Goal: Task Accomplishment & Management: Manage account settings

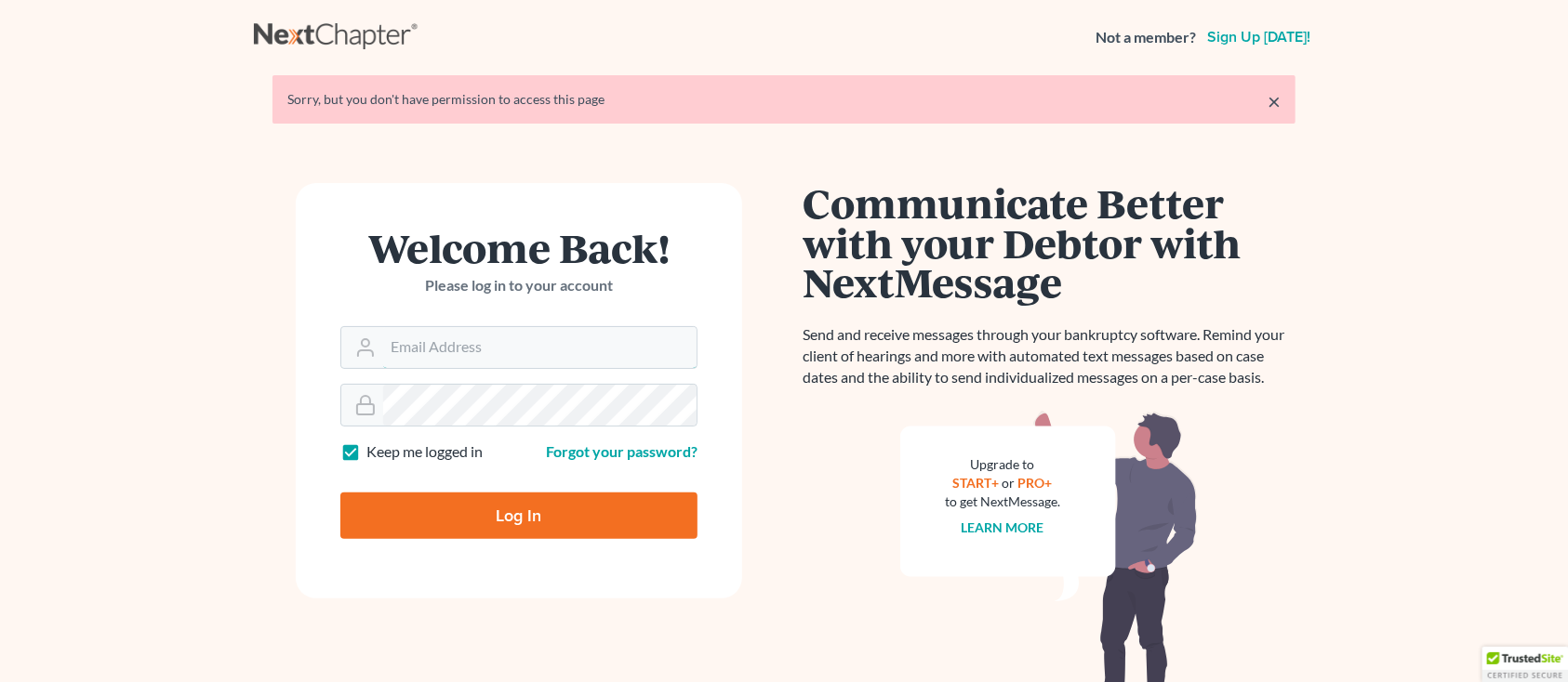
type input "sharonw@sfarthinglaw.com"
click at [423, 532] on input "Log In" at bounding box center [519, 516] width 357 height 47
type input "Thinking..."
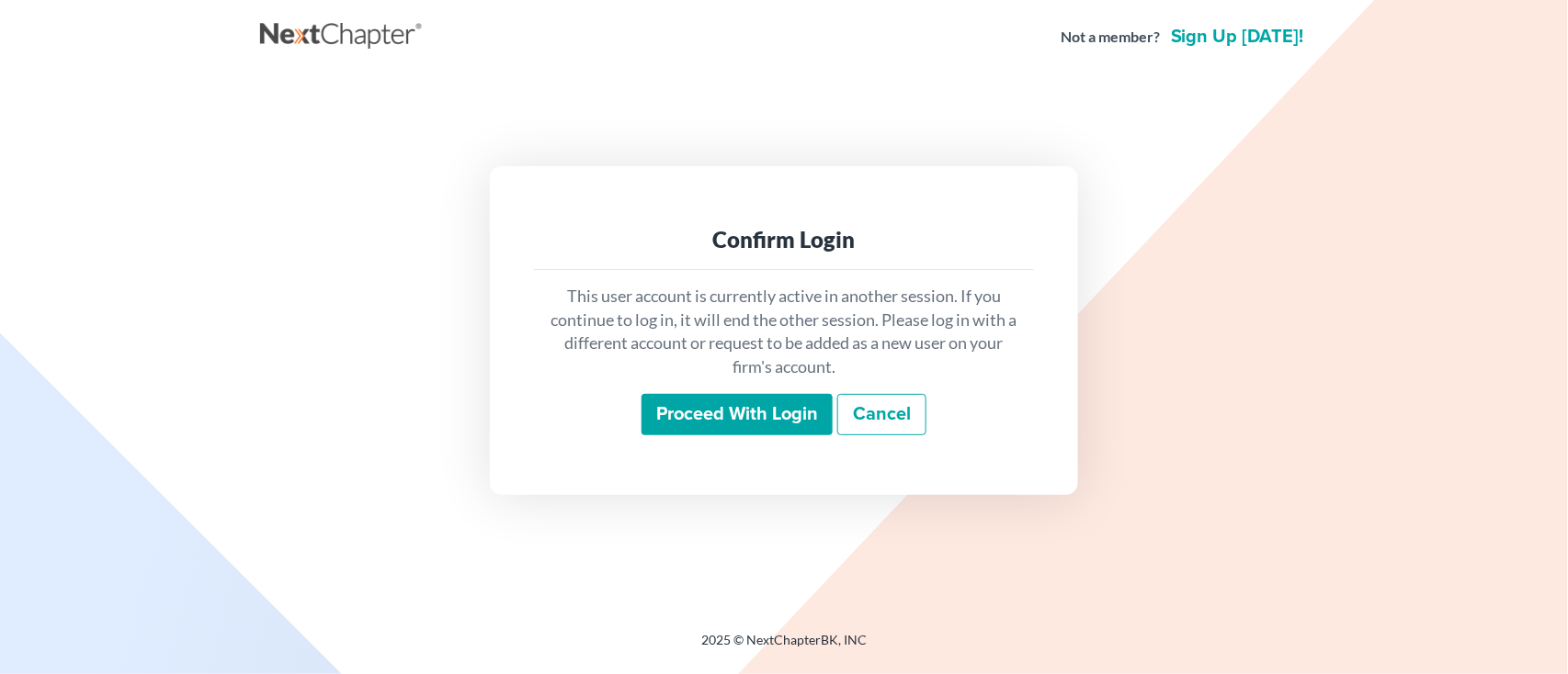
click at [672, 418] on input "Proceed with login" at bounding box center [737, 416] width 191 height 42
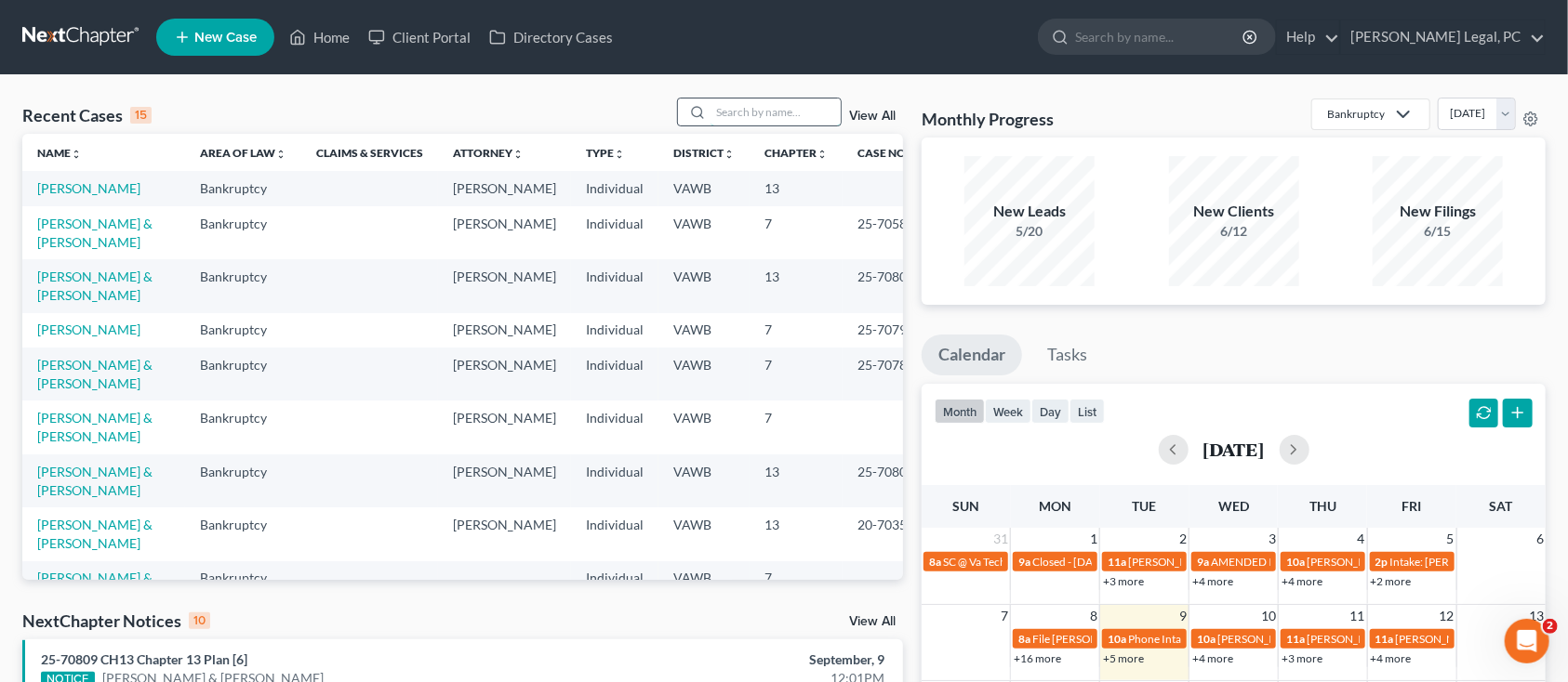
click at [757, 107] on input "search" at bounding box center [775, 112] width 130 height 27
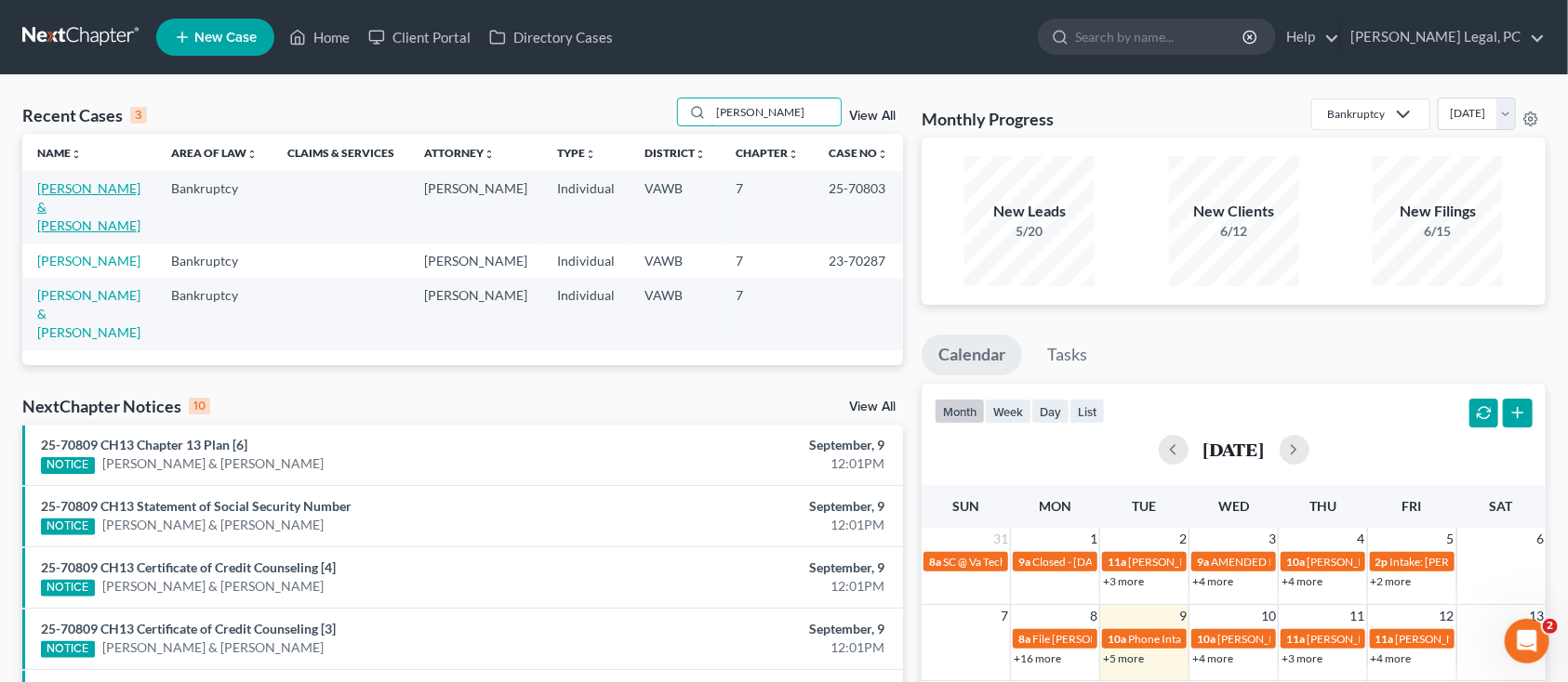
type input "mccracken"
click at [63, 203] on link "[PERSON_NAME] & [PERSON_NAME]" at bounding box center [89, 207] width 103 height 53
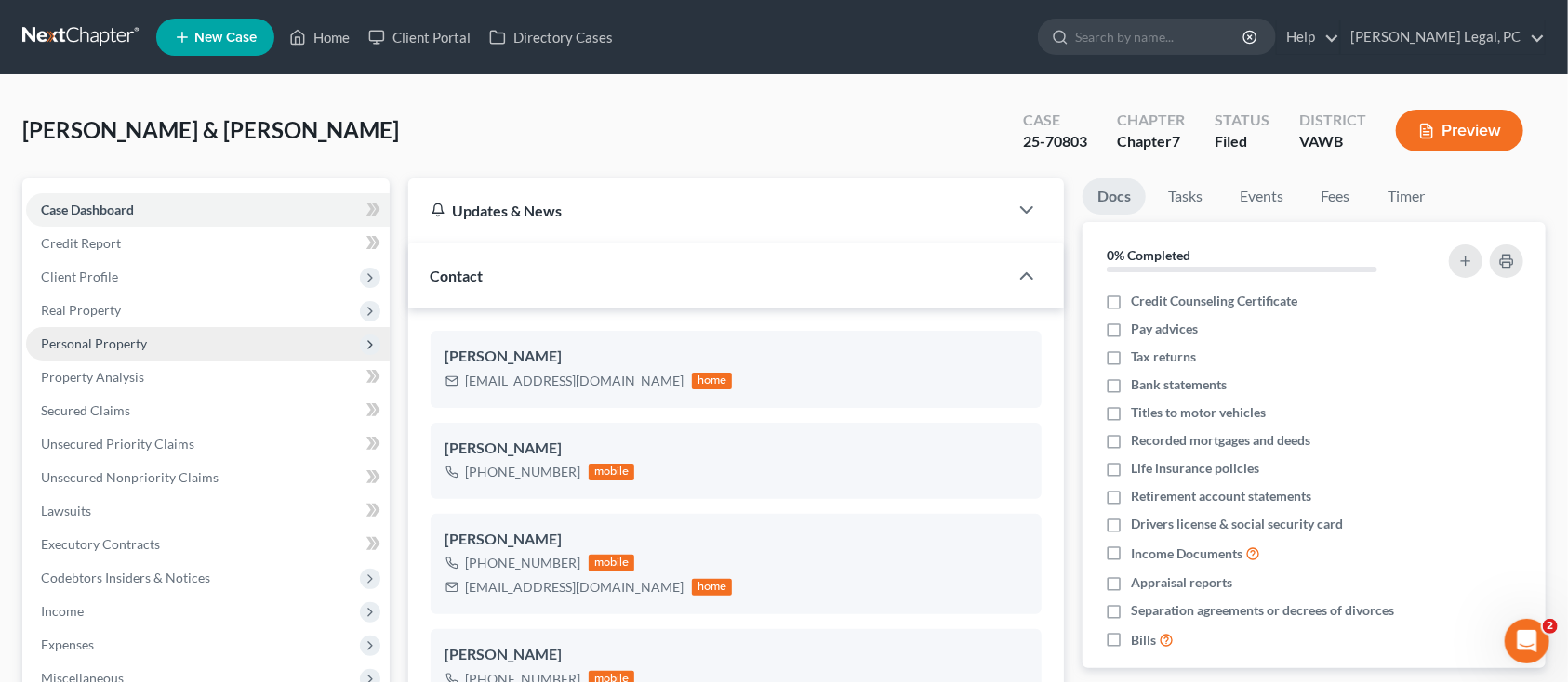
scroll to position [247, 0]
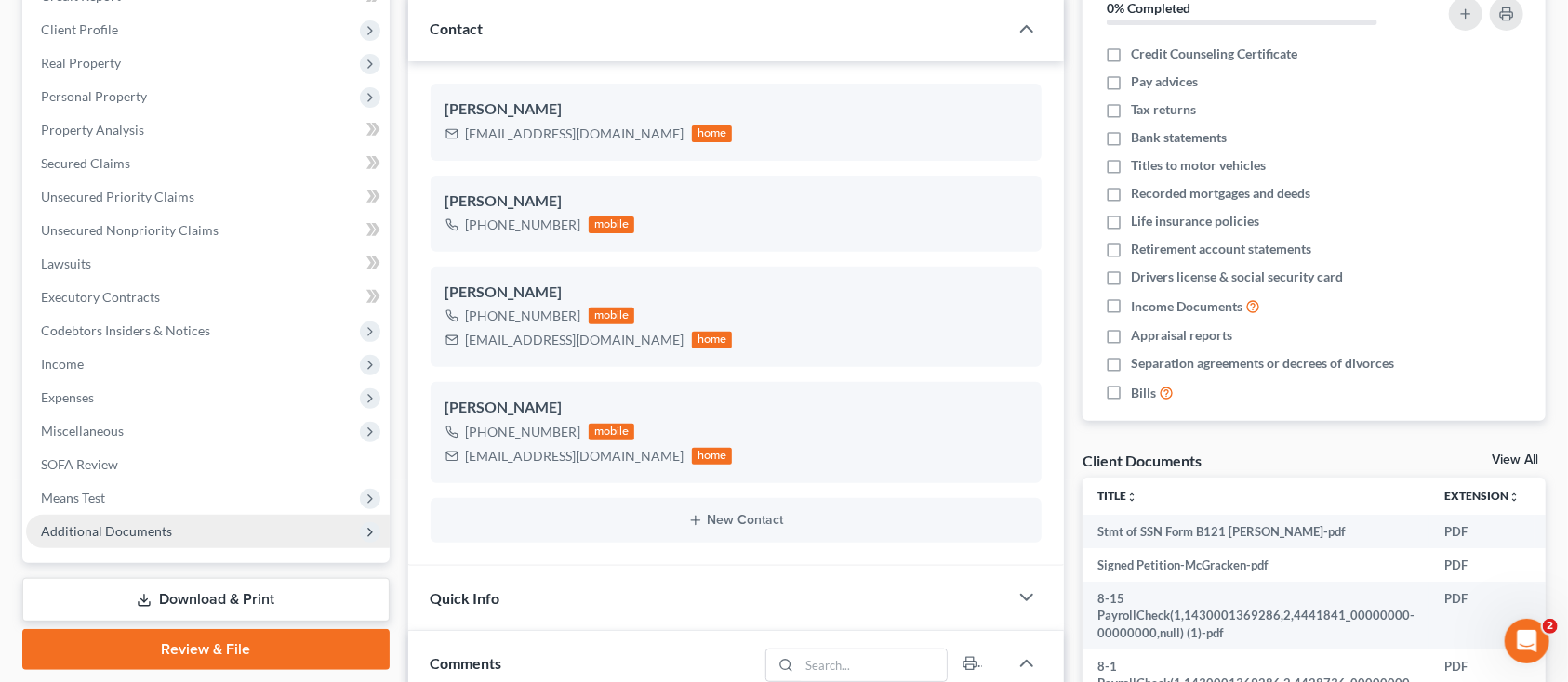
click at [184, 518] on span "Additional Documents" at bounding box center [208, 532] width 363 height 33
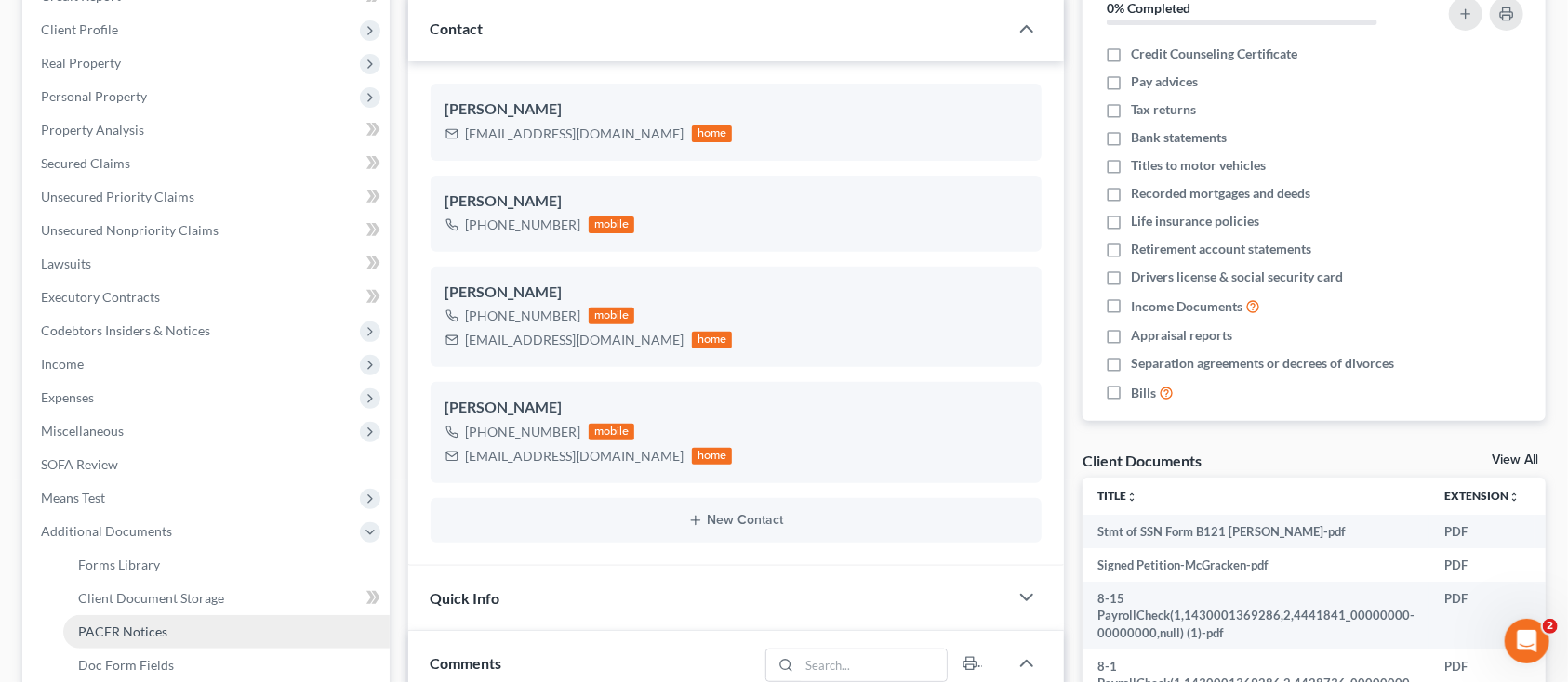
click at [132, 623] on span "PACER Notices" at bounding box center [122, 631] width 89 height 16
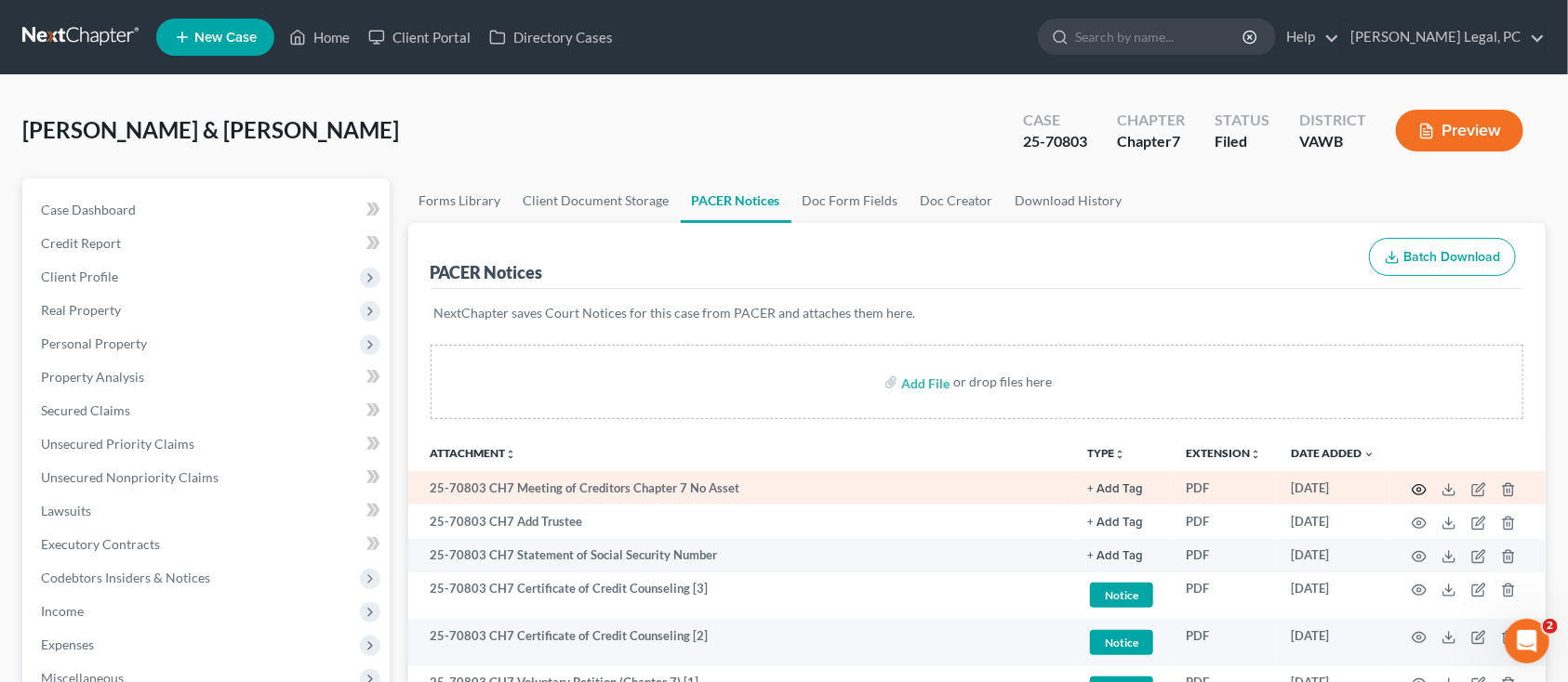
click at [1418, 486] on icon "button" at bounding box center [1419, 489] width 15 height 15
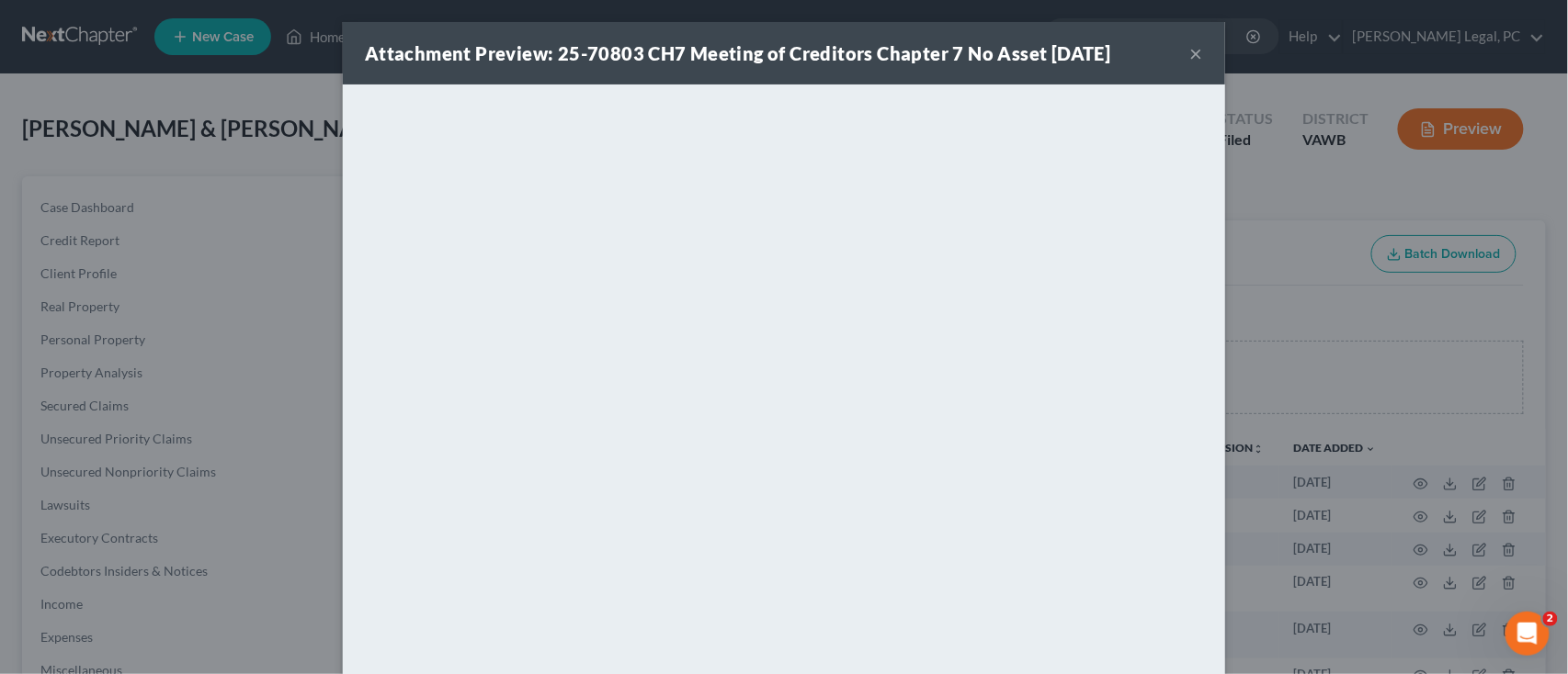
click at [1192, 49] on button "×" at bounding box center [1196, 53] width 13 height 22
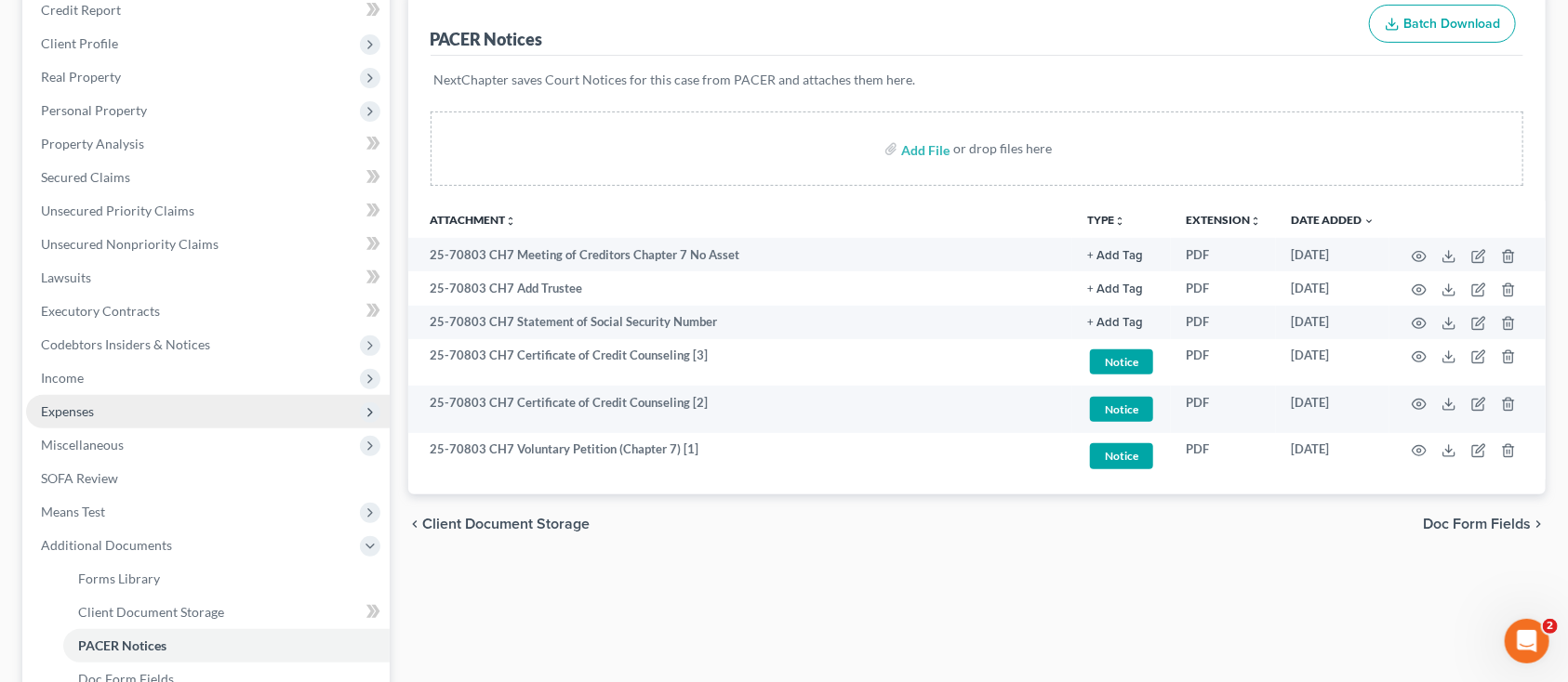
scroll to position [247, 0]
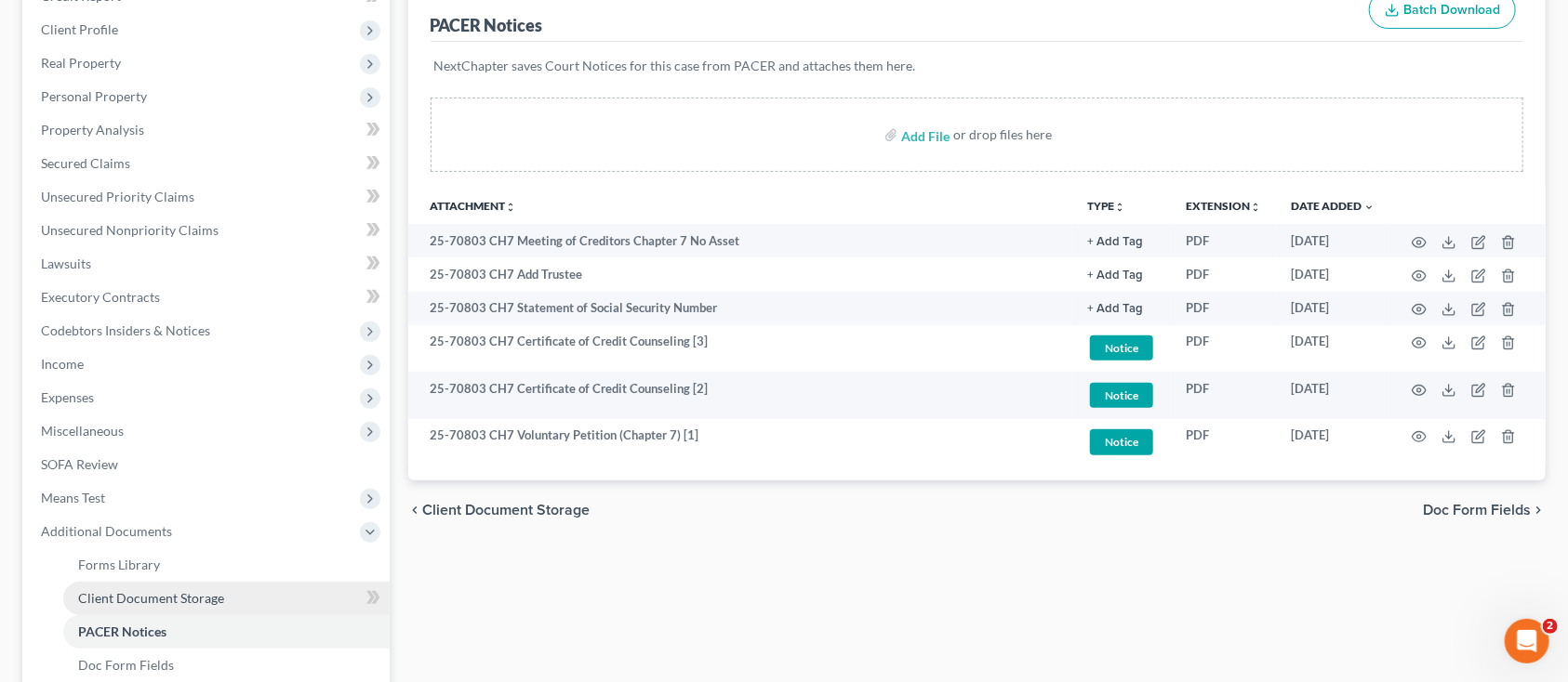
click at [197, 603] on span "Client Document Storage" at bounding box center [151, 598] width 146 height 16
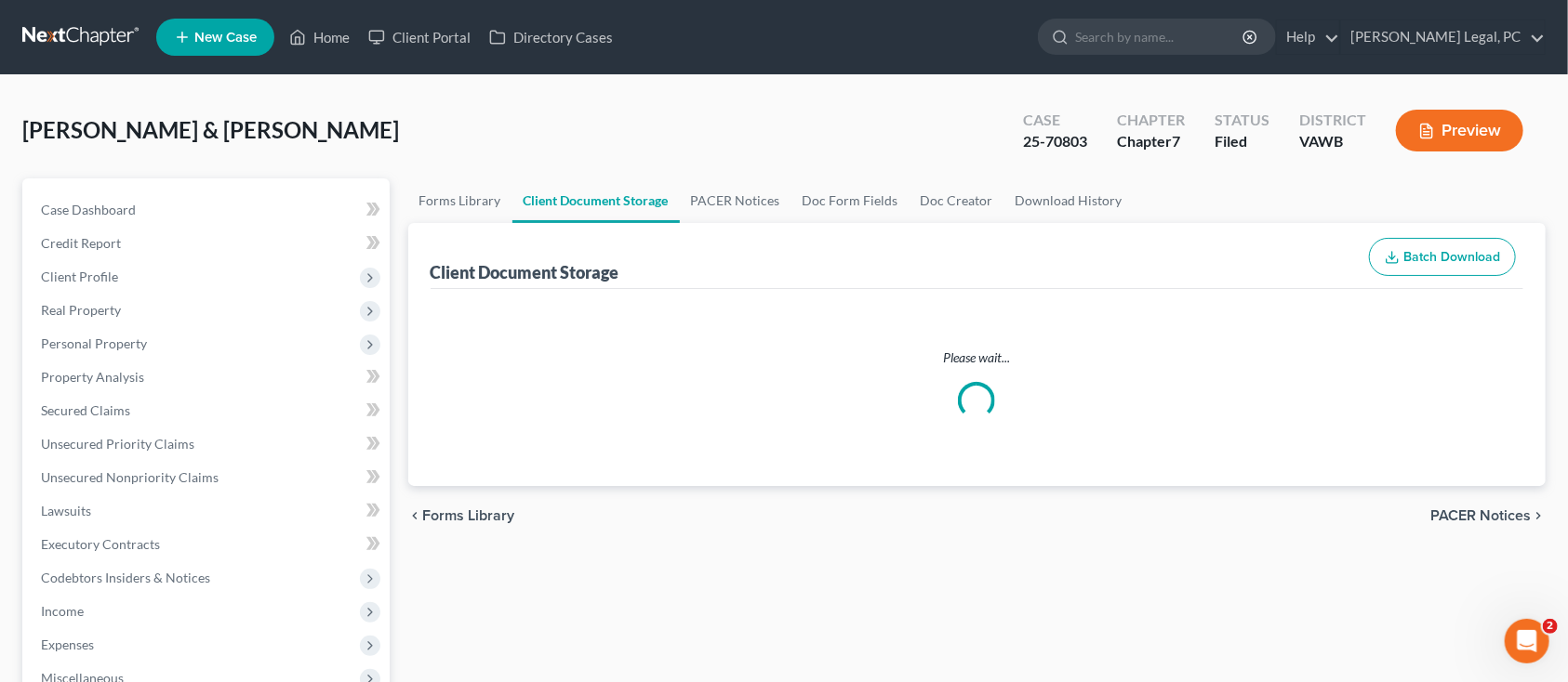
select select "0"
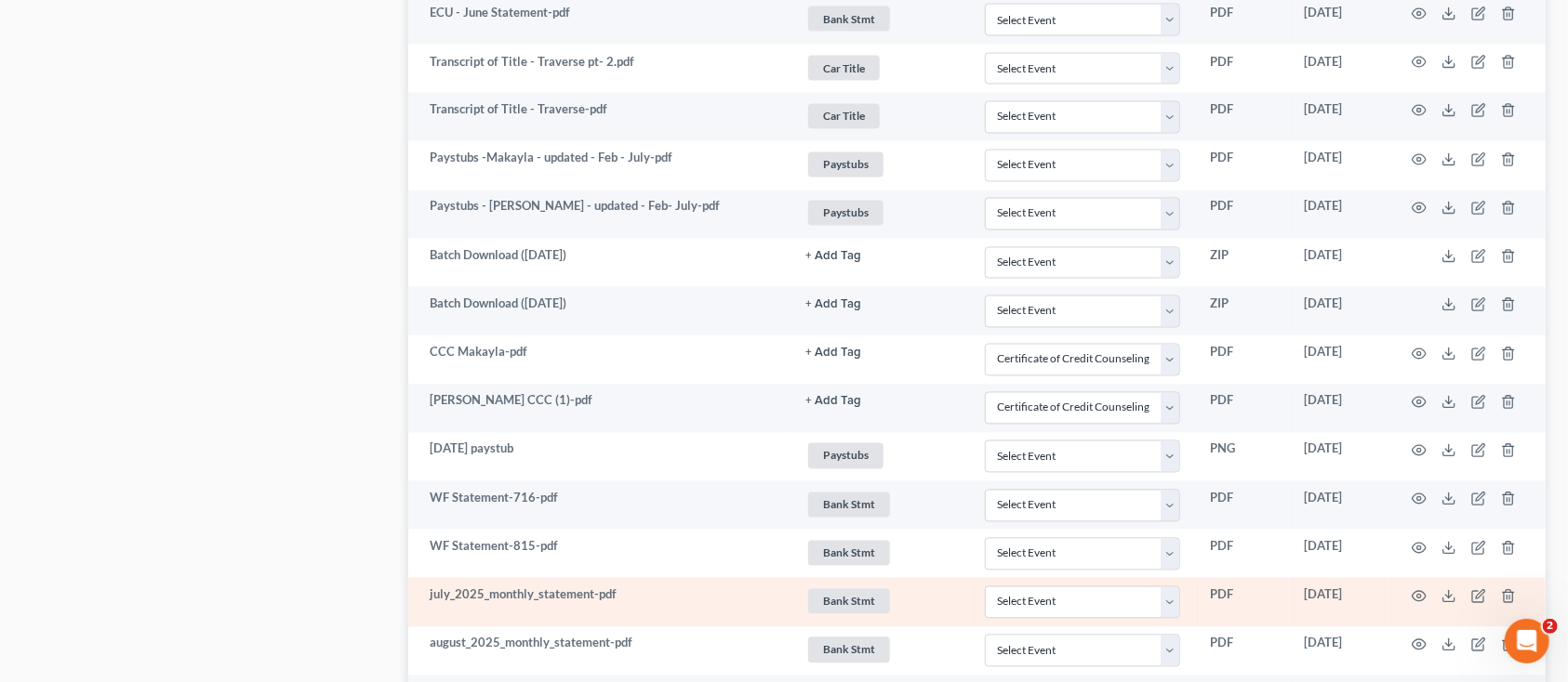
scroll to position [1983, 0]
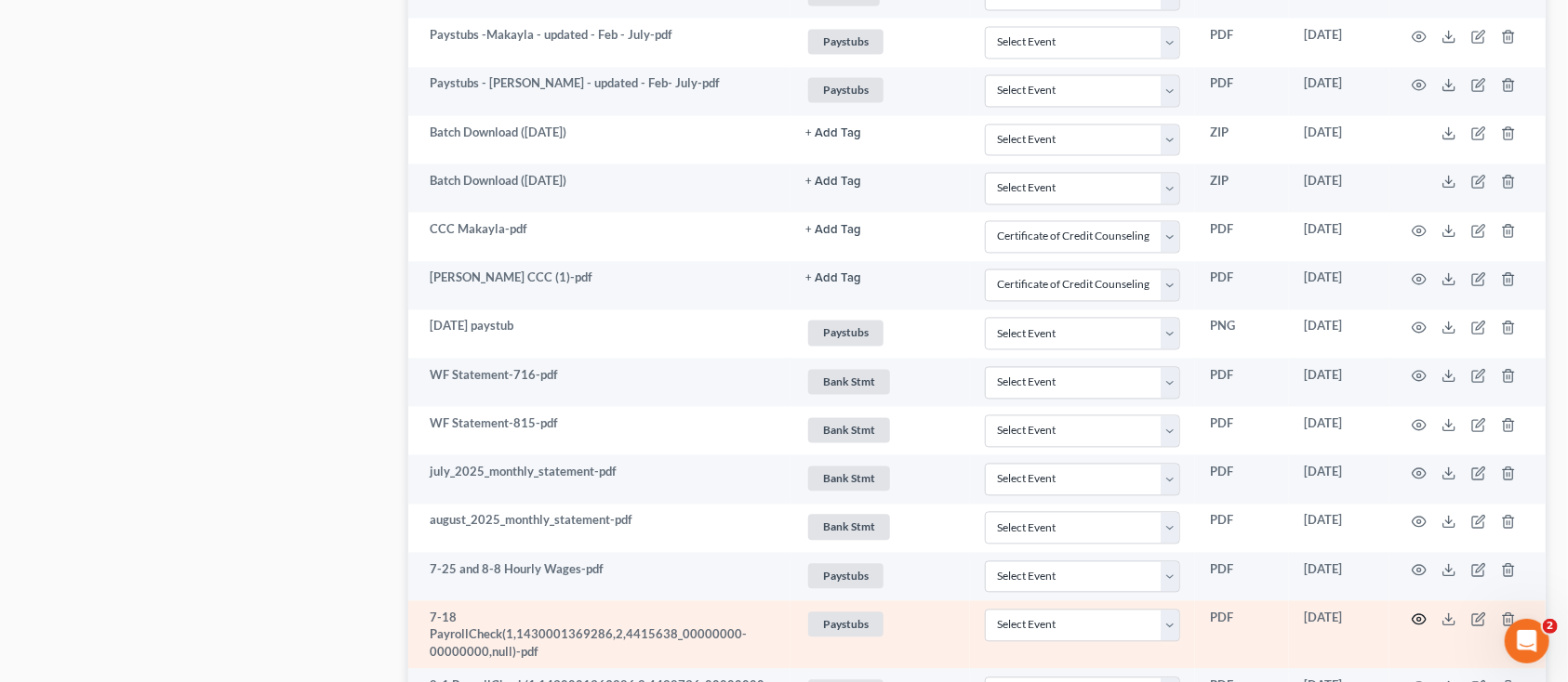
click at [1419, 623] on icon "button" at bounding box center [1419, 619] width 15 height 15
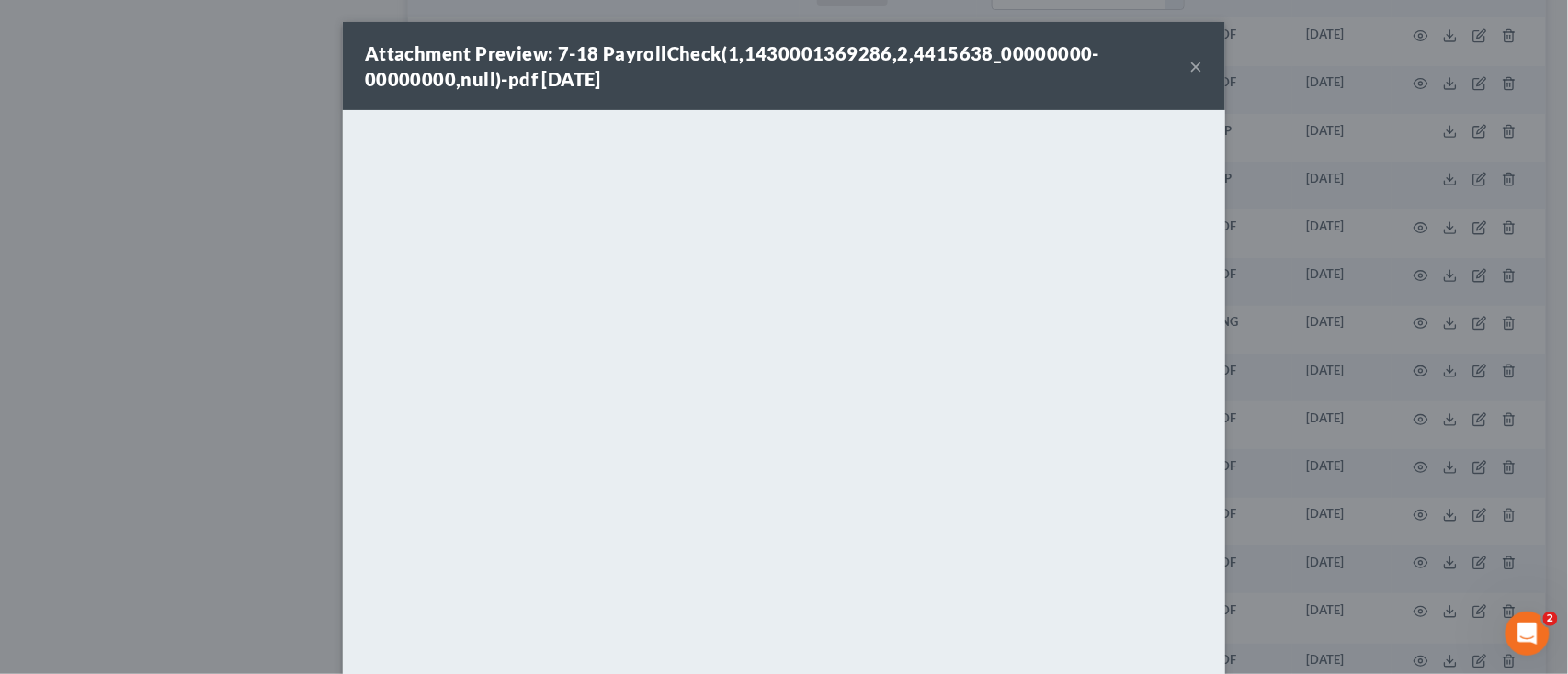
click at [1176, 65] on div "Attachment Preview: 7-18 PayrollCheck(1,1430001369286,2,4415638_00000000-000000…" at bounding box center [777, 66] width 825 height 51
click at [1190, 65] on button "×" at bounding box center [1196, 66] width 13 height 22
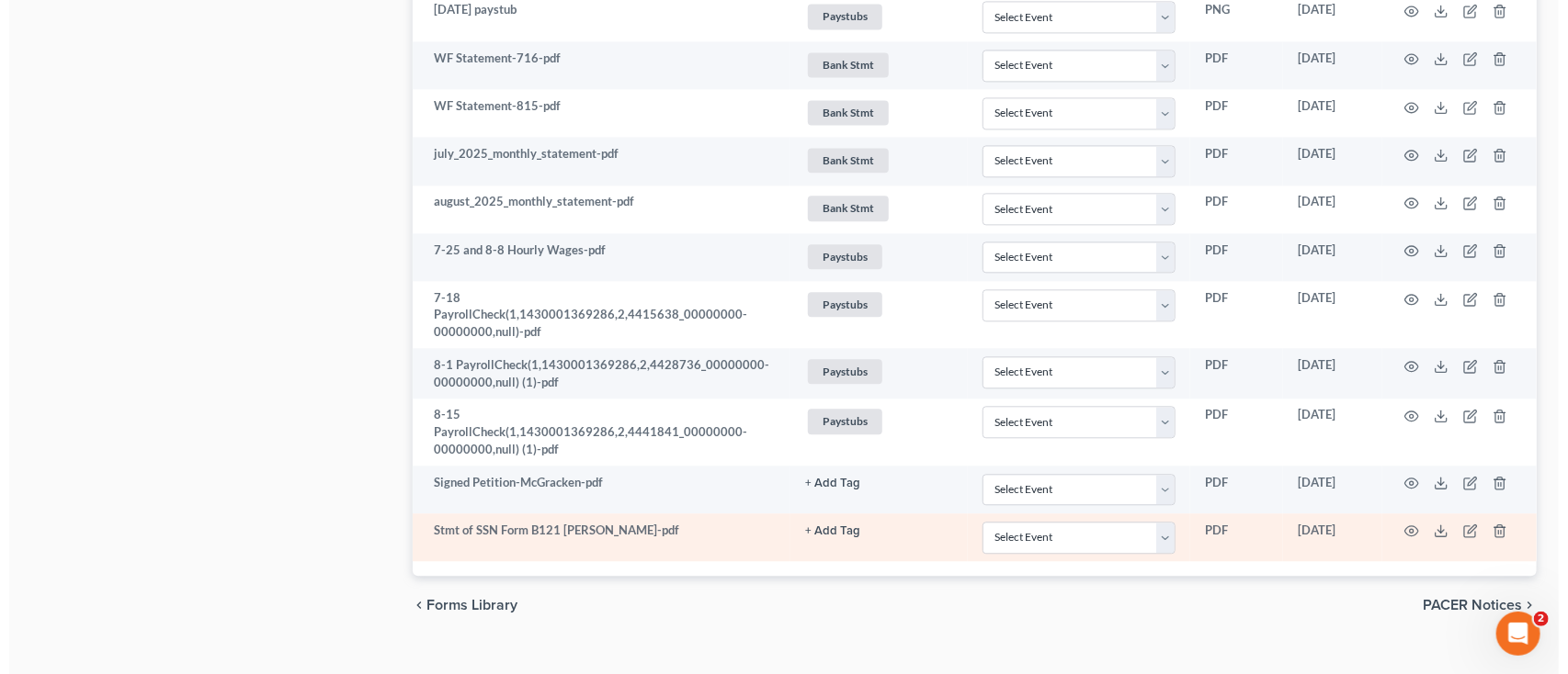
scroll to position [2272, 0]
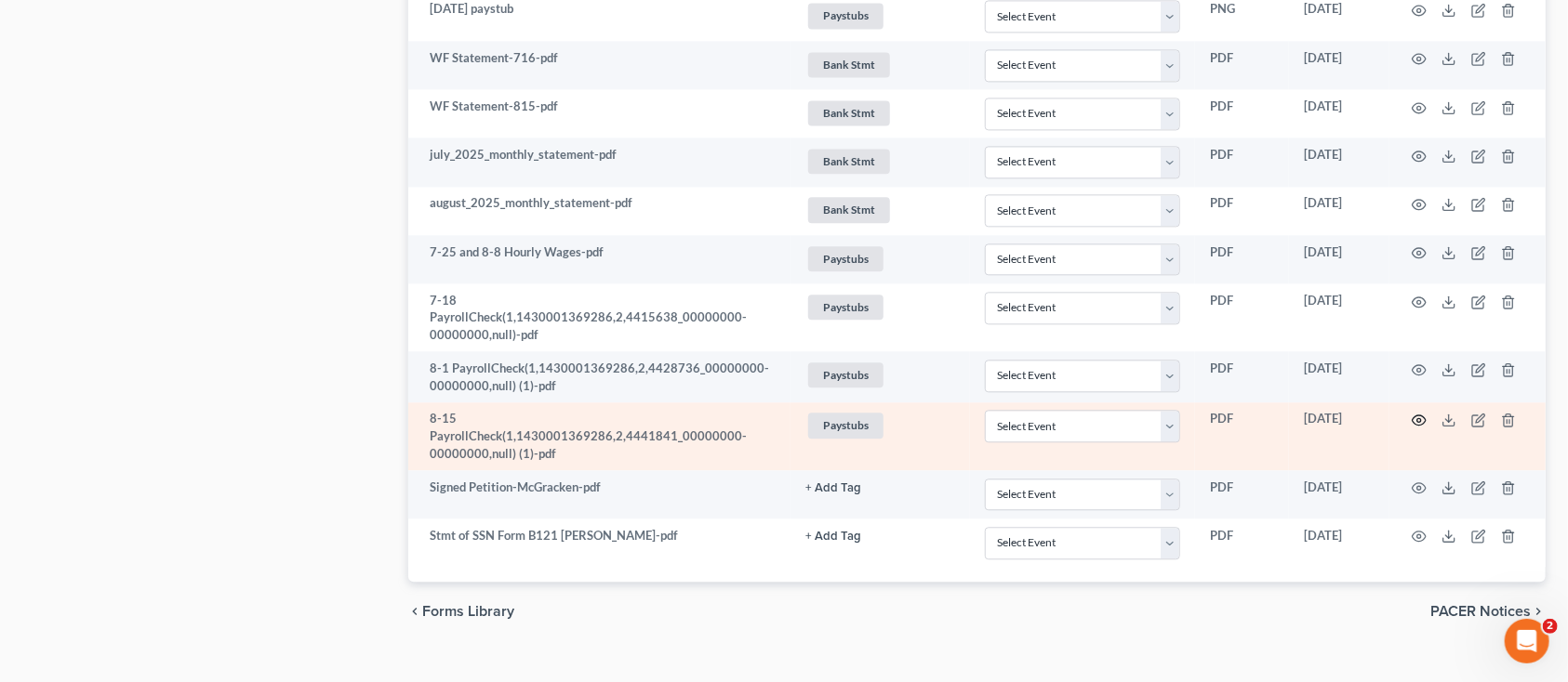
click at [1424, 416] on icon "button" at bounding box center [1420, 421] width 14 height 10
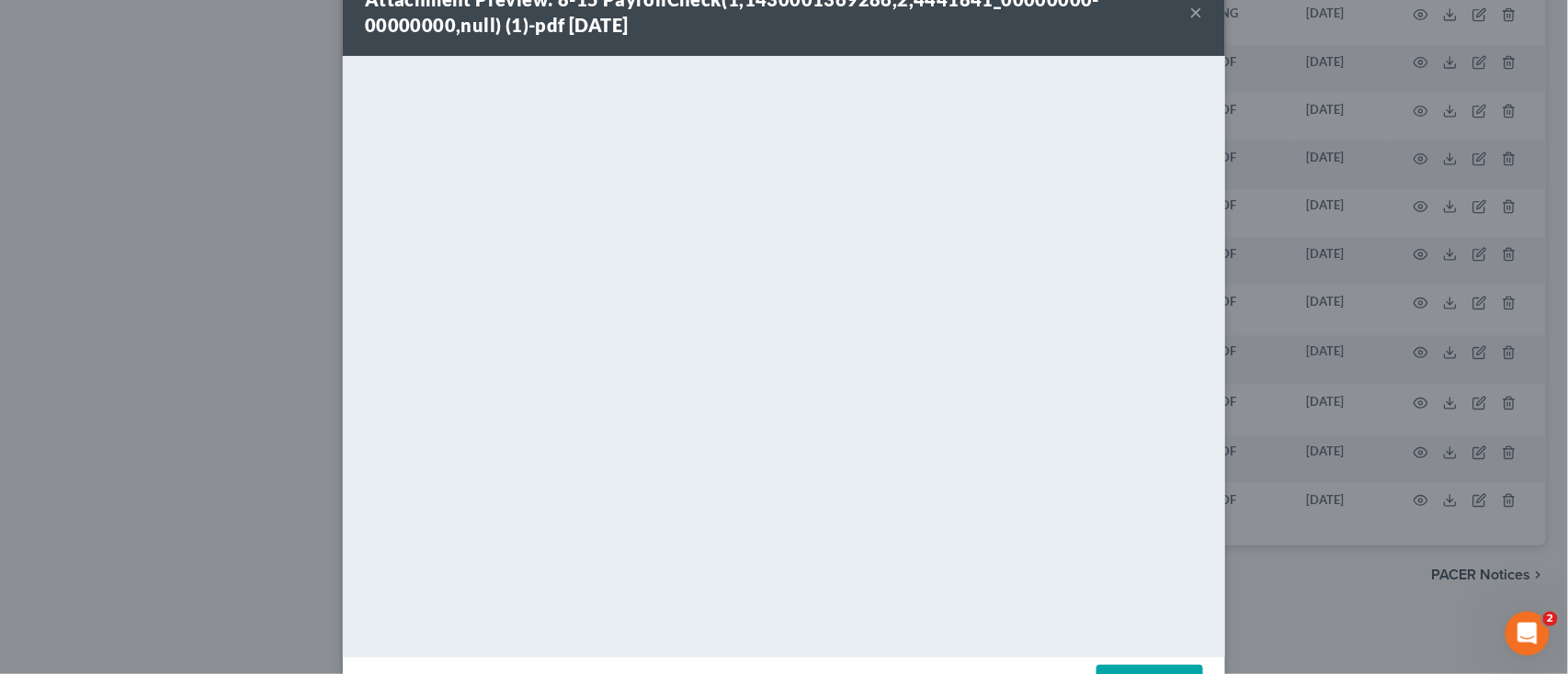
scroll to position [0, 0]
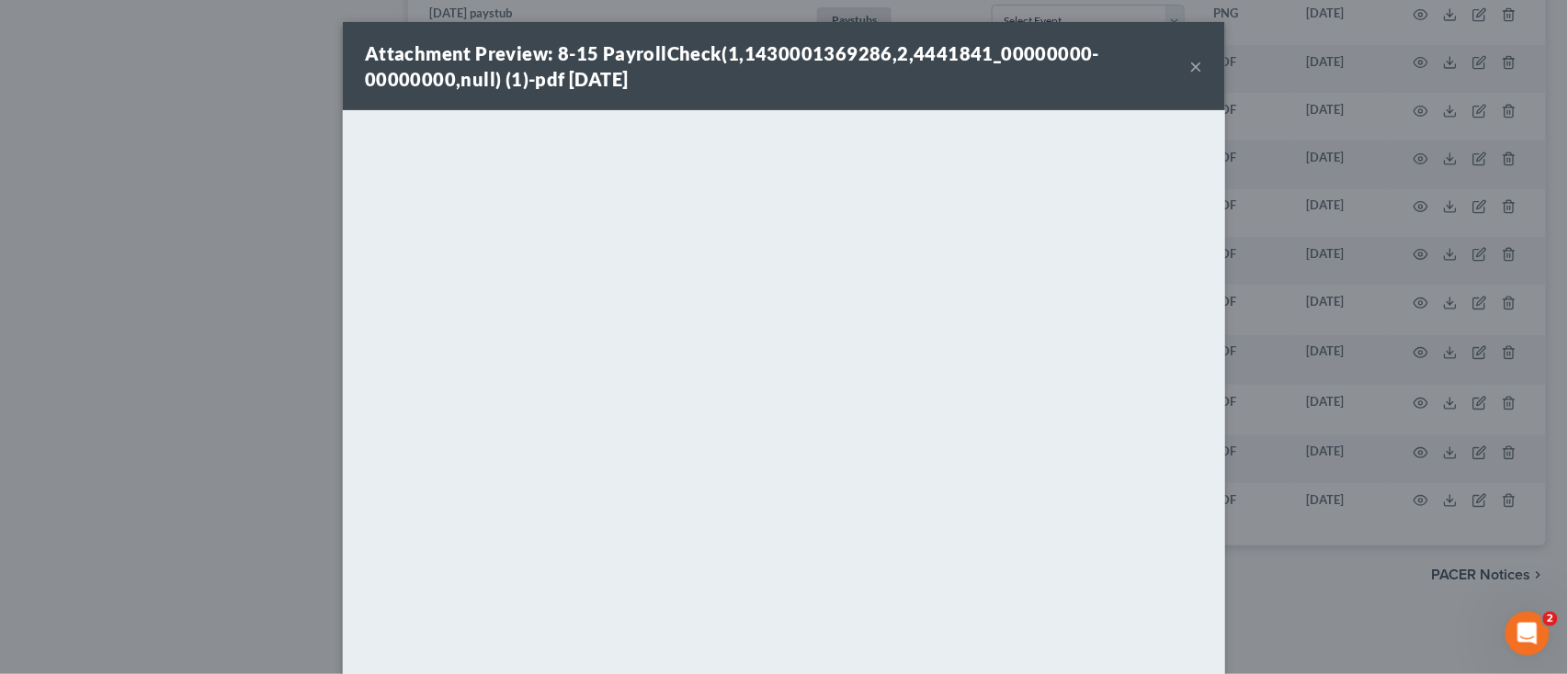
click at [1179, 60] on div "Attachment Preview: 8-15 PayrollCheck(1,1430001369286,2,4441841_00000000-000000…" at bounding box center [777, 66] width 825 height 51
click at [1194, 63] on div "Attachment Preview: 8-15 PayrollCheck(1,1430001369286,2,4441841_00000000-000000…" at bounding box center [784, 66] width 882 height 88
click at [1190, 64] on button "×" at bounding box center [1196, 66] width 13 height 22
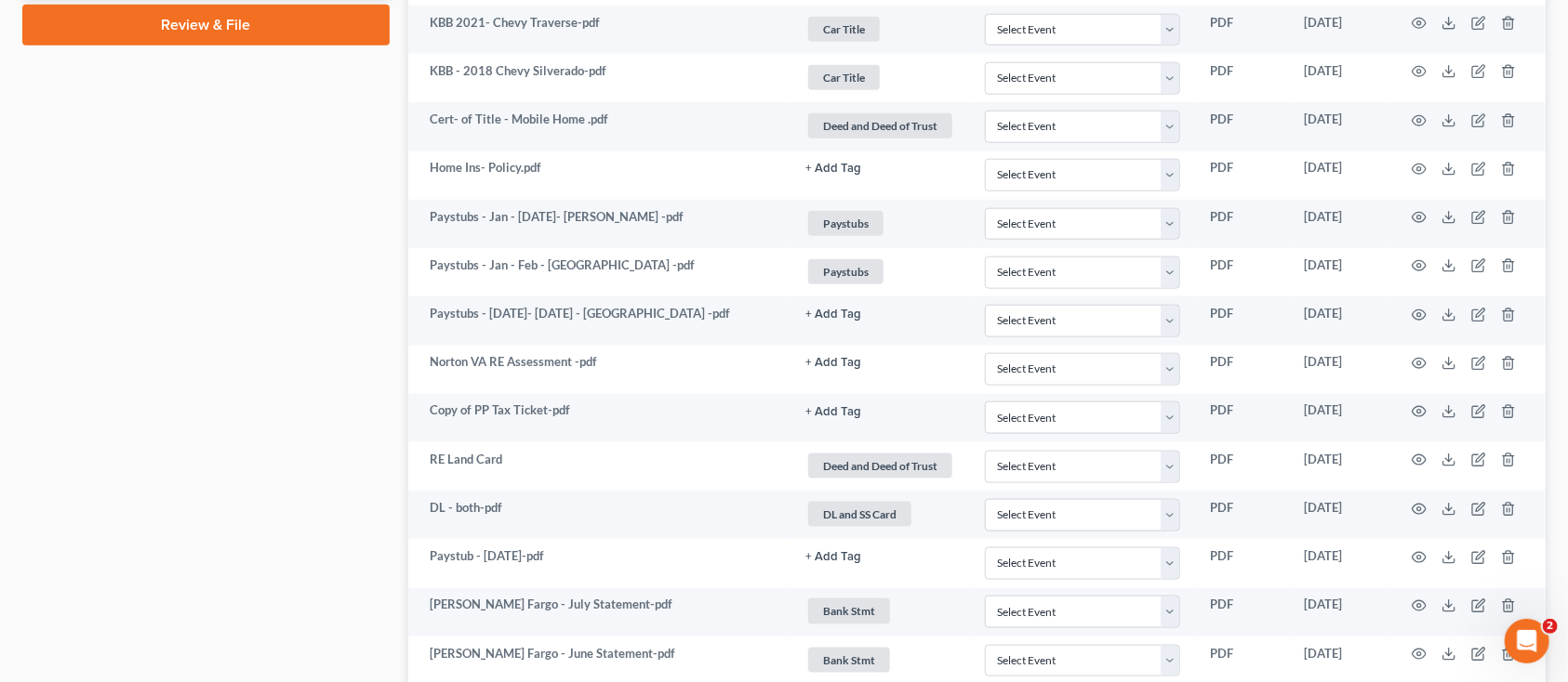
scroll to position [1061, 0]
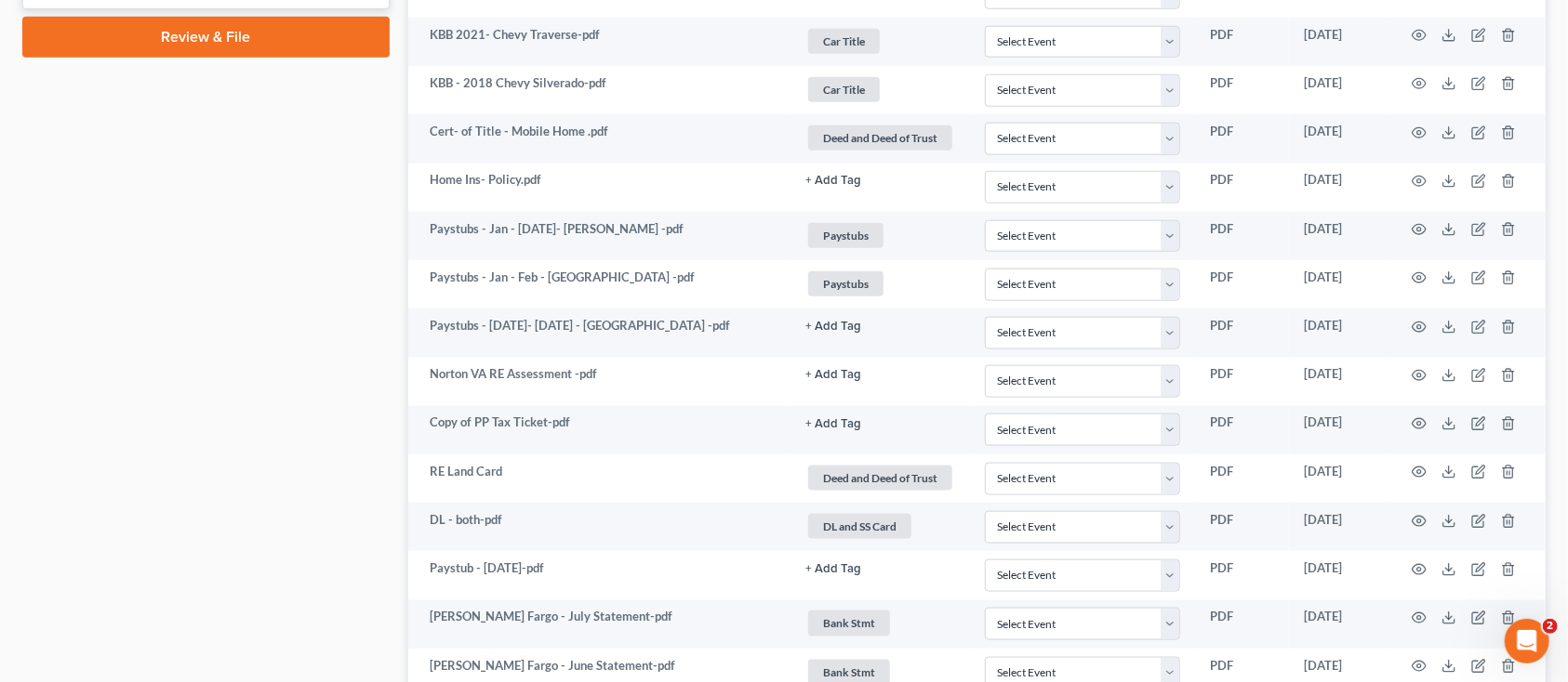
scroll to position [247, 0]
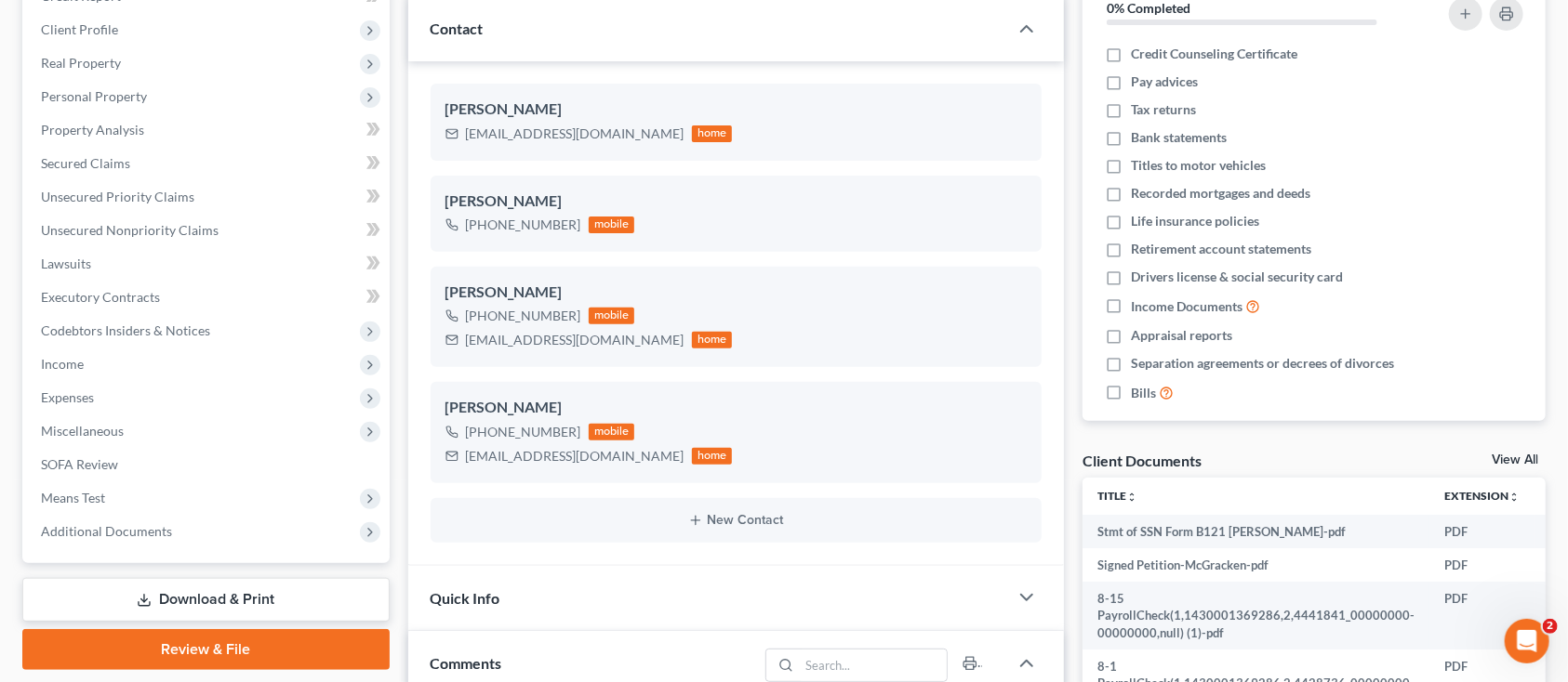
scroll to position [1328, 0]
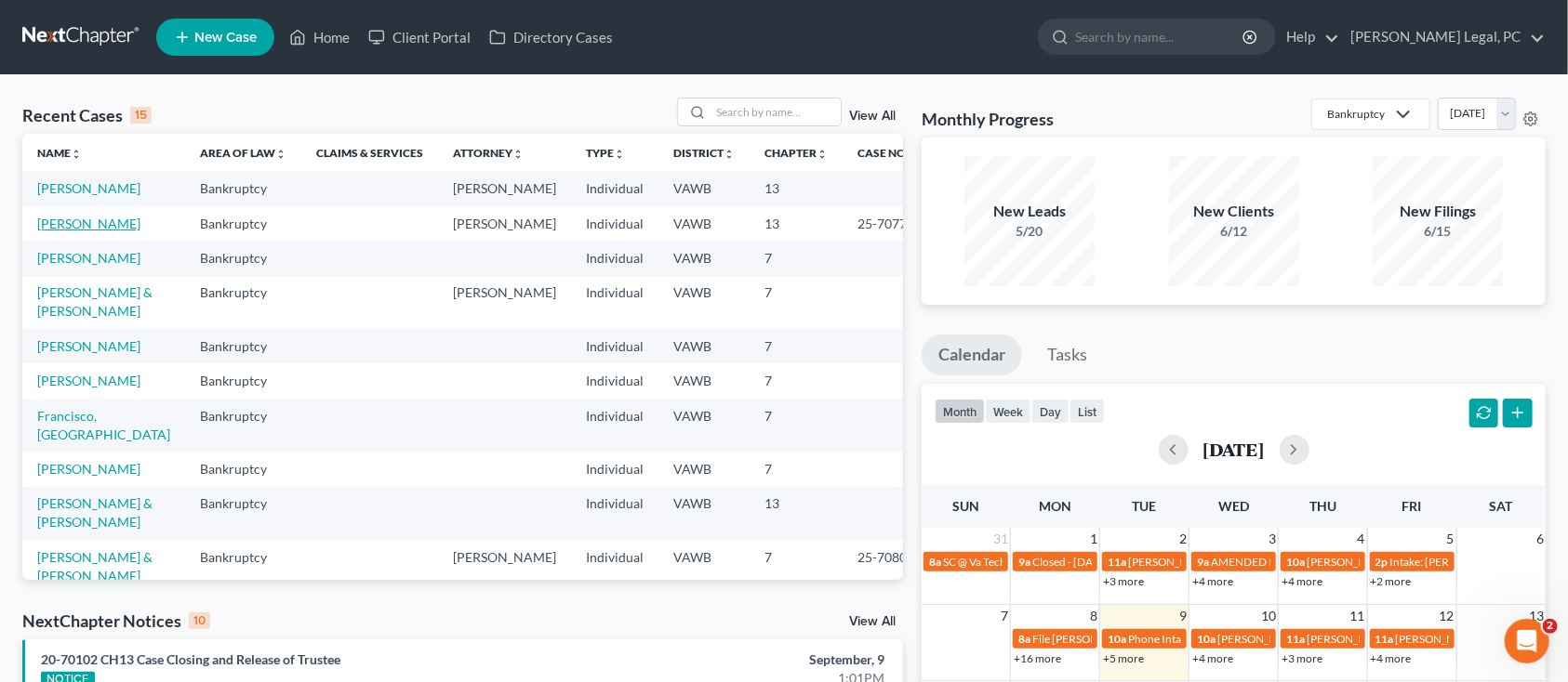
click at [51, 220] on link "[PERSON_NAME]" at bounding box center [89, 223] width 103 height 16
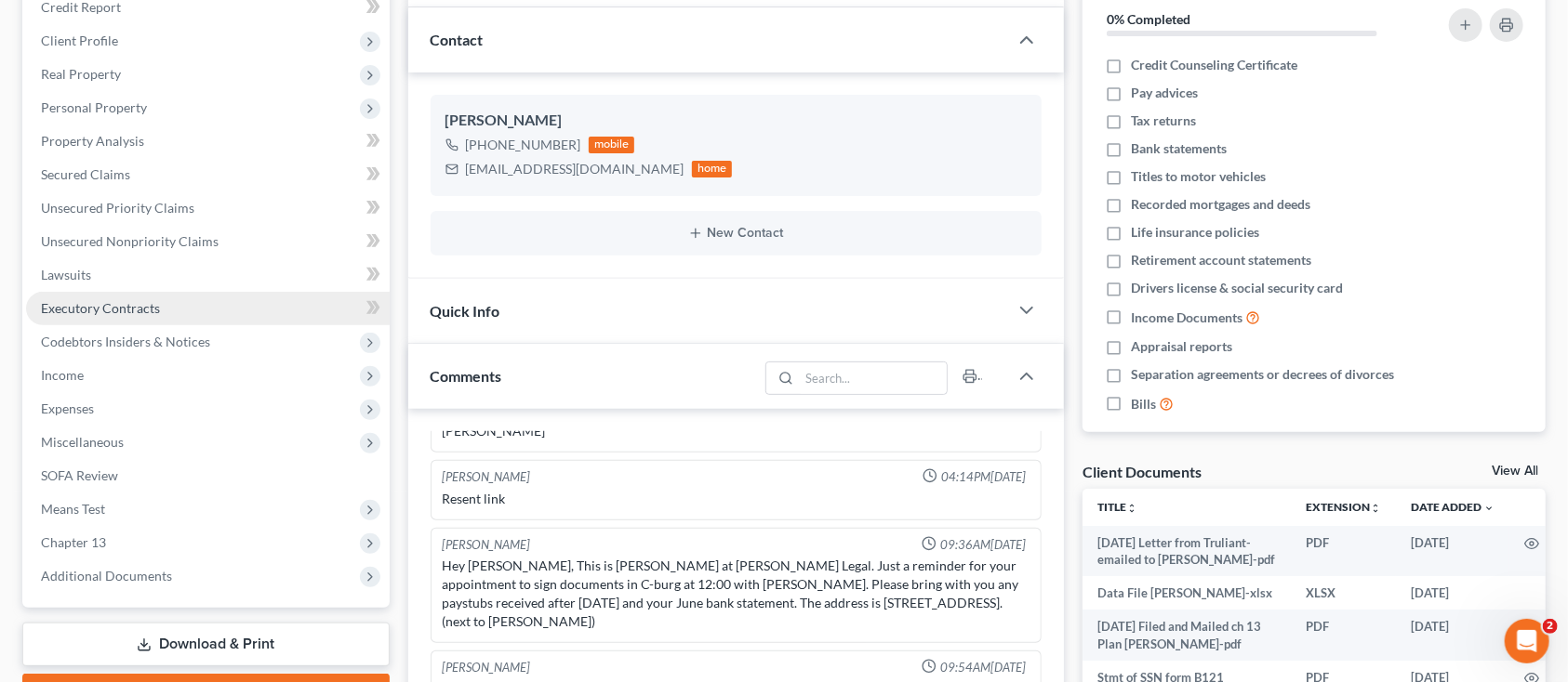
scroll to position [372, 0]
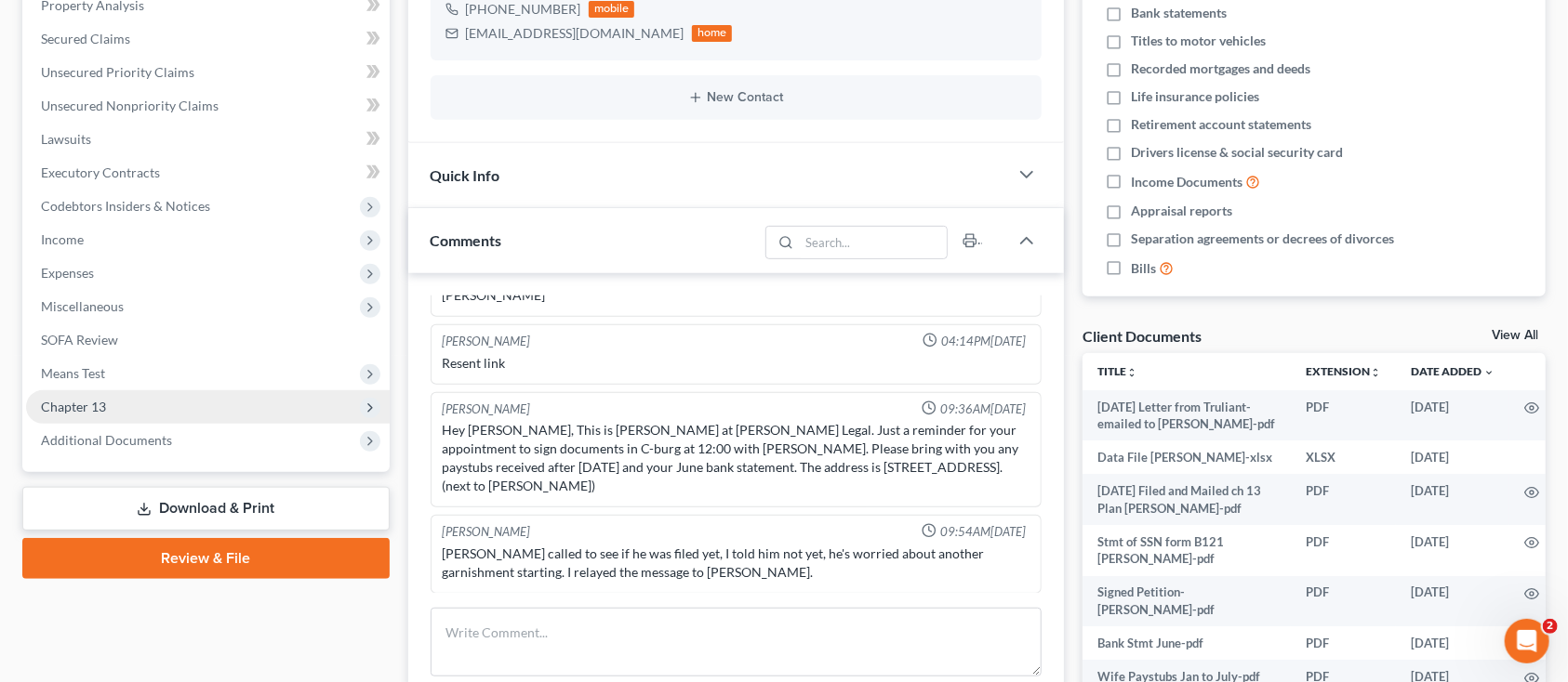
click at [61, 401] on span "Chapter 13" at bounding box center [73, 407] width 65 height 16
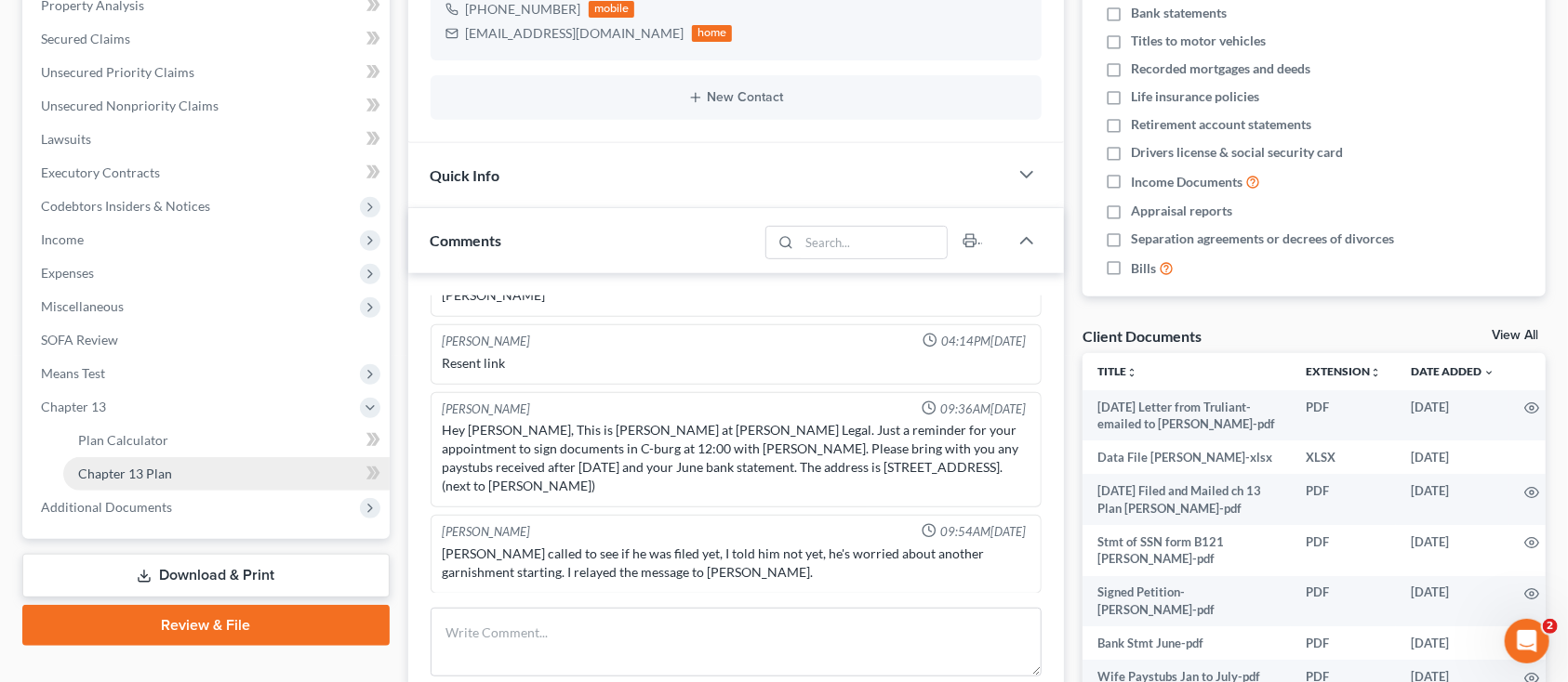
click at [103, 469] on span "Chapter 13 Plan" at bounding box center [125, 473] width 94 height 16
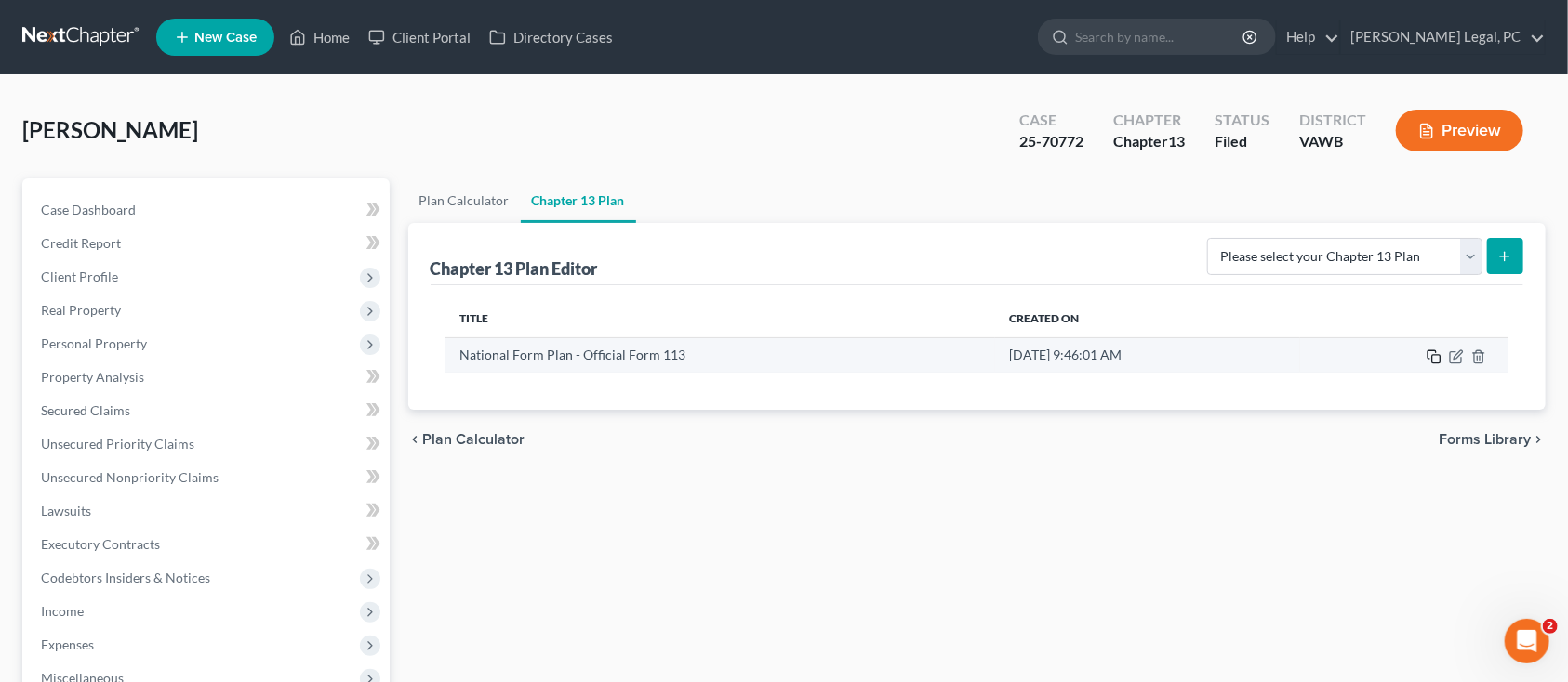
click at [1433, 359] on icon "button" at bounding box center [1433, 356] width 15 height 15
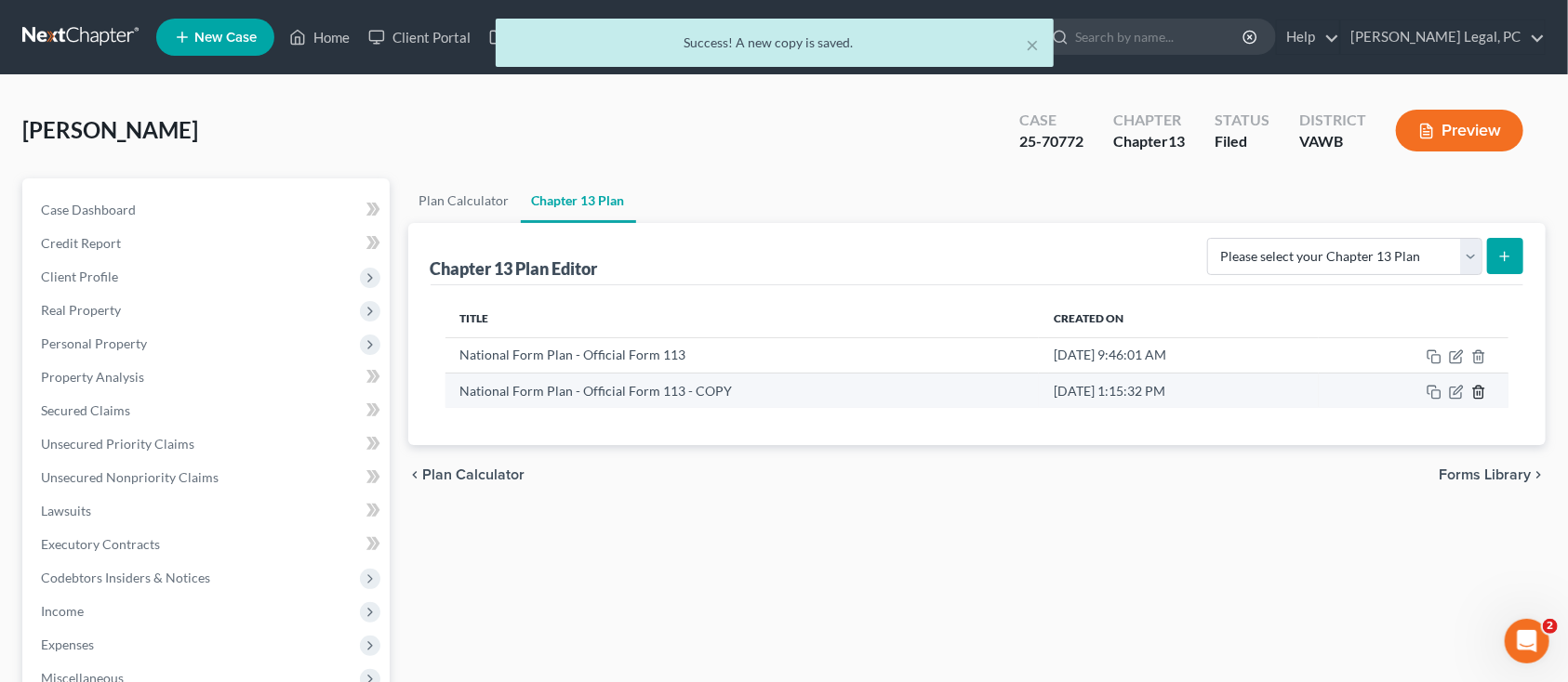
click at [1477, 385] on icon "button" at bounding box center [1478, 391] width 15 height 15
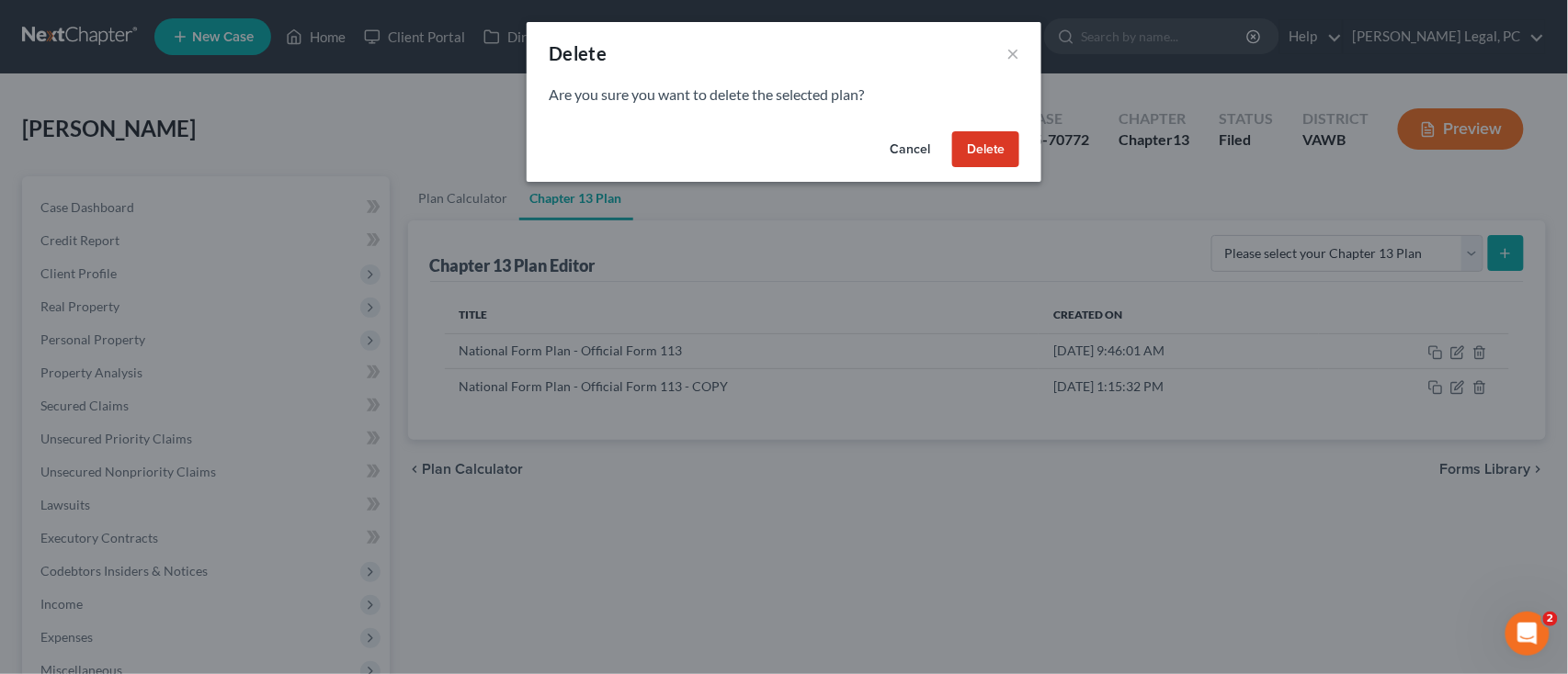
click at [977, 157] on button "Delete" at bounding box center [986, 149] width 68 height 37
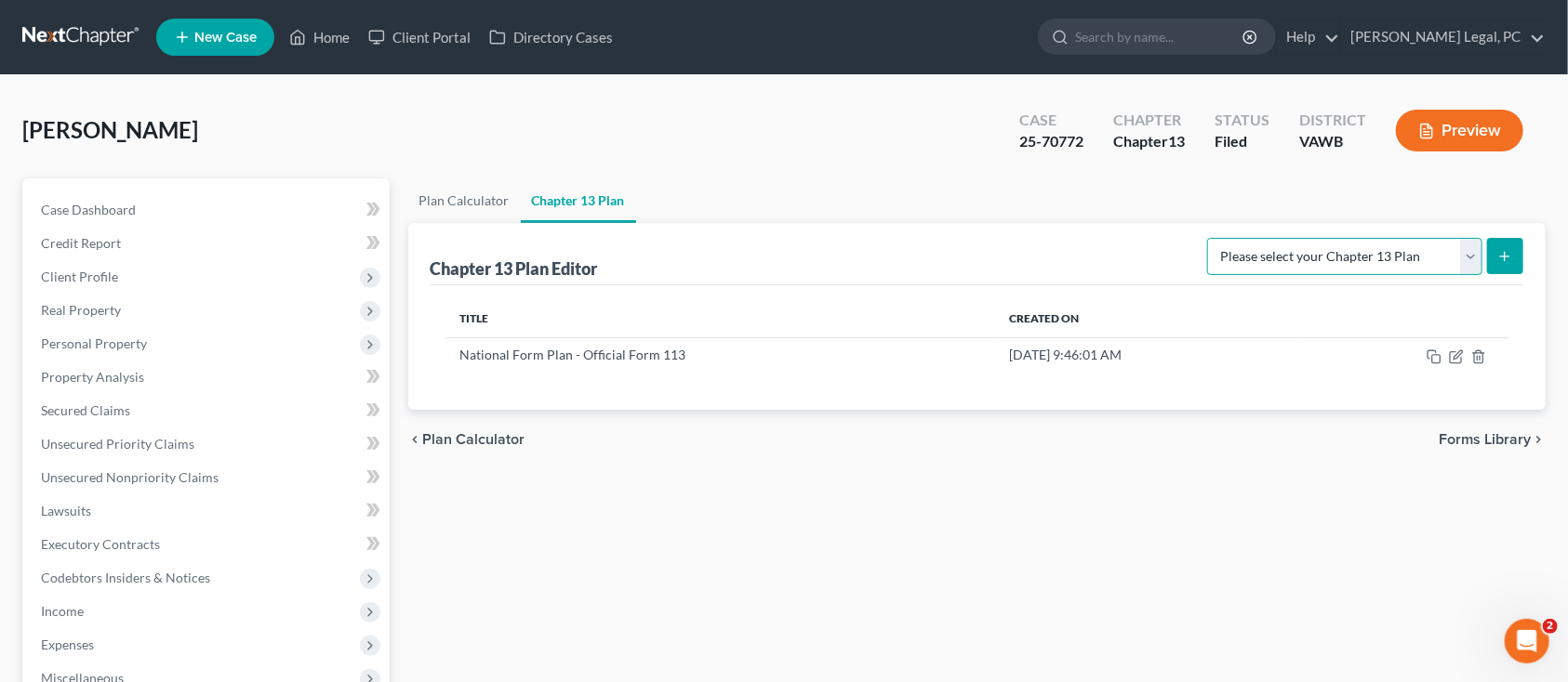
click at [1465, 254] on select "Please select your Chapter 13 Plan National Form Plan - Official Form 113" at bounding box center [1344, 257] width 275 height 37
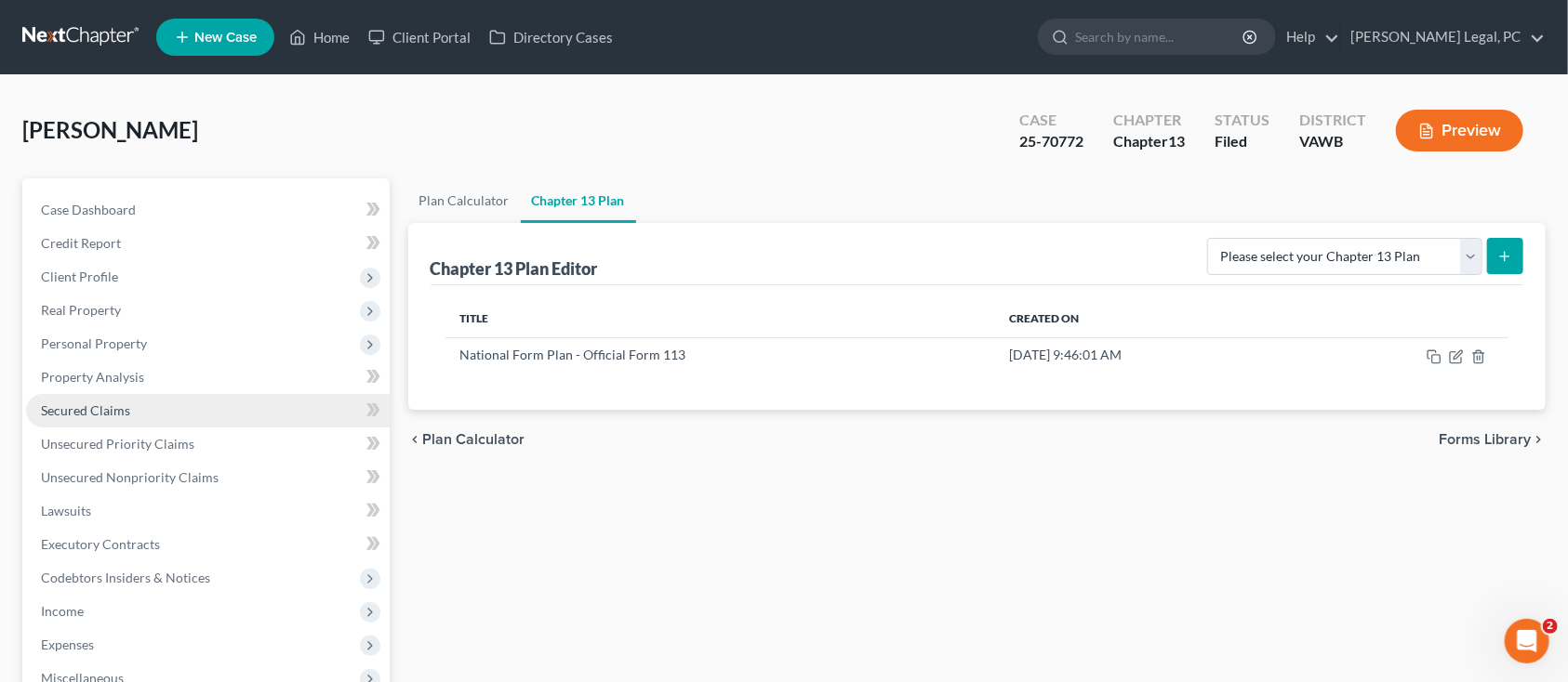
click at [113, 410] on span "Secured Claims" at bounding box center [85, 410] width 89 height 16
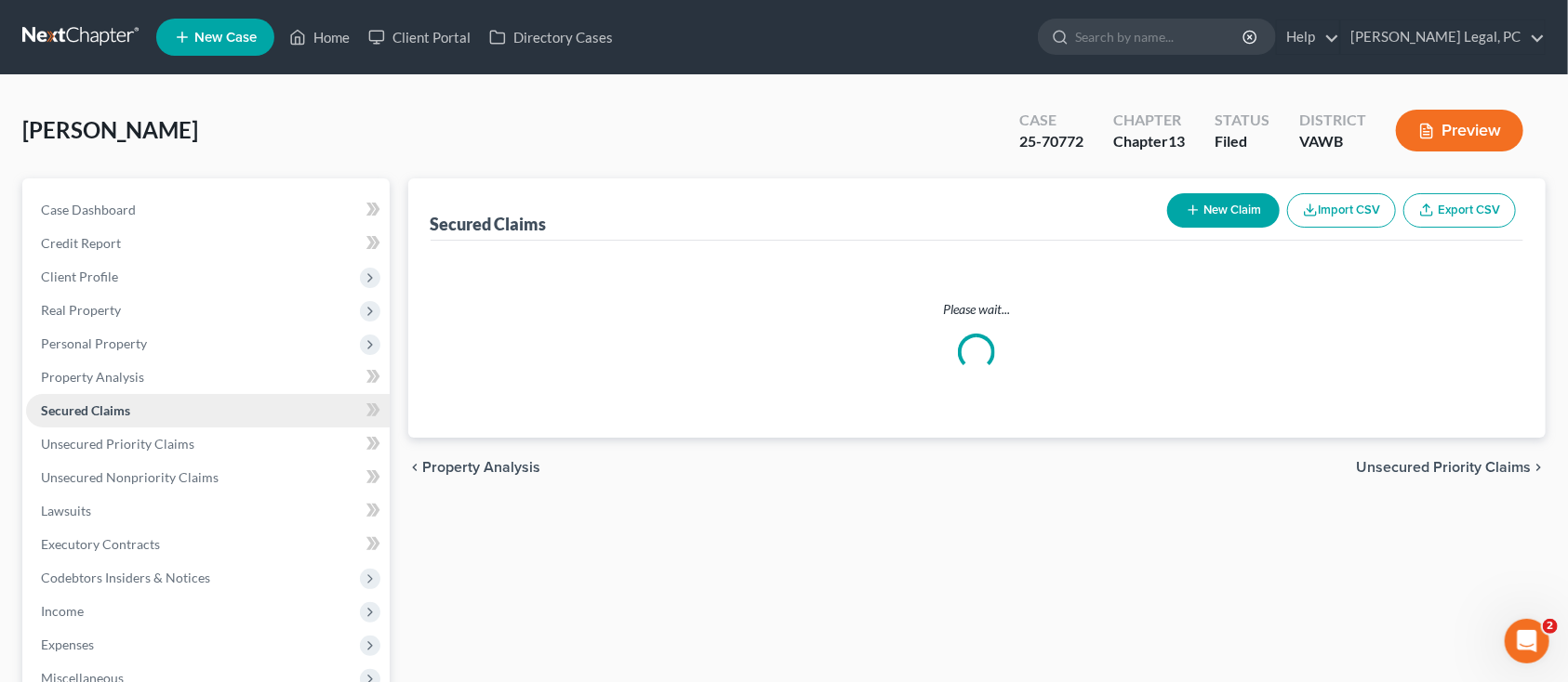
click at [113, 410] on span "Secured Claims" at bounding box center [85, 410] width 89 height 16
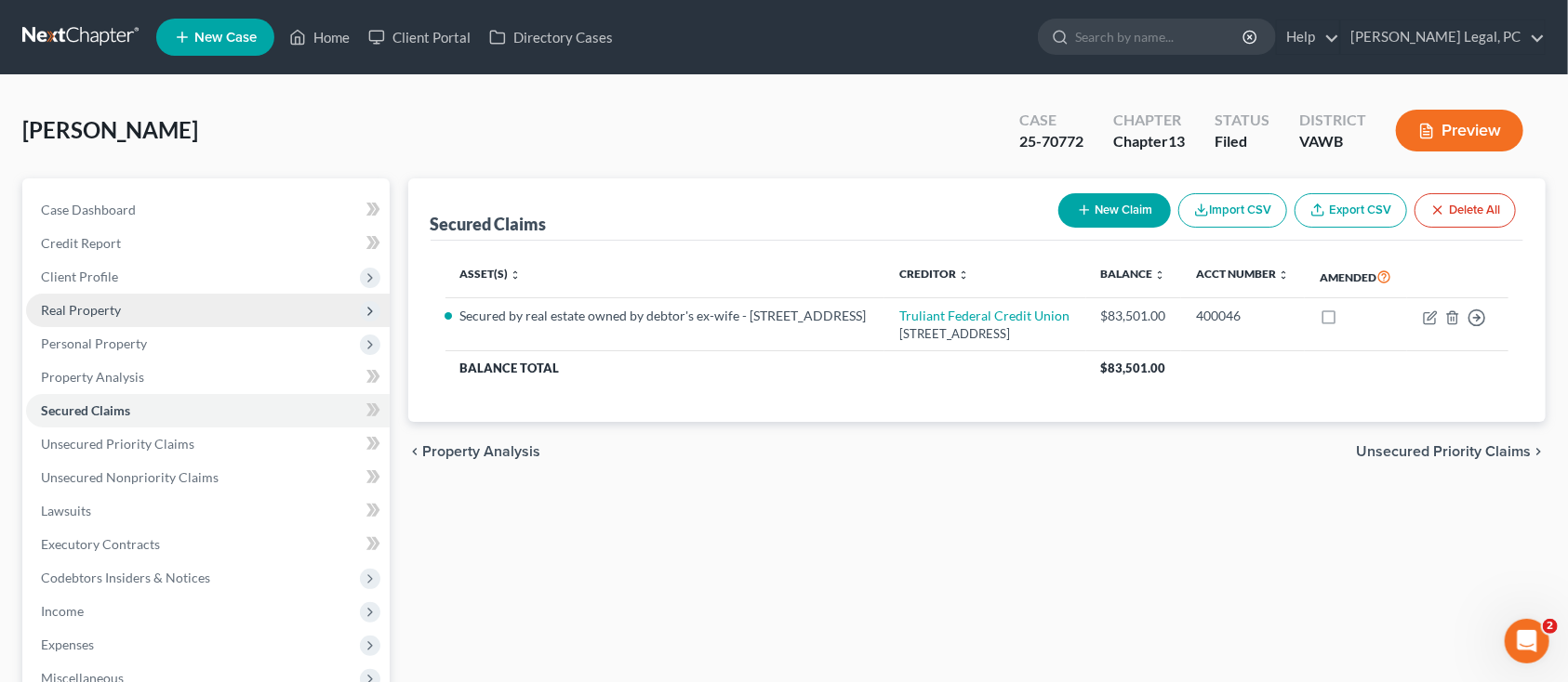
click at [54, 307] on span "Real Property" at bounding box center [81, 310] width 80 height 16
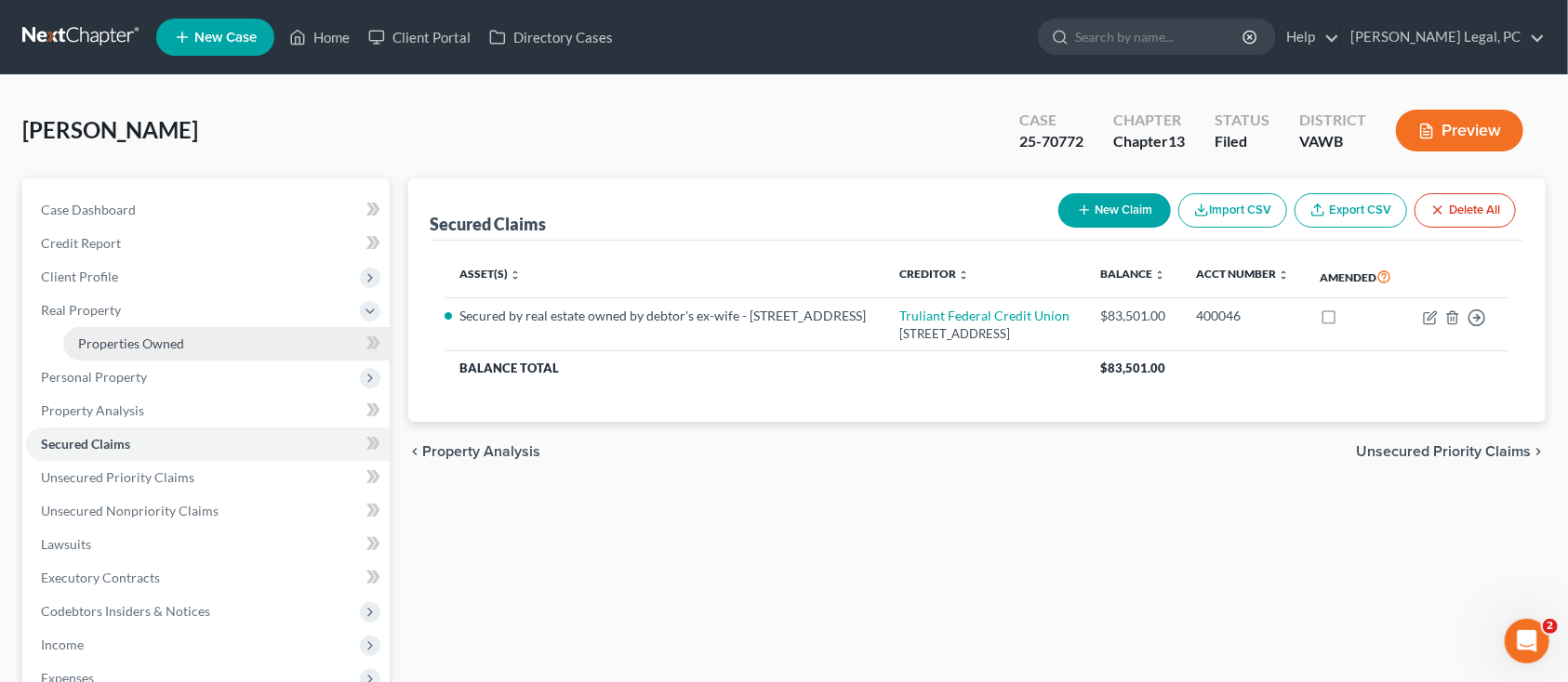
click at [105, 342] on span "Properties Owned" at bounding box center [131, 343] width 106 height 16
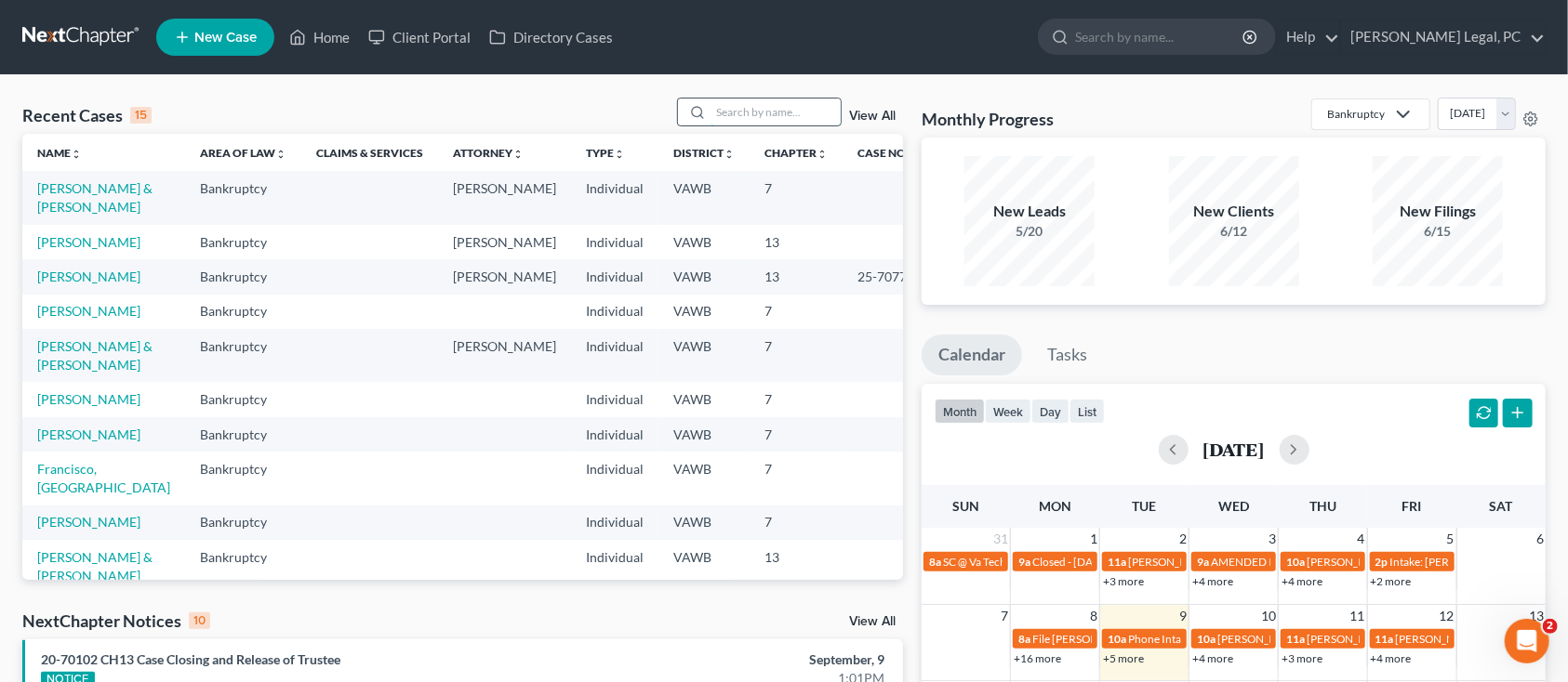
click at [732, 117] on input "search" at bounding box center [775, 112] width 130 height 27
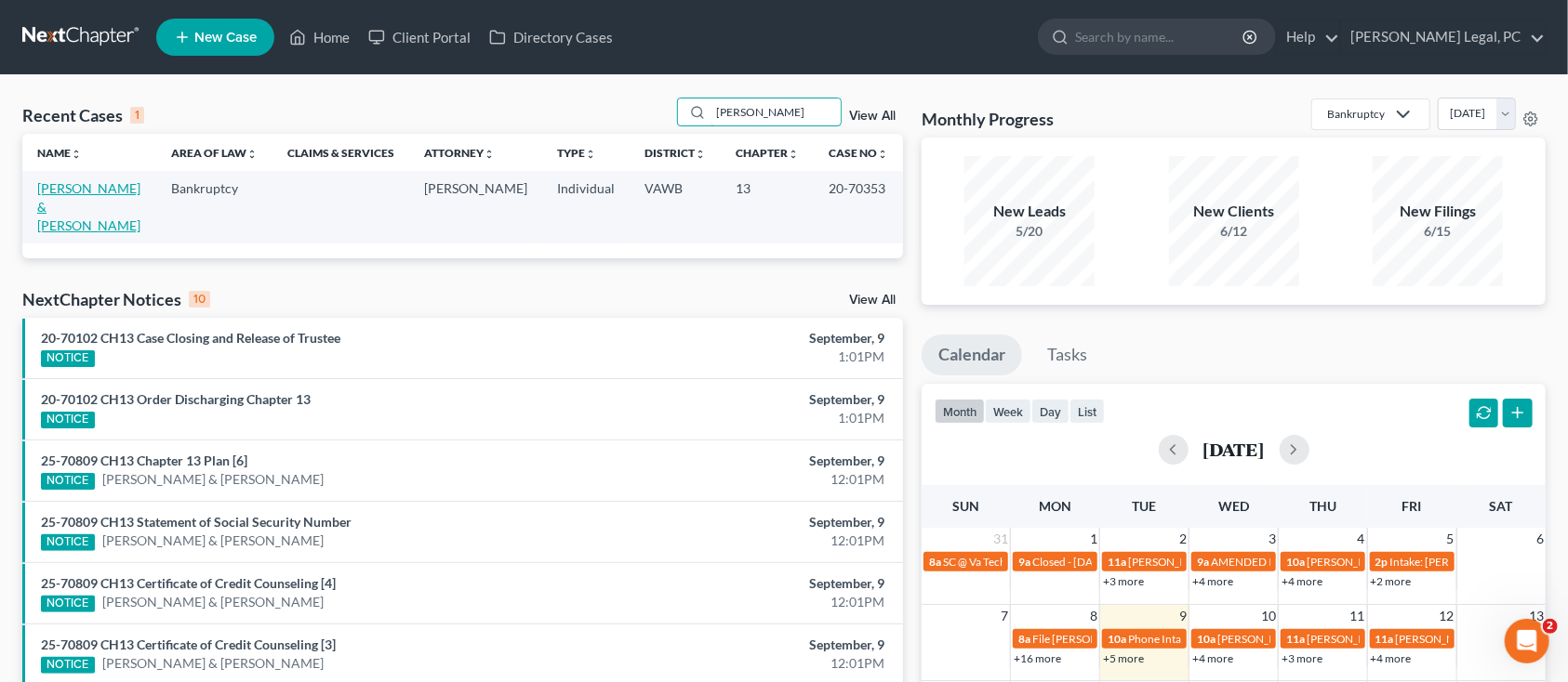
type input "BEASLEY"
click at [90, 192] on link "[PERSON_NAME] & [PERSON_NAME]" at bounding box center [89, 207] width 103 height 53
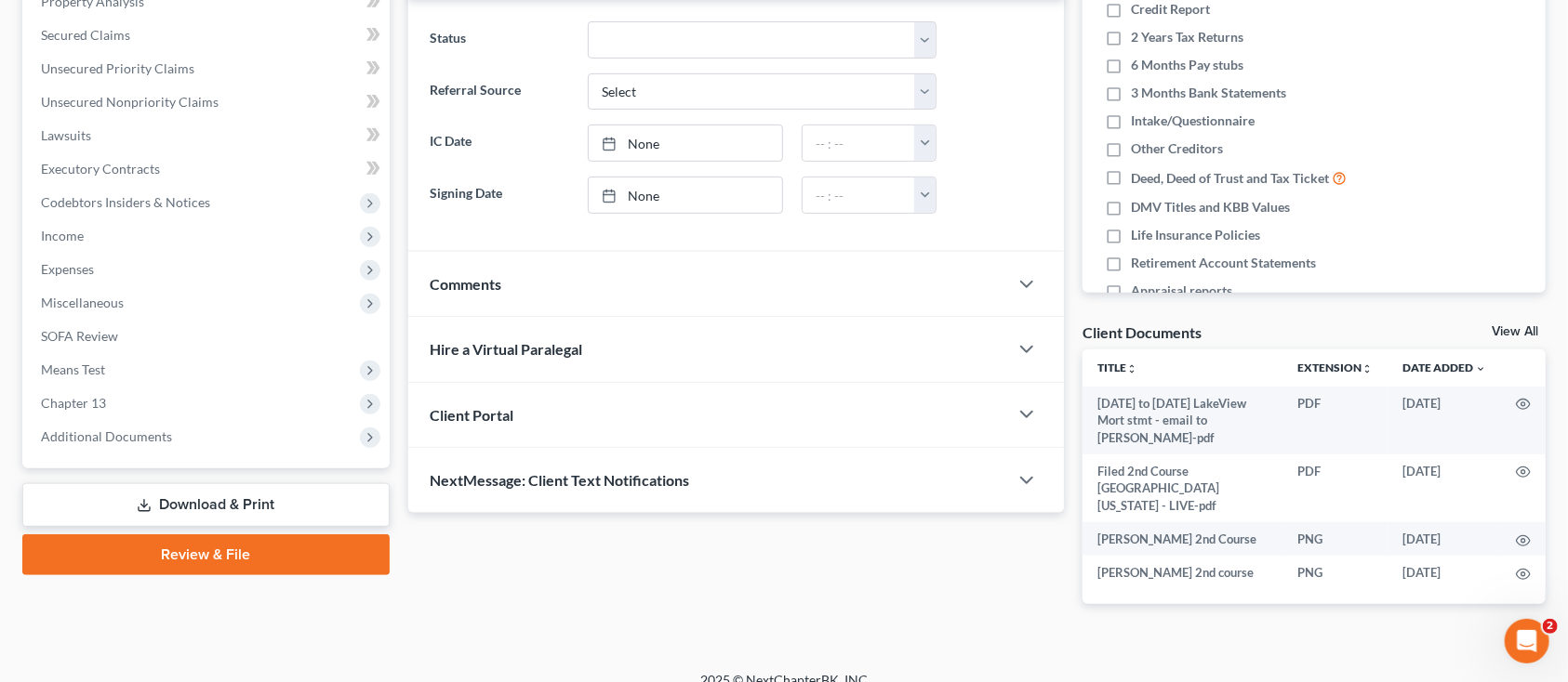
scroll to position [379, 0]
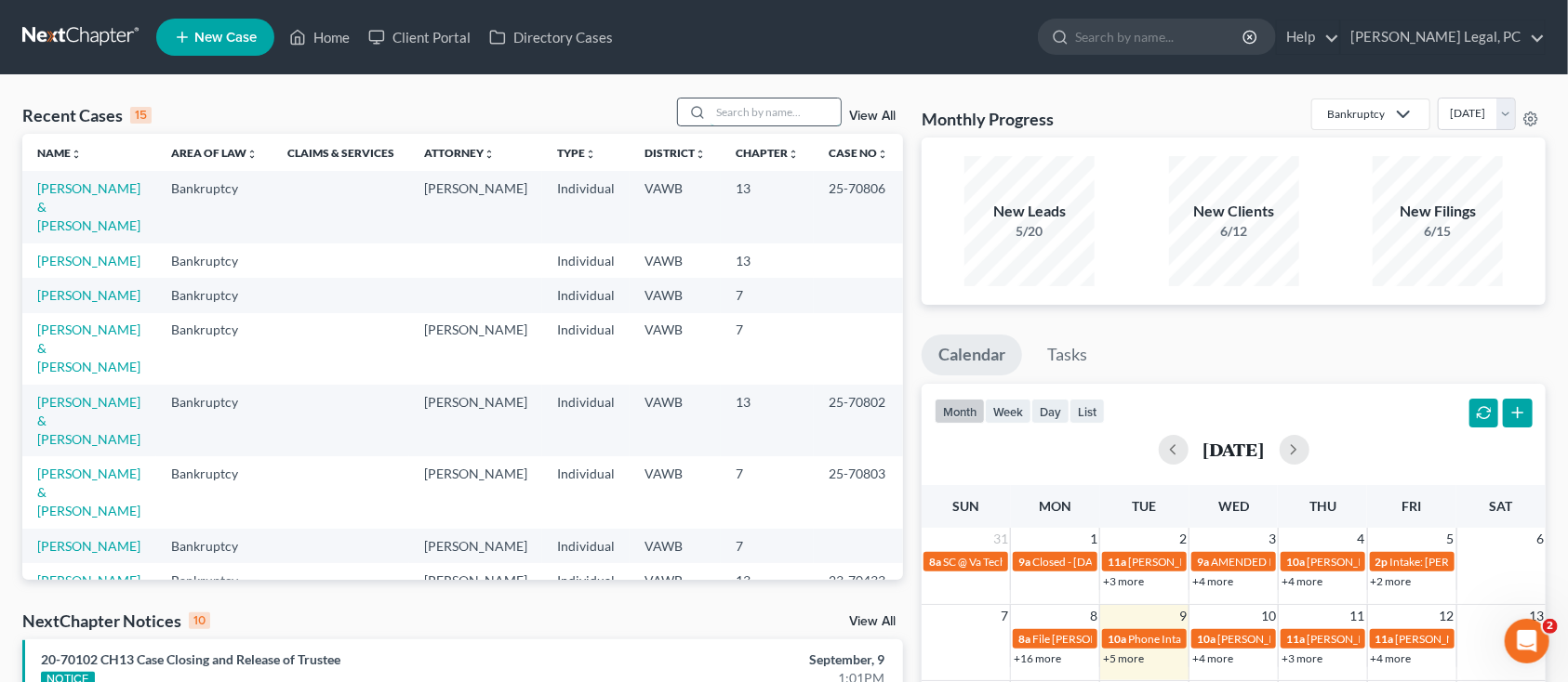
click at [759, 113] on input "search" at bounding box center [775, 112] width 130 height 27
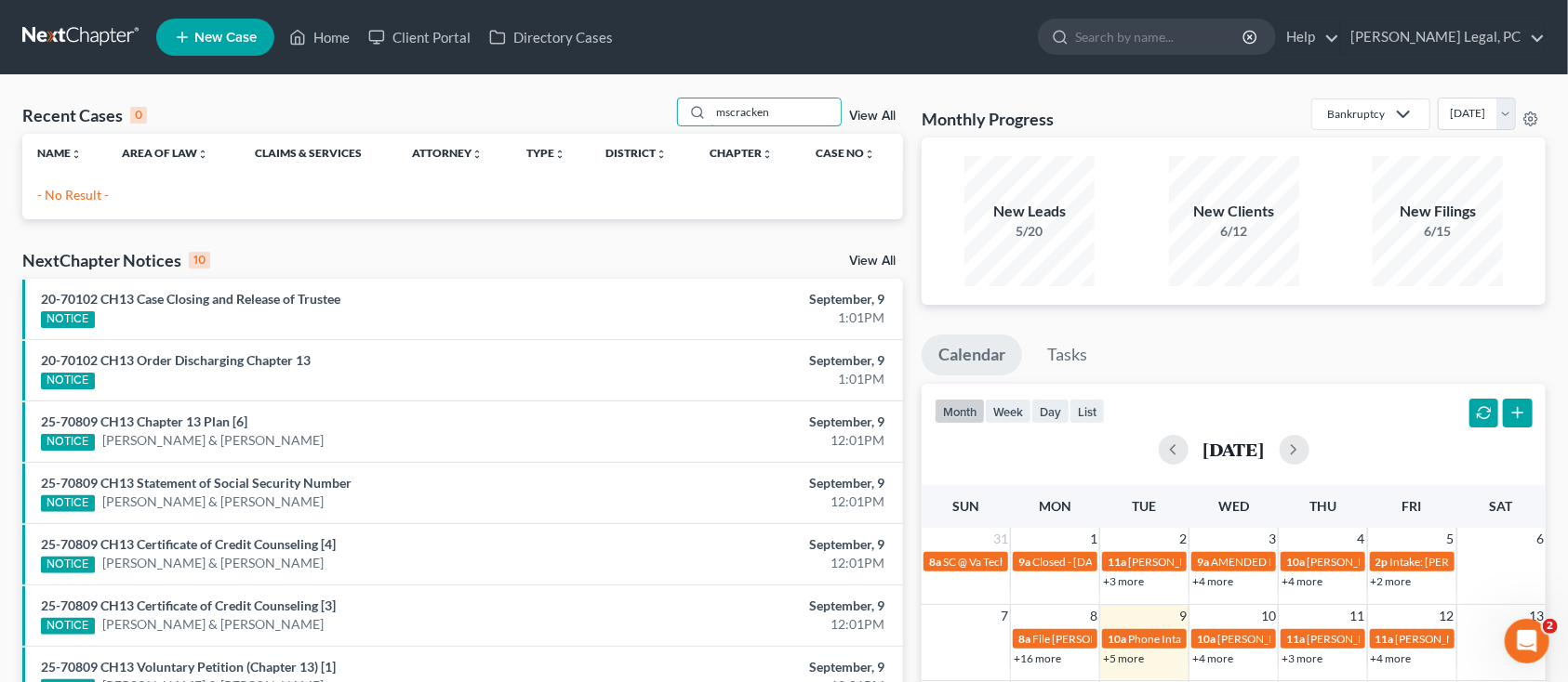
type input "mscracken"
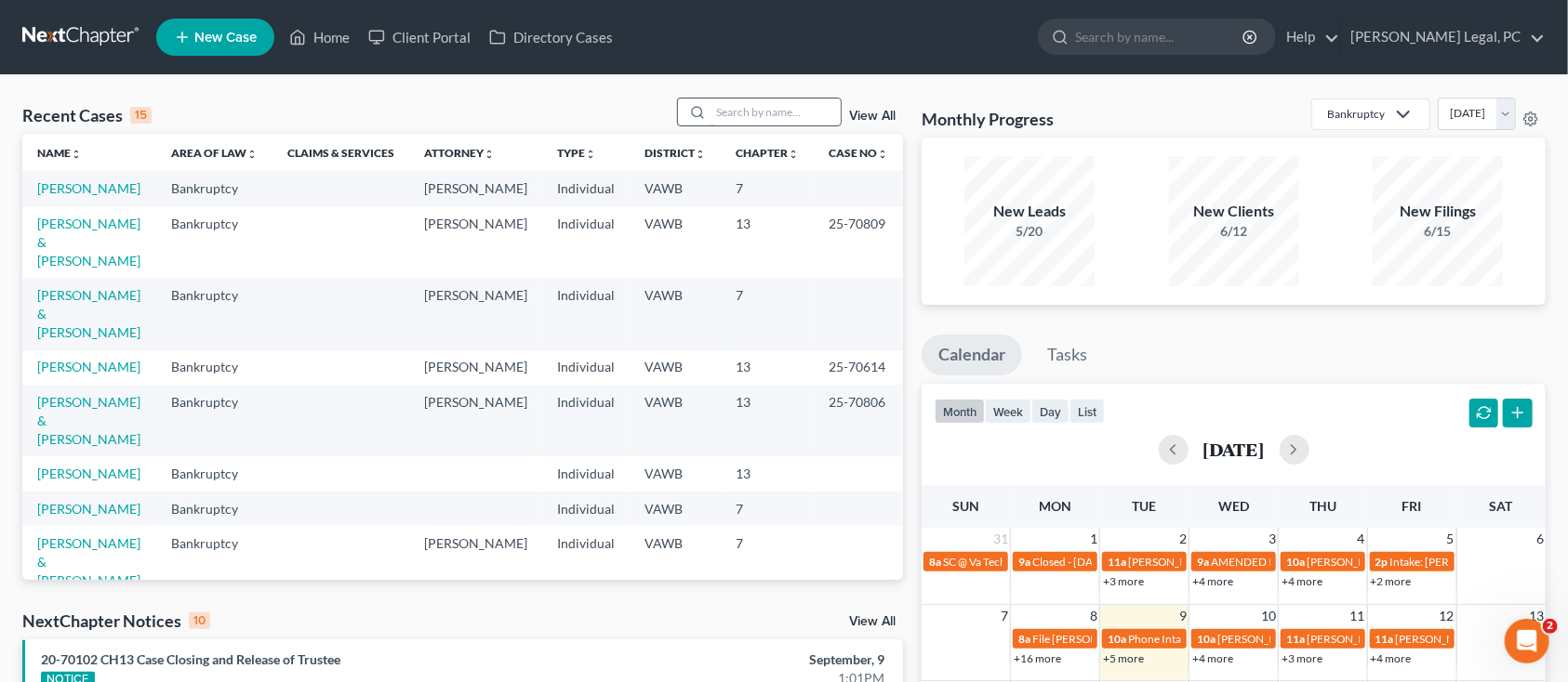
click at [725, 100] on input "search" at bounding box center [775, 112] width 130 height 27
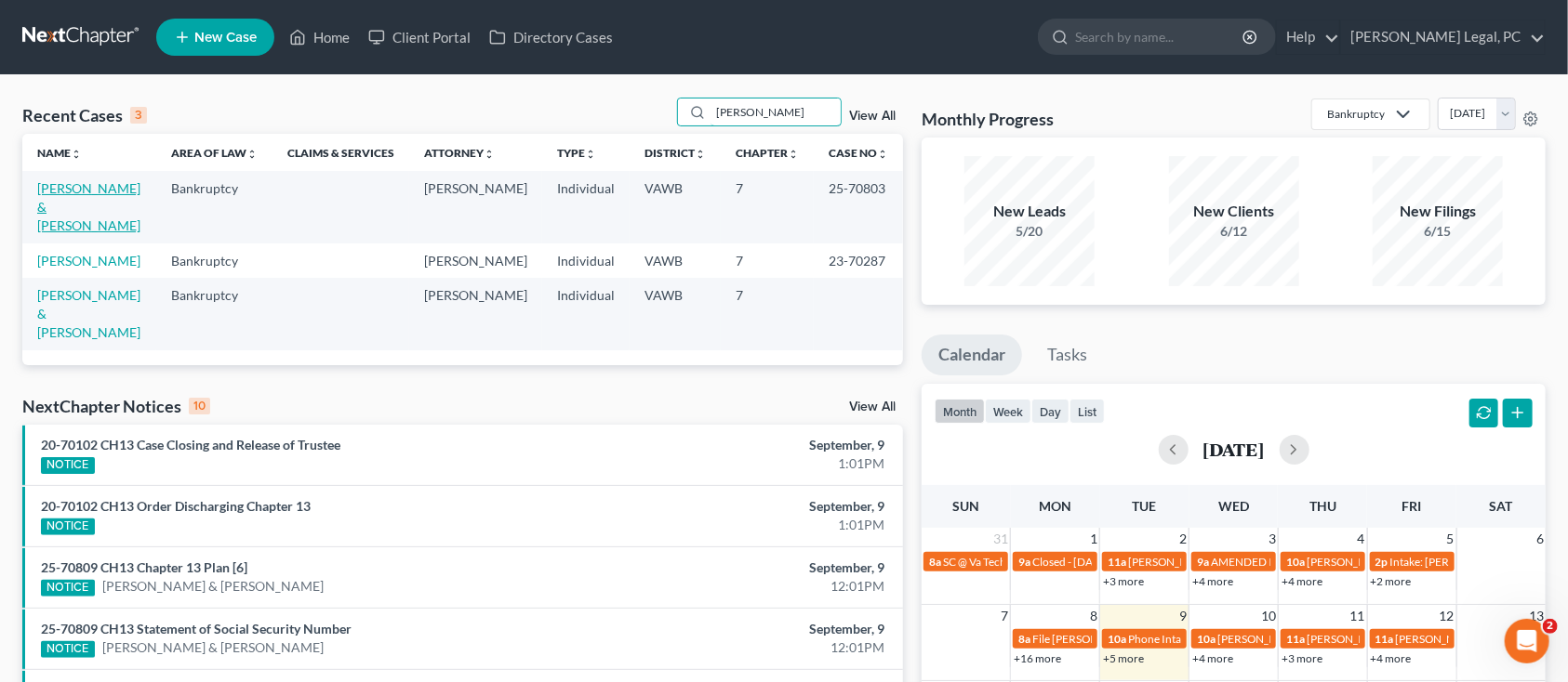
type input "[PERSON_NAME]"
click at [77, 188] on link "[PERSON_NAME] & [PERSON_NAME]" at bounding box center [89, 207] width 103 height 53
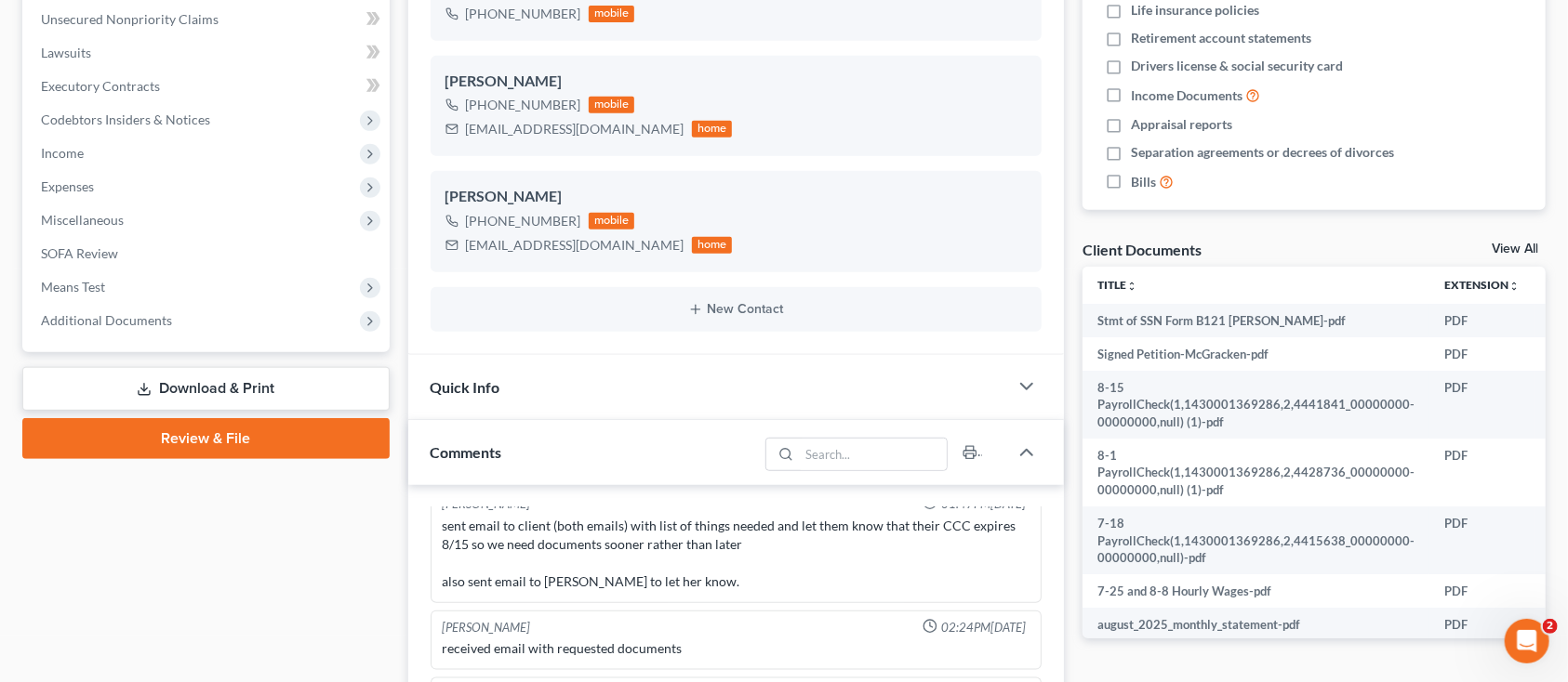
scroll to position [496, 0]
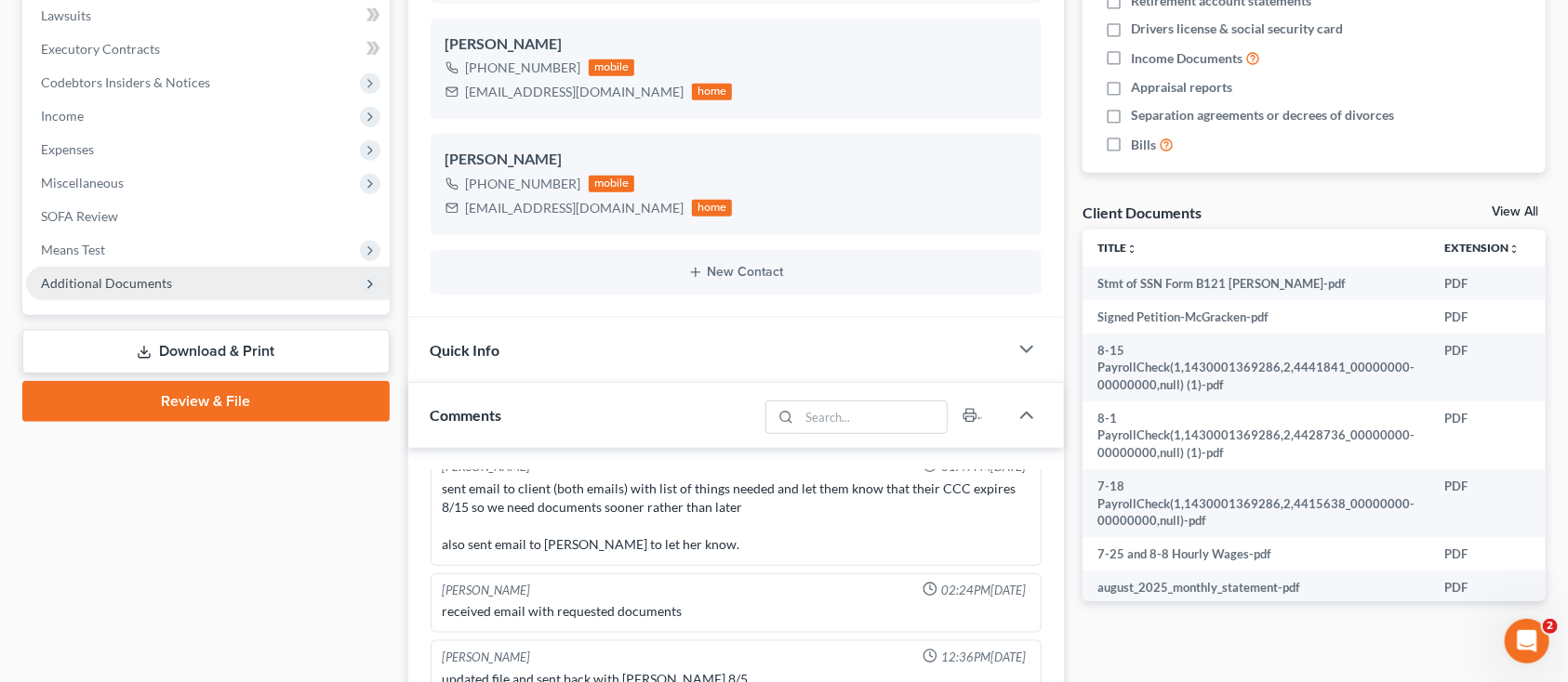
click at [171, 292] on span "Additional Documents" at bounding box center [208, 283] width 363 height 33
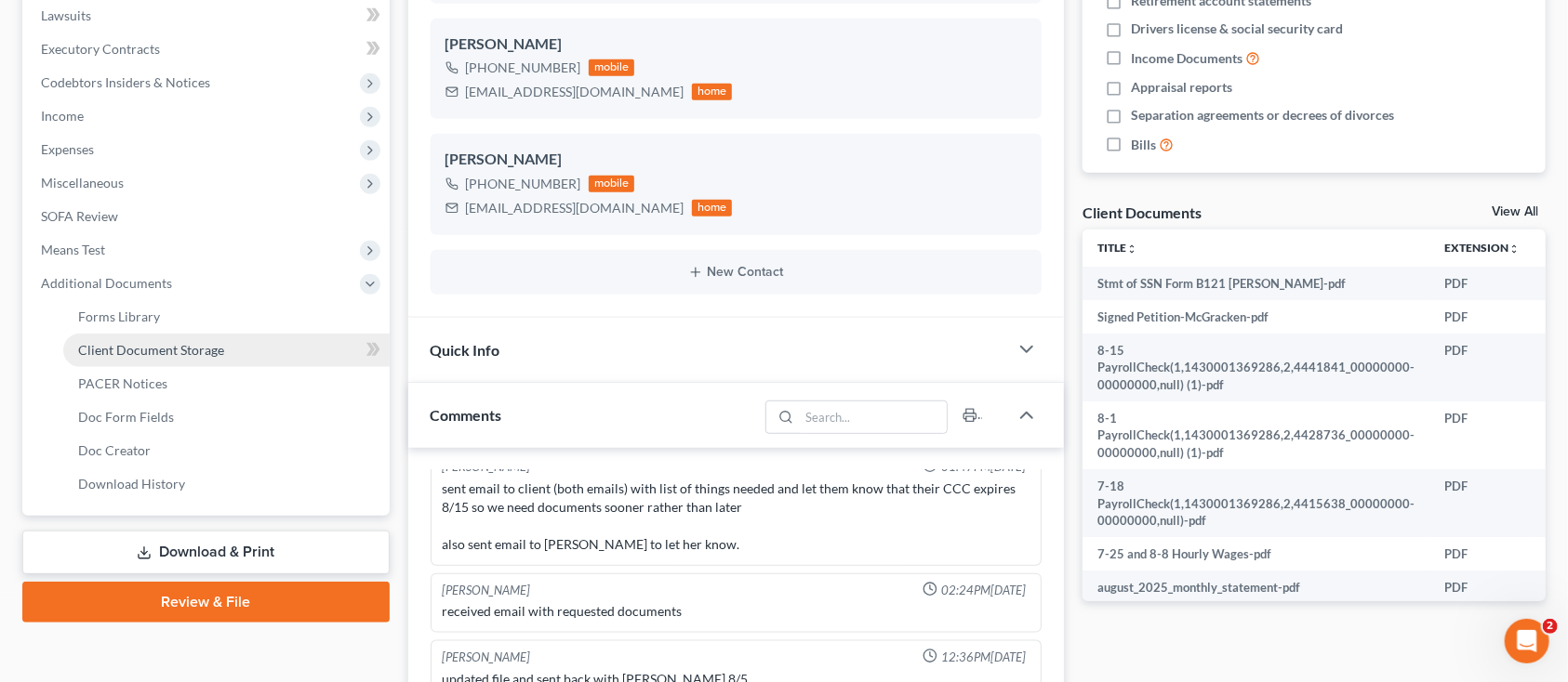
click at [115, 342] on span "Client Document Storage" at bounding box center [151, 350] width 146 height 16
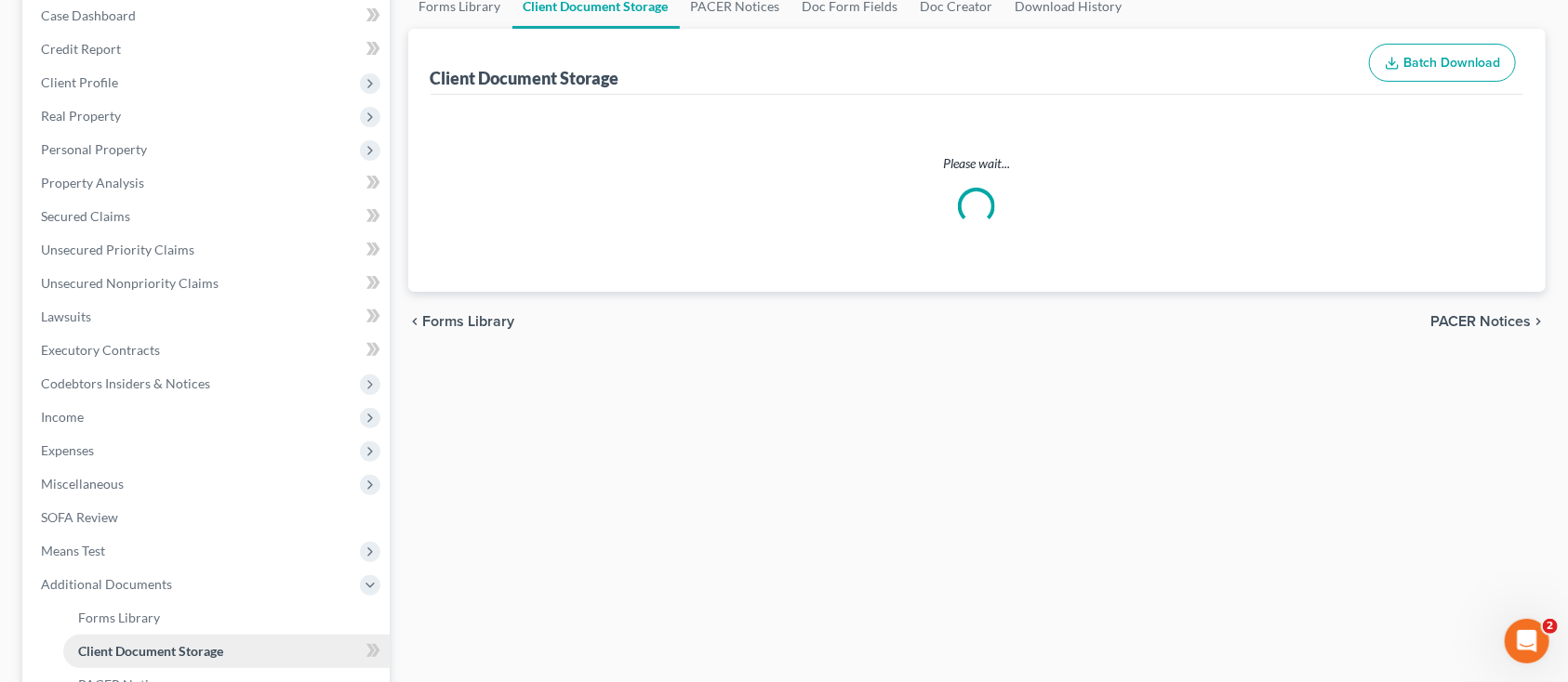
click at [115, 342] on ul "Case Dashboard Payments Invoices Payments Payments Credit Report Client Profile" at bounding box center [208, 400] width 363 height 803
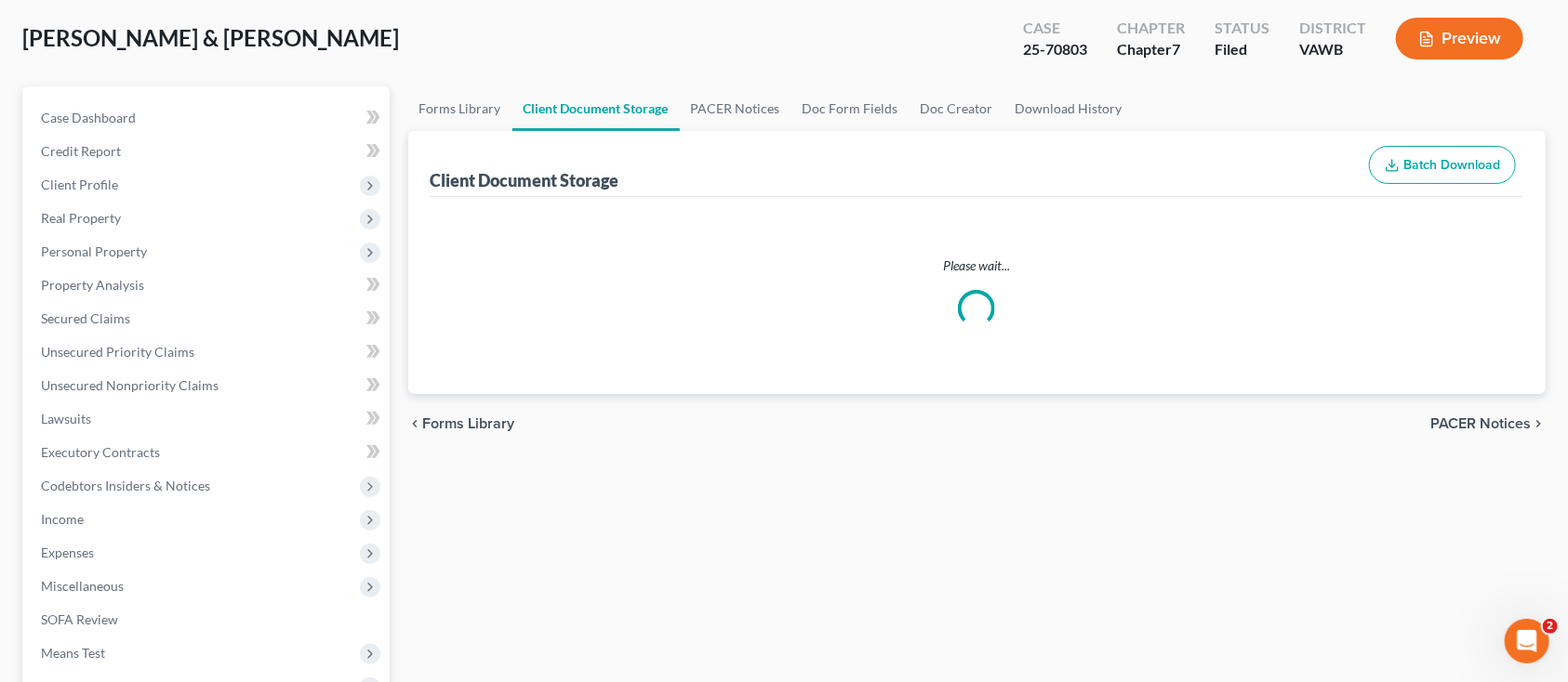
select select "0"
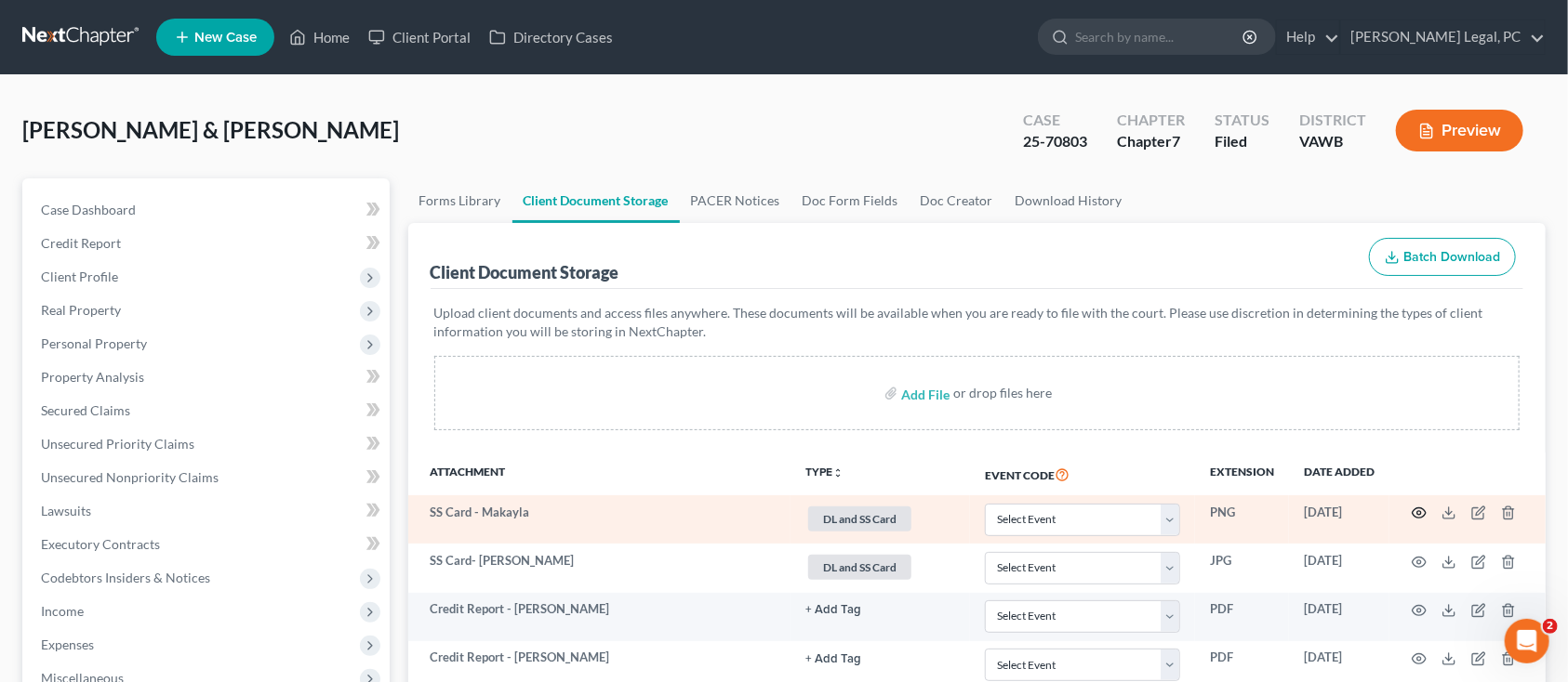
click at [1419, 507] on icon "button" at bounding box center [1419, 512] width 15 height 15
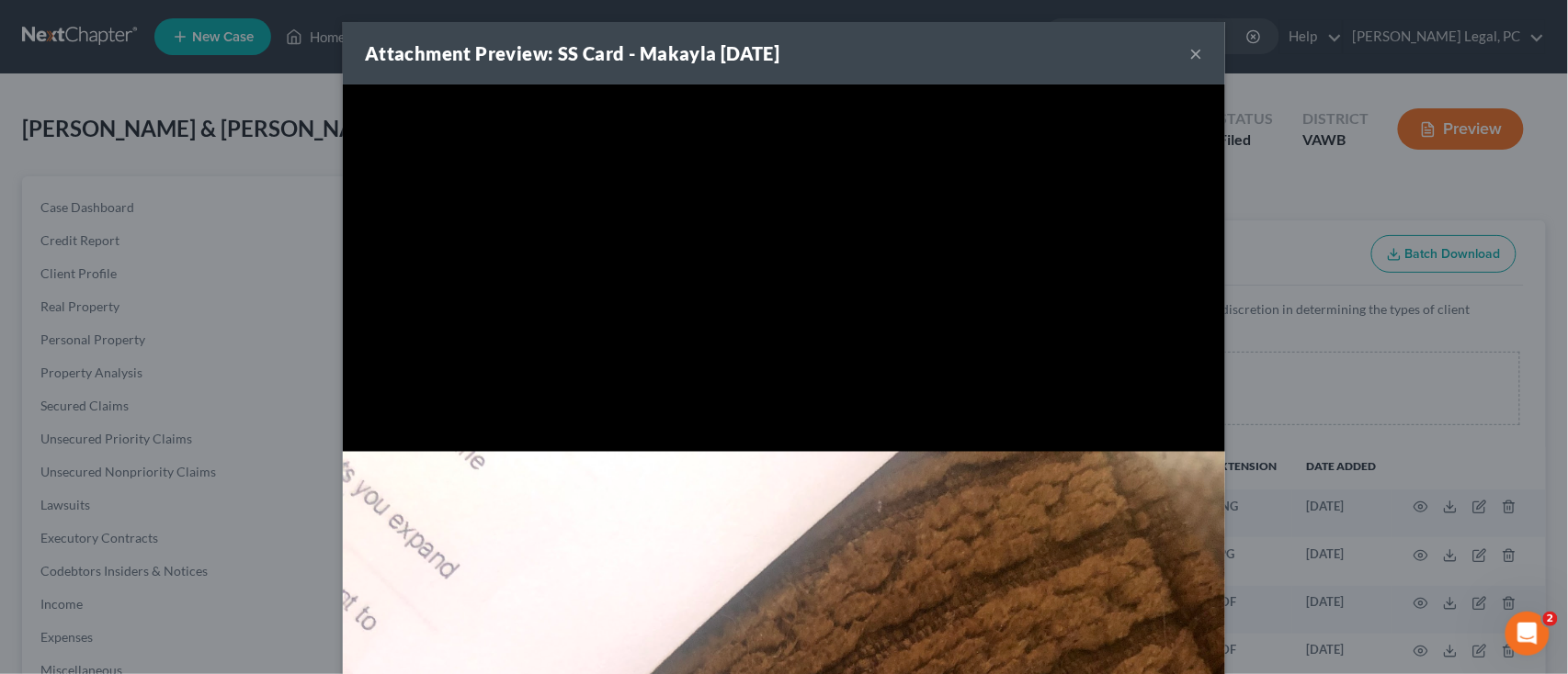
click at [1227, 241] on div "Attachment Preview: SS Card - Makayla [DATE] × Download" at bounding box center [784, 337] width 1568 height 674
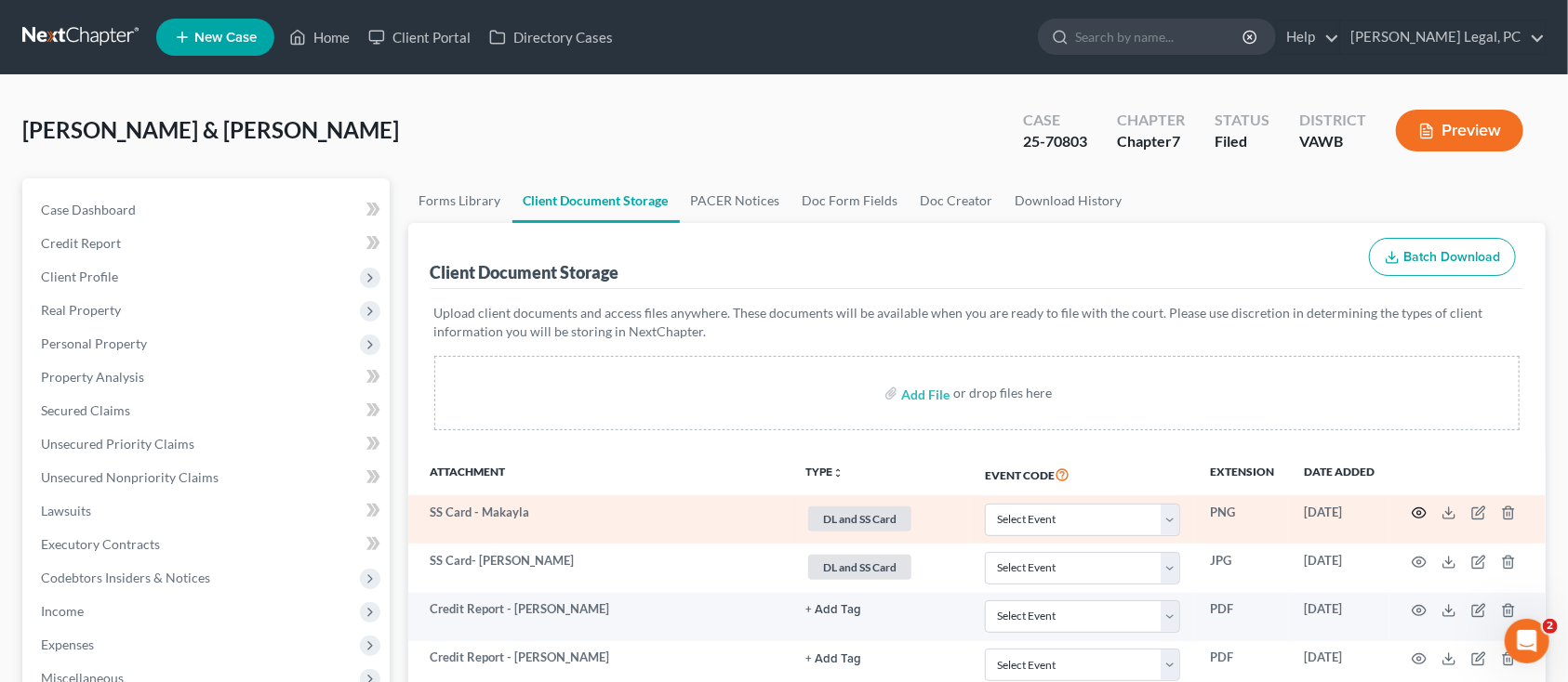
click at [1419, 511] on circle "button" at bounding box center [1420, 513] width 4 height 4
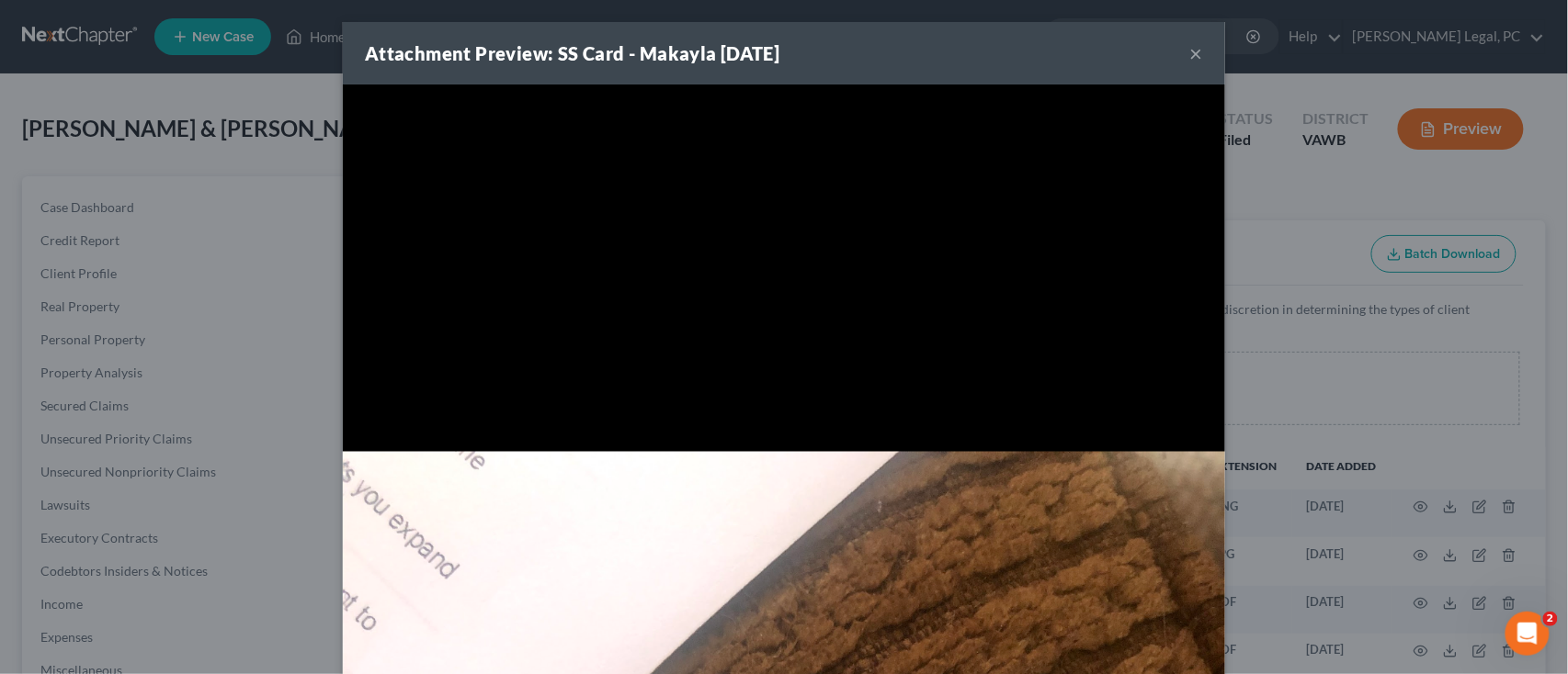
click at [1221, 434] on div "Attachment Preview: SS Card - Makayla [DATE] × Download" at bounding box center [784, 337] width 1568 height 674
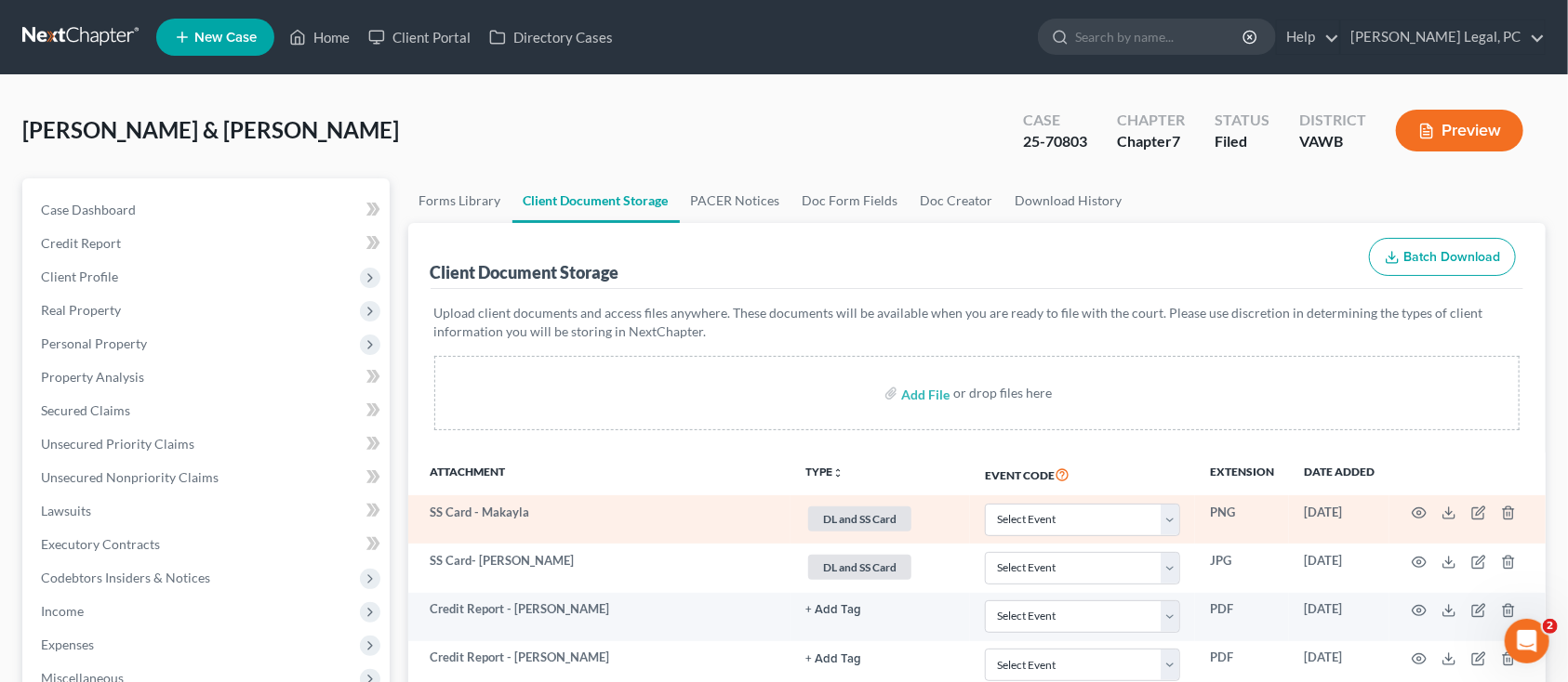
click at [1457, 517] on td at bounding box center [1467, 520] width 156 height 49
click at [1444, 512] on icon at bounding box center [1448, 512] width 15 height 15
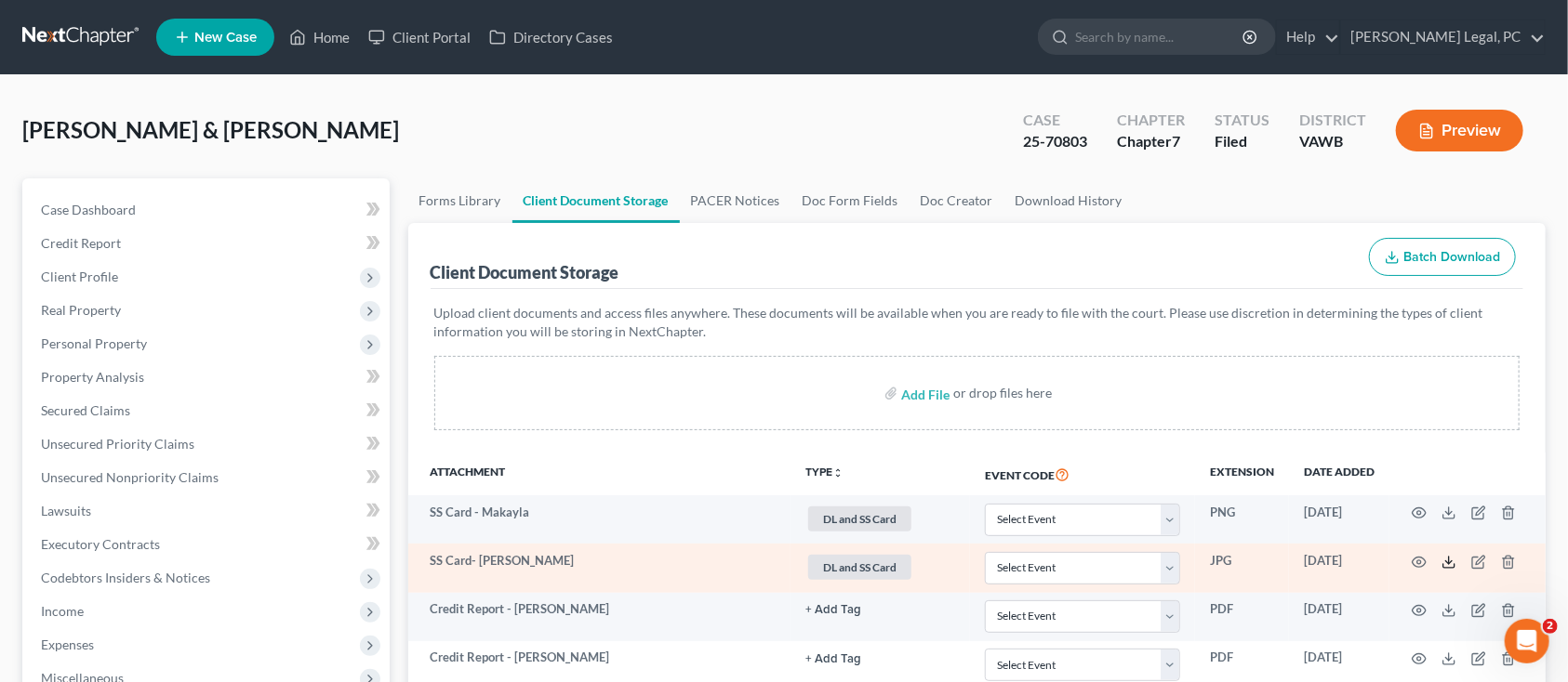
click at [1456, 555] on icon at bounding box center [1448, 562] width 15 height 15
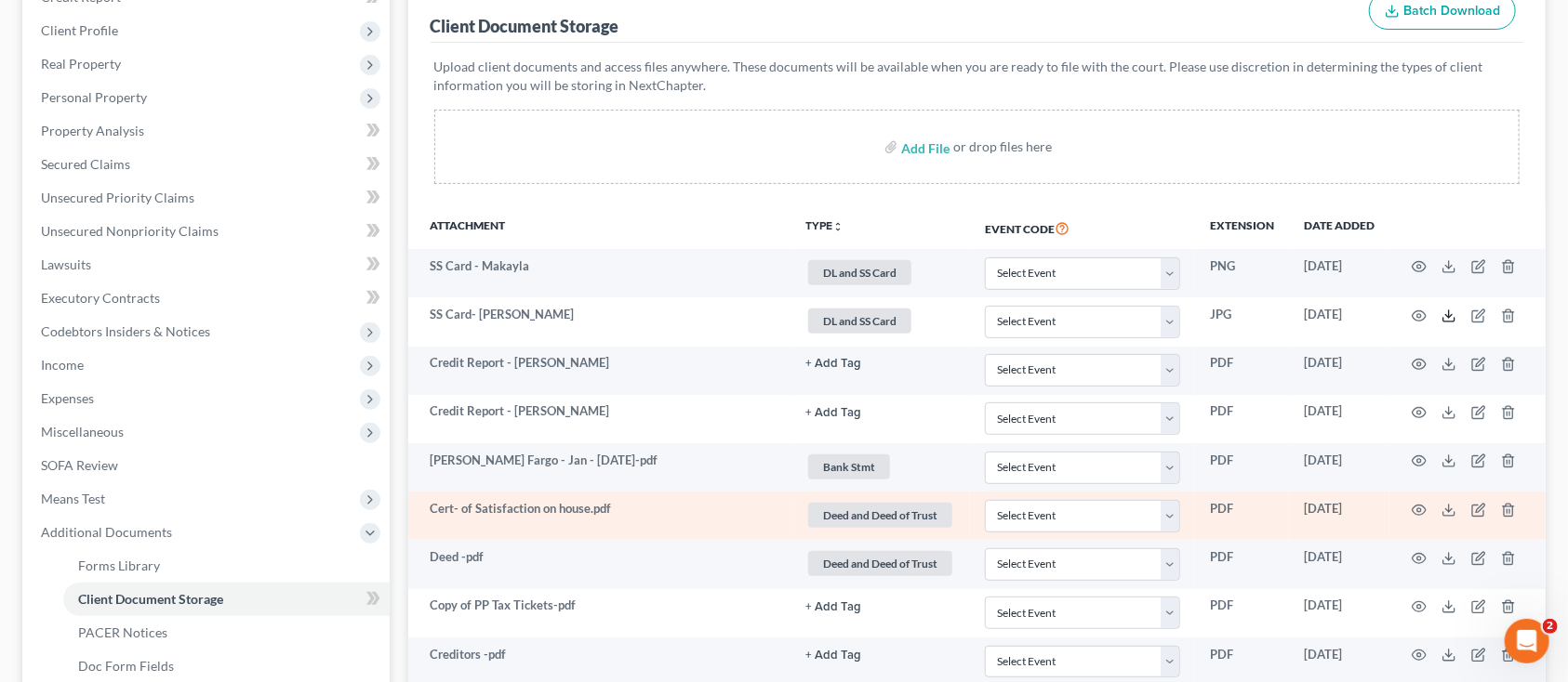
scroll to position [247, 0]
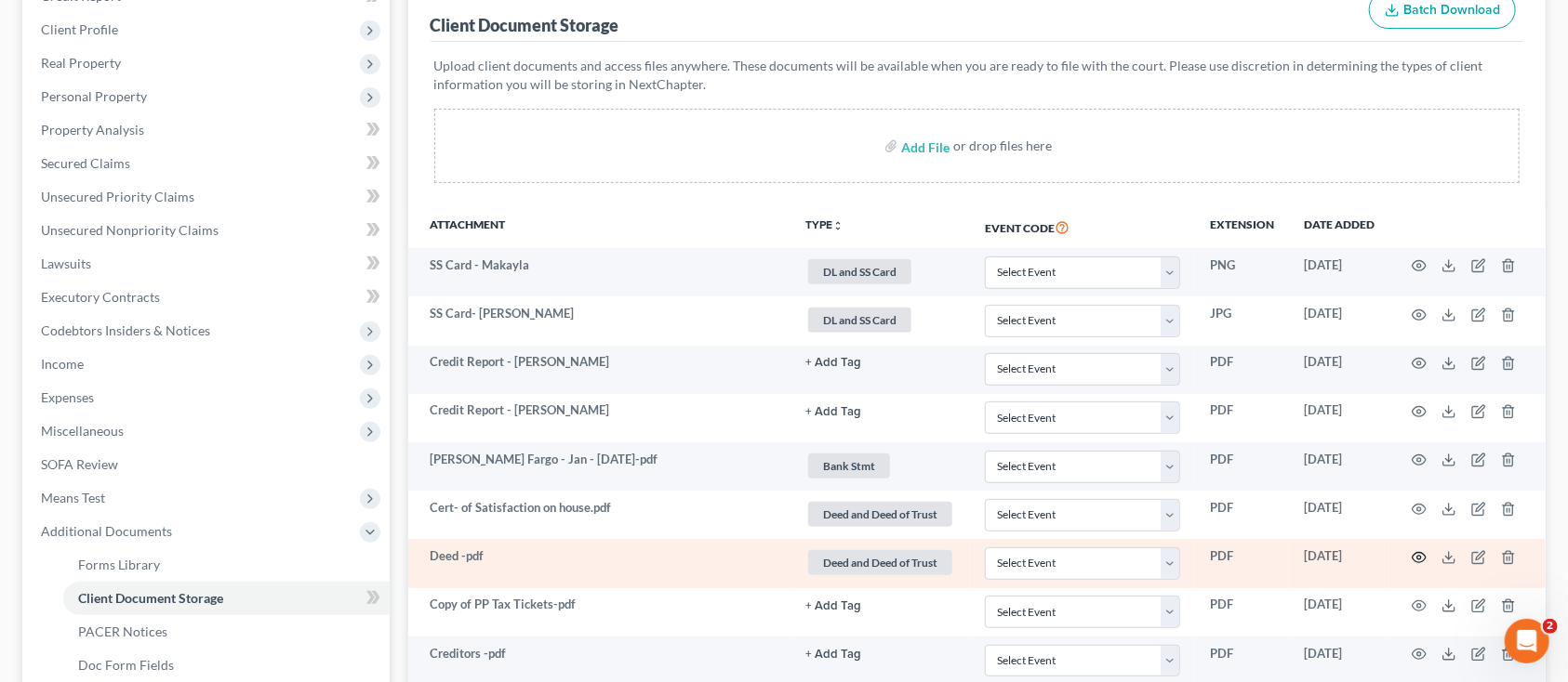
click at [1419, 550] on icon "button" at bounding box center [1419, 557] width 15 height 15
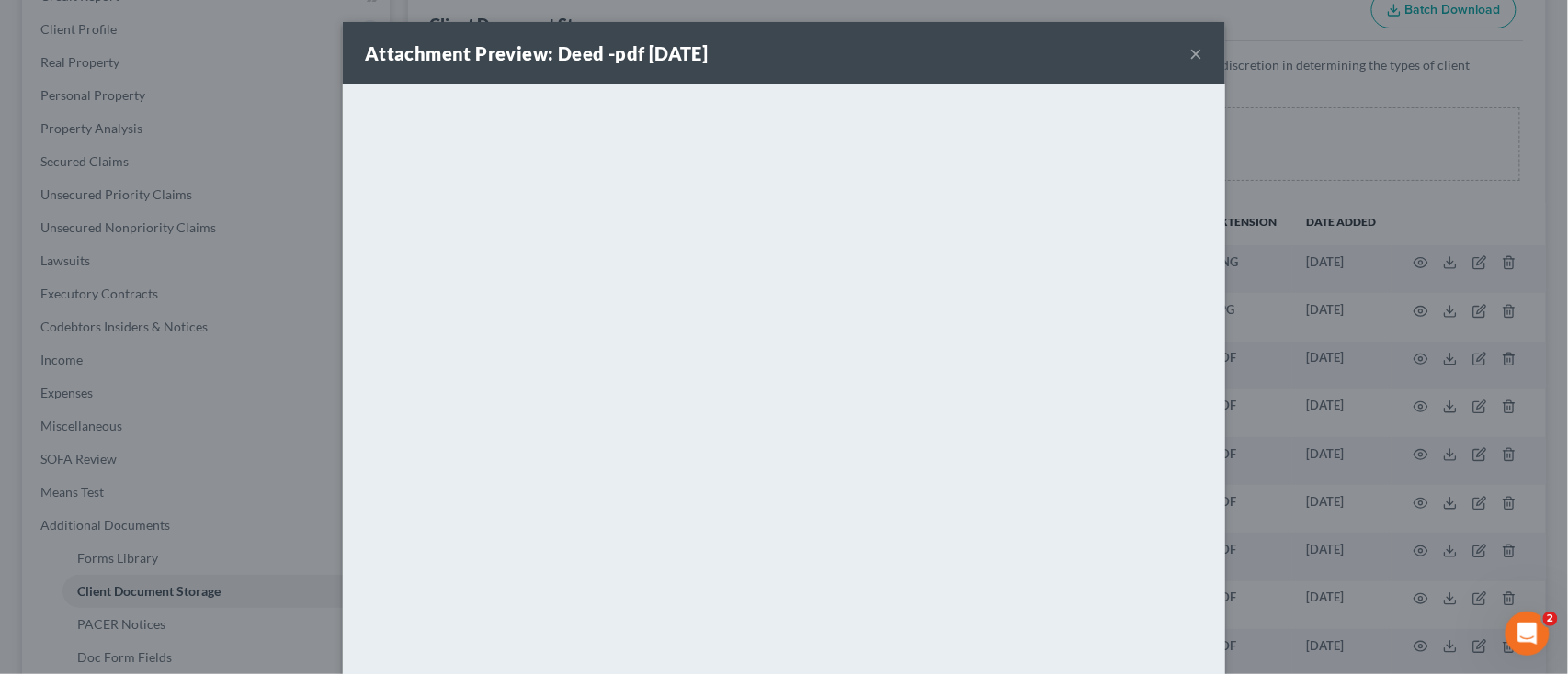
click at [1190, 59] on button "×" at bounding box center [1196, 53] width 13 height 22
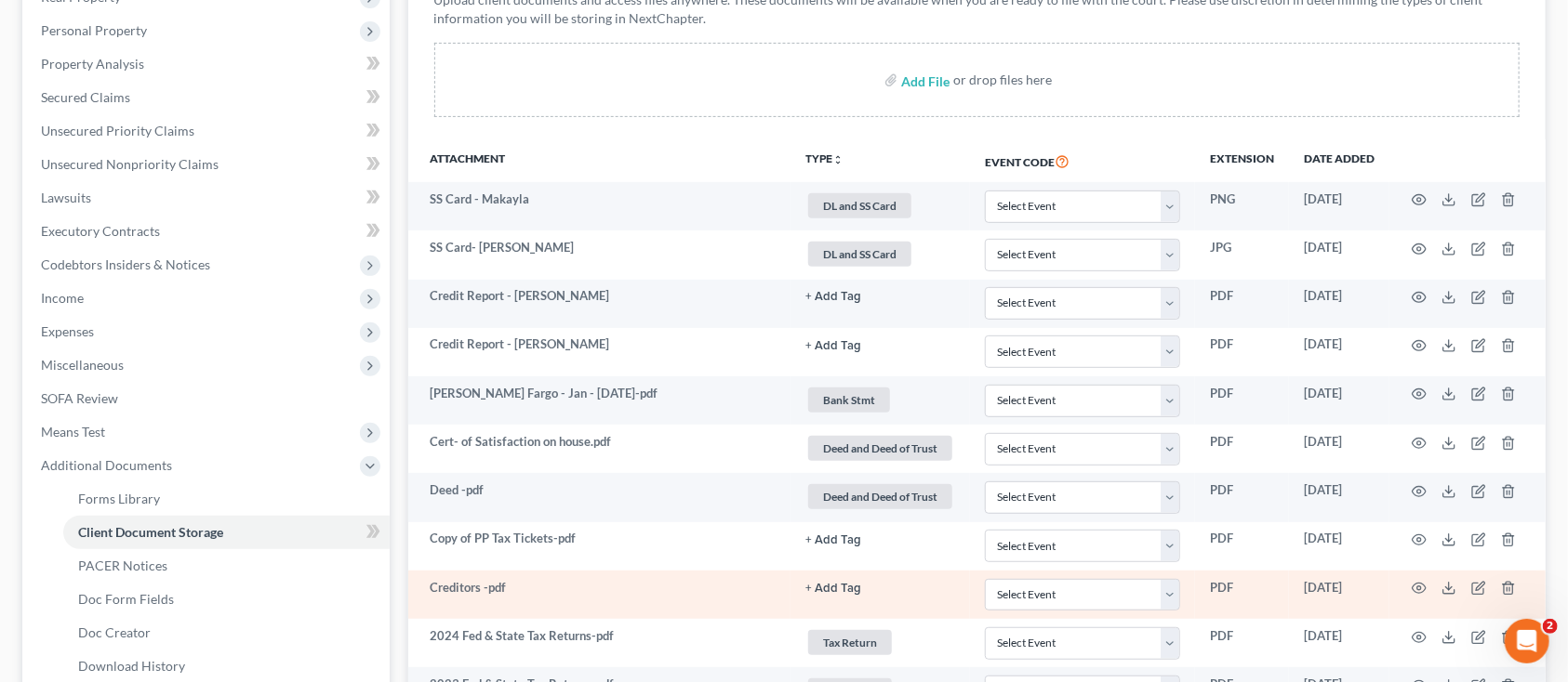
scroll to position [372, 0]
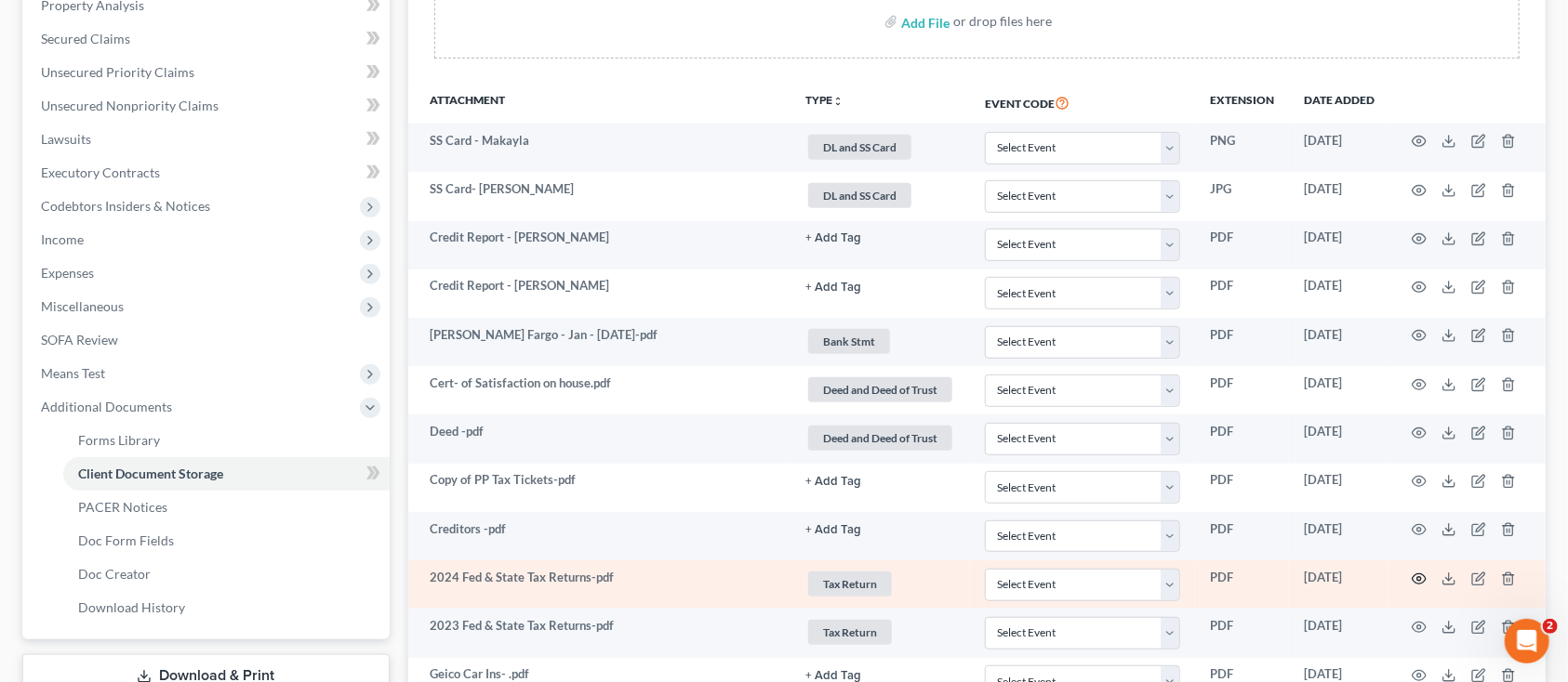
click at [1418, 577] on circle "button" at bounding box center [1420, 579] width 4 height 4
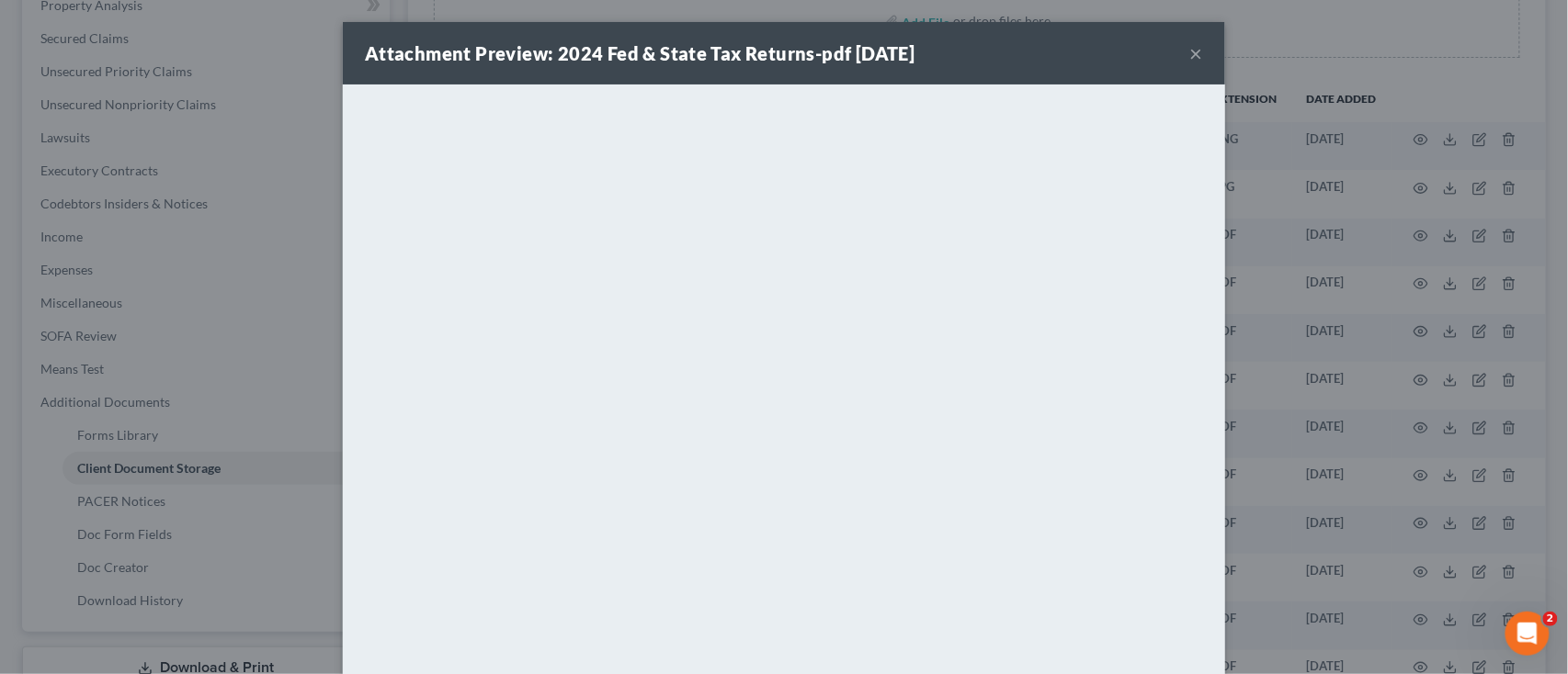
click at [1190, 45] on button "×" at bounding box center [1196, 53] width 13 height 22
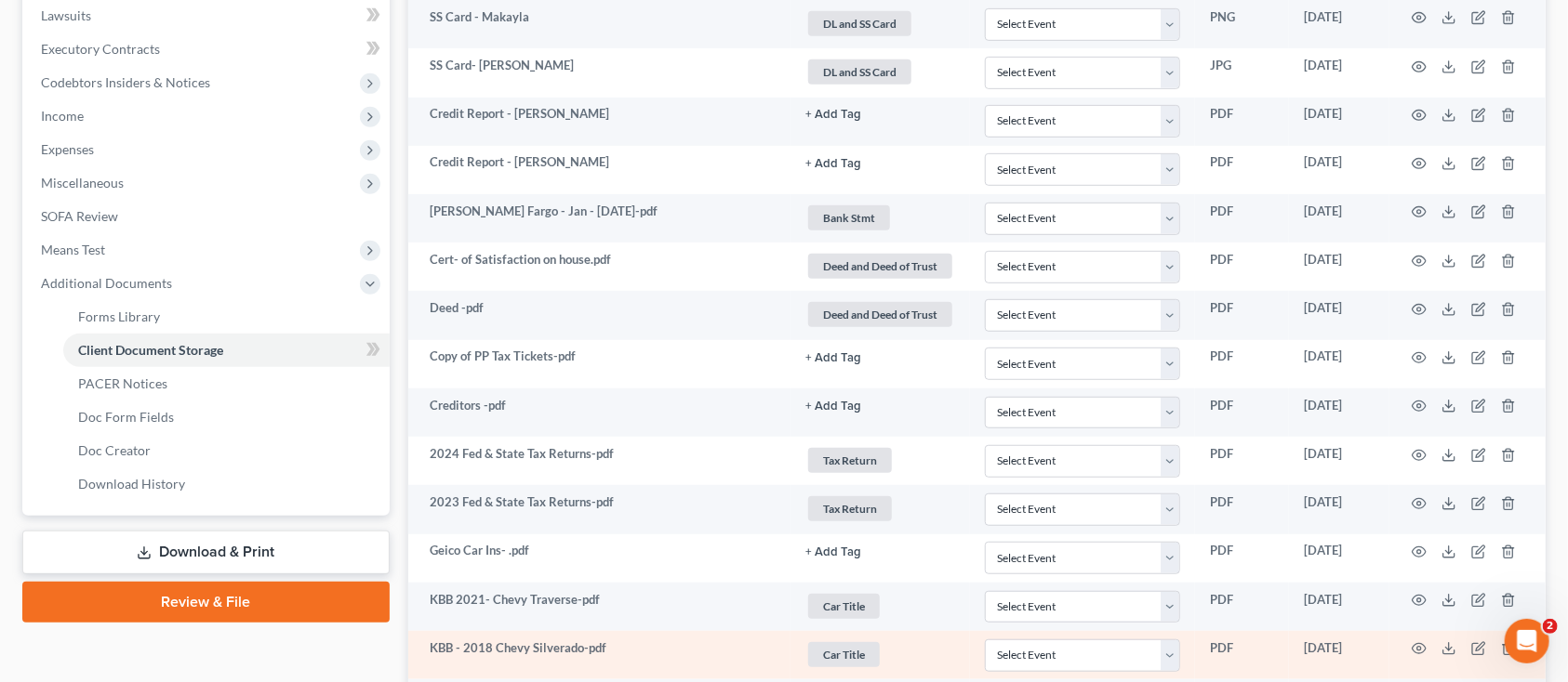
scroll to position [619, 0]
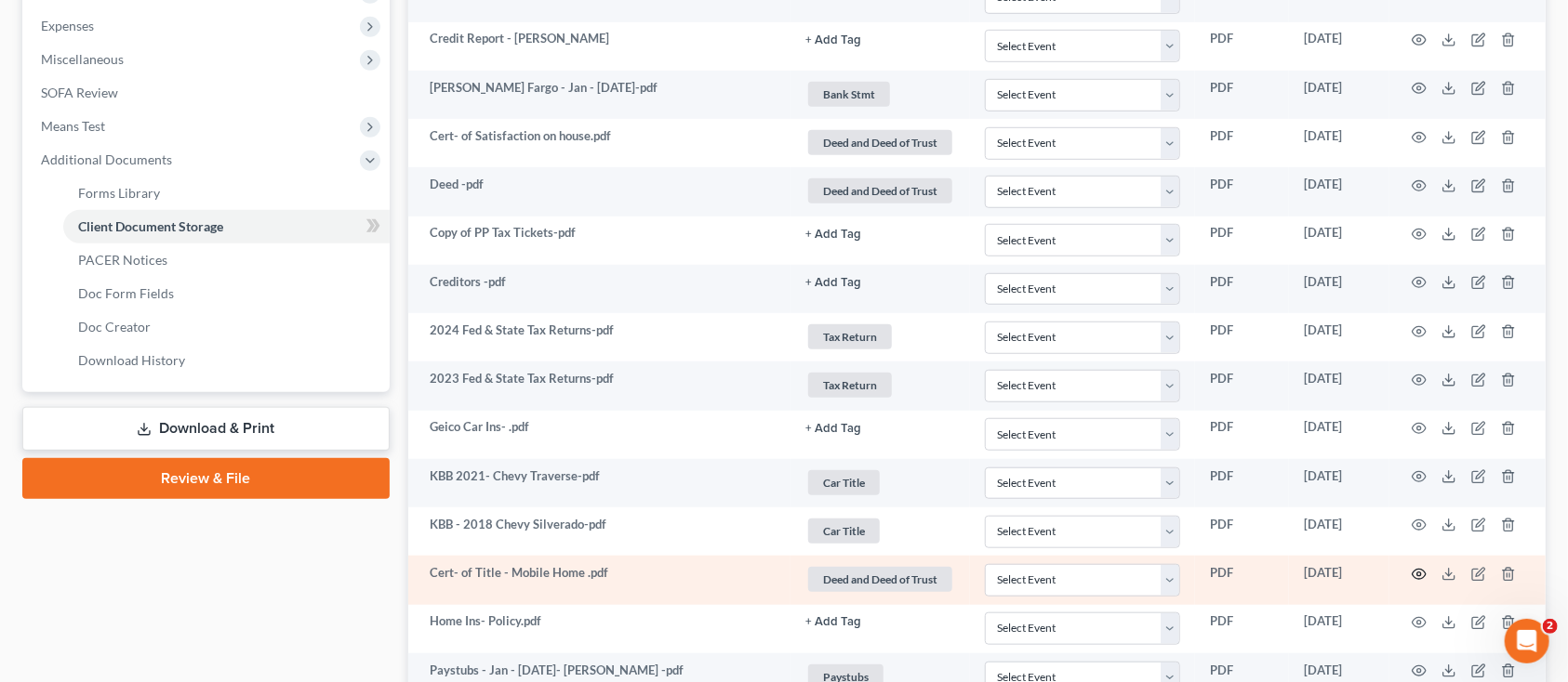
click at [1422, 573] on icon "button" at bounding box center [1419, 574] width 15 height 15
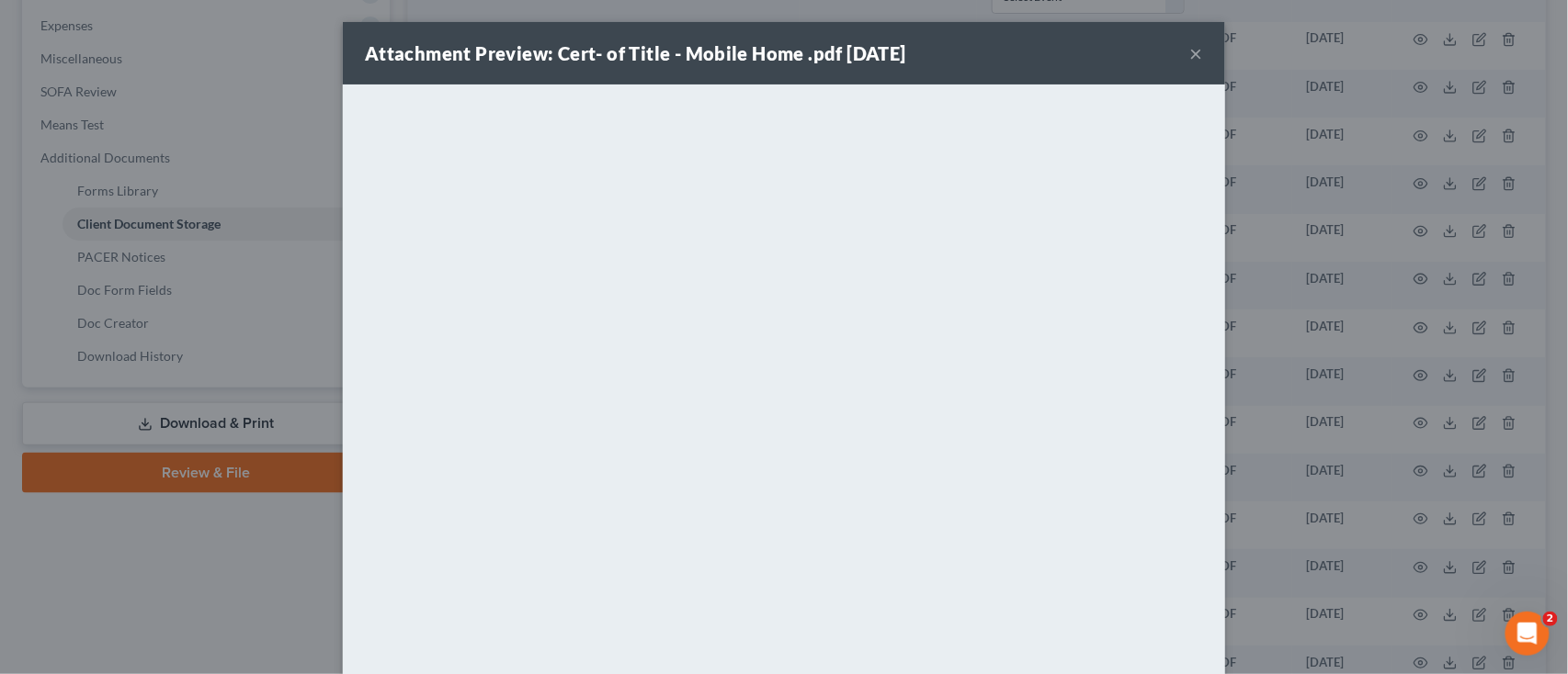
click at [1194, 46] on div "Attachment Preview: Cert- of Title - Mobile Home .pdf [DATE] ×" at bounding box center [784, 53] width 882 height 63
click at [1190, 52] on button "×" at bounding box center [1196, 53] width 13 height 22
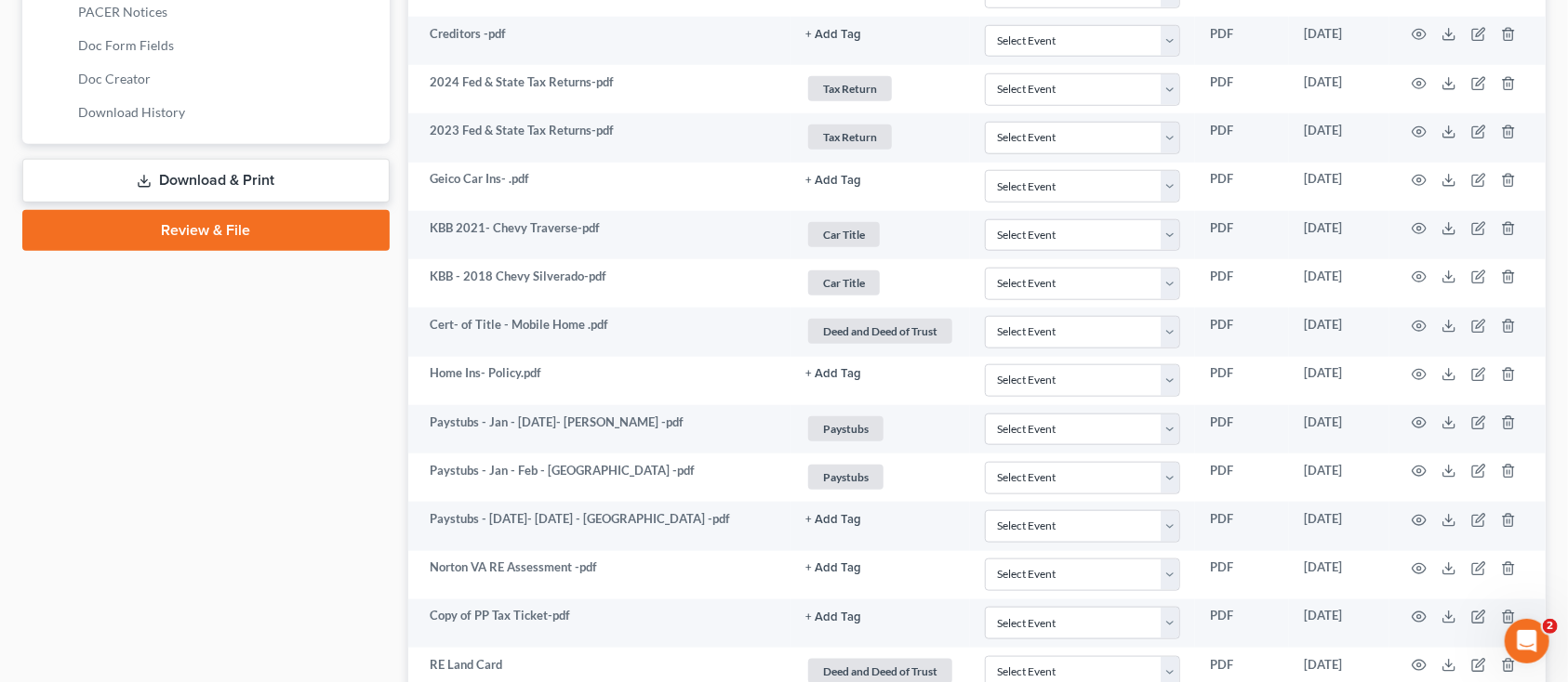
scroll to position [990, 0]
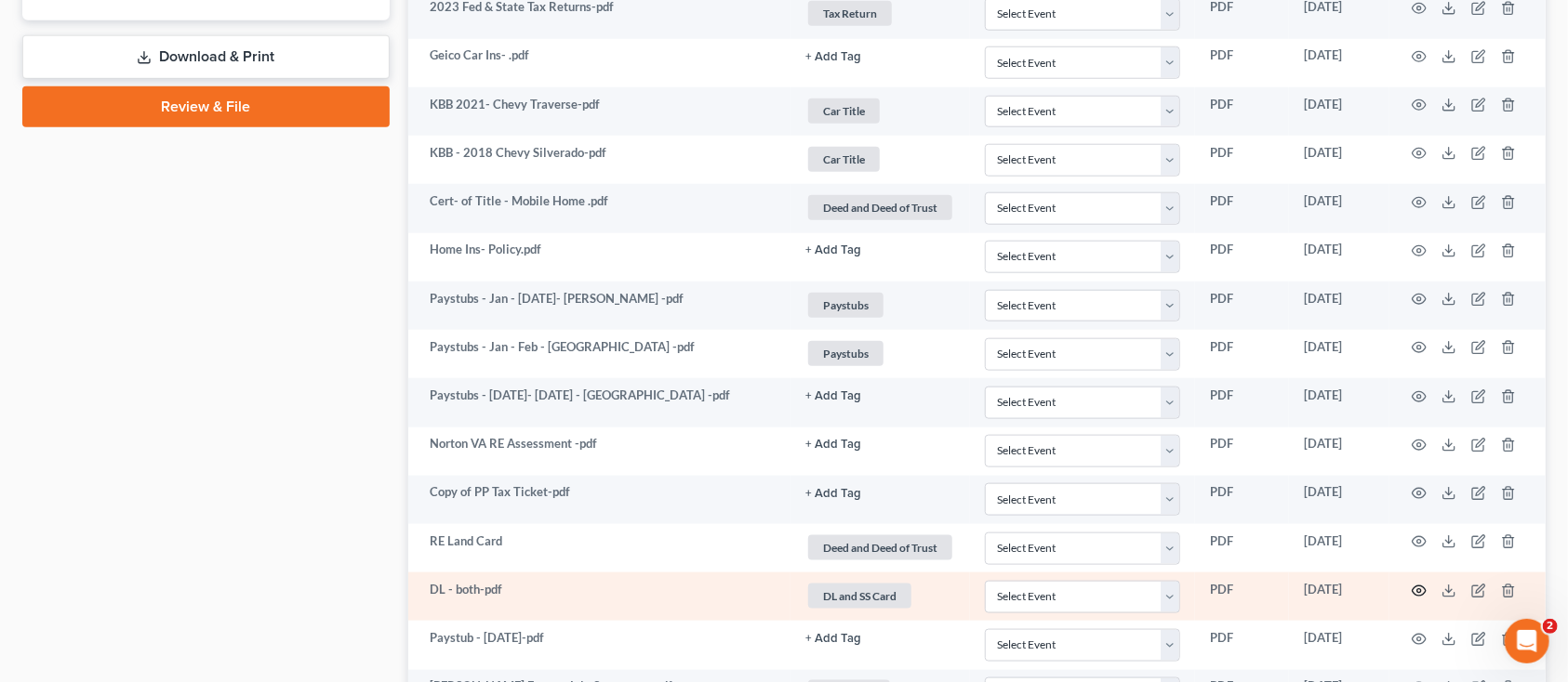
click at [1417, 591] on icon "button" at bounding box center [1419, 590] width 15 height 15
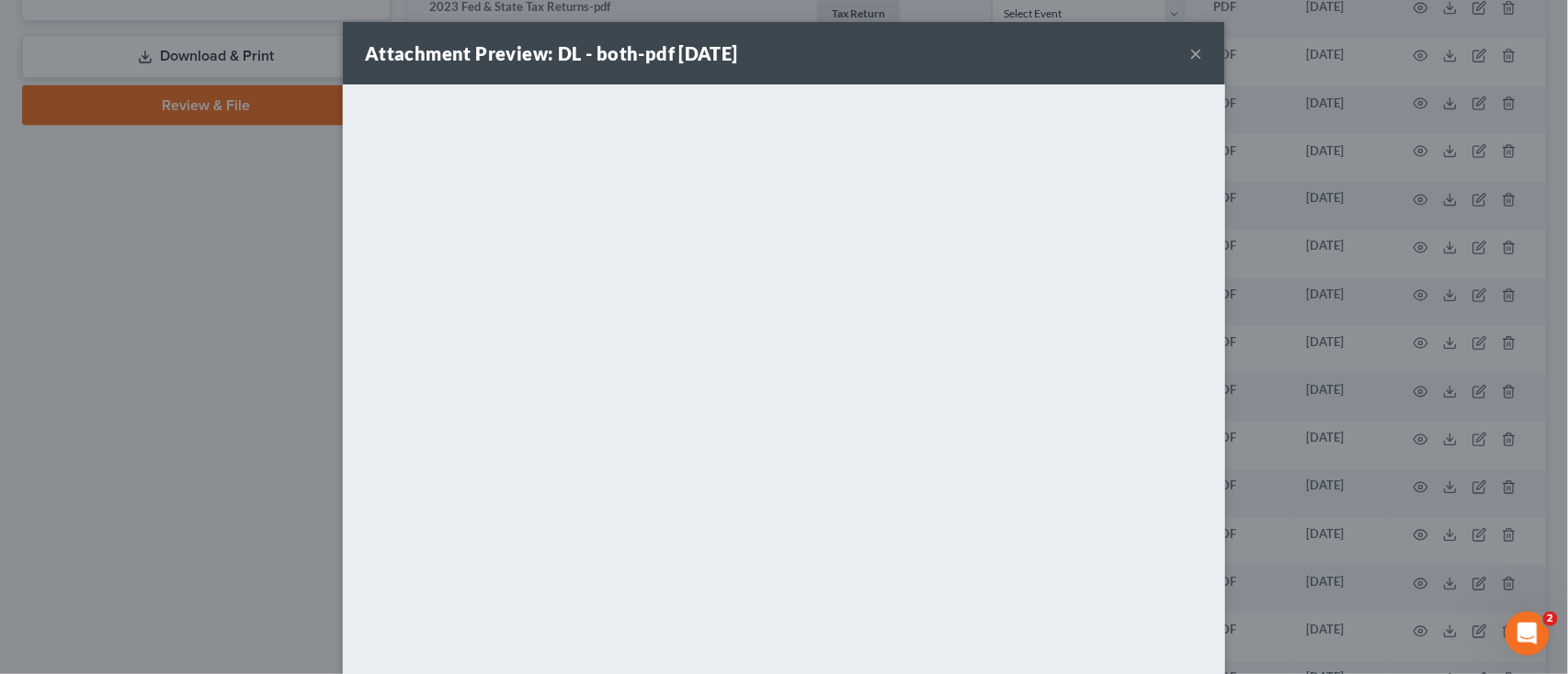
click at [1191, 54] on button "×" at bounding box center [1196, 53] width 13 height 22
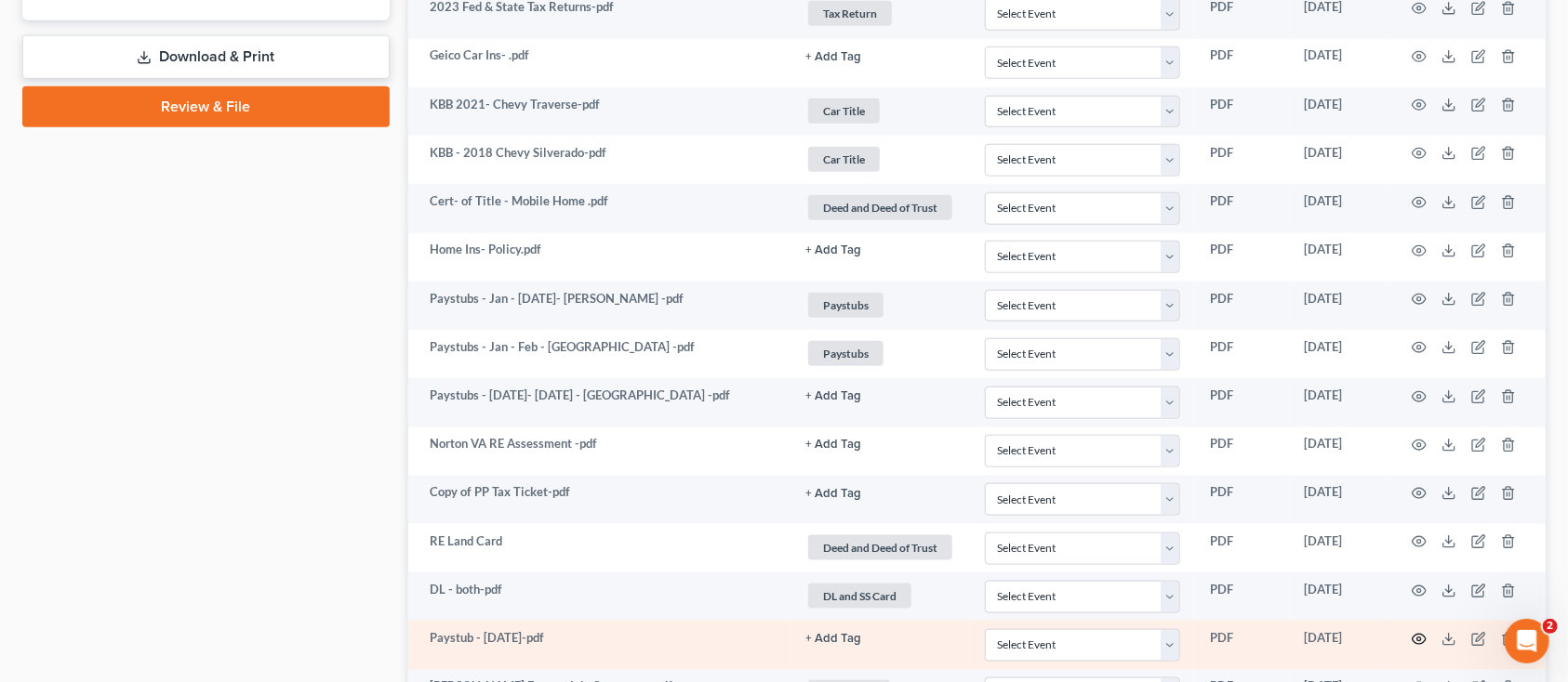
click at [1417, 636] on icon "button" at bounding box center [1420, 639] width 14 height 10
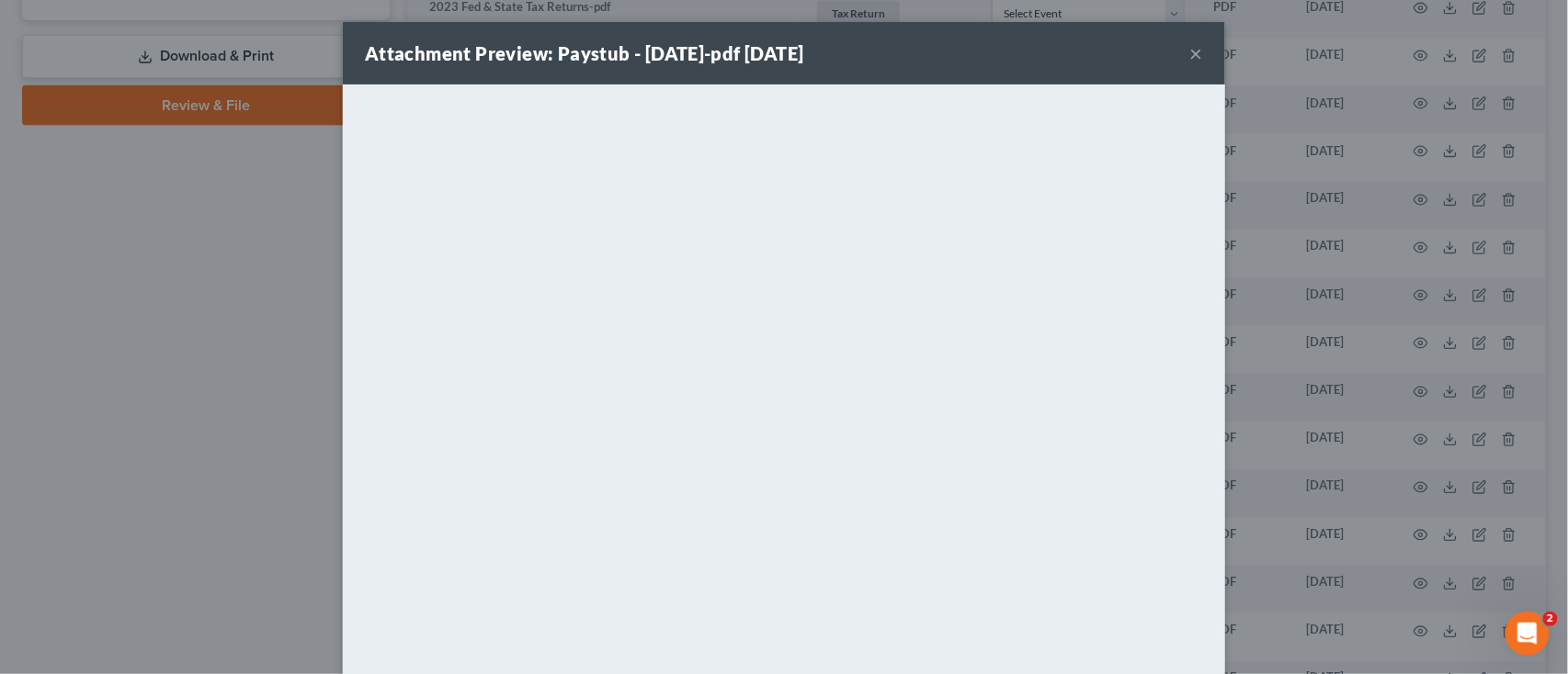
click at [1178, 48] on div "Attachment Preview: Paystub - [DATE]-pdf [DATE] ×" at bounding box center [784, 53] width 882 height 63
click at [1190, 59] on button "×" at bounding box center [1196, 53] width 13 height 22
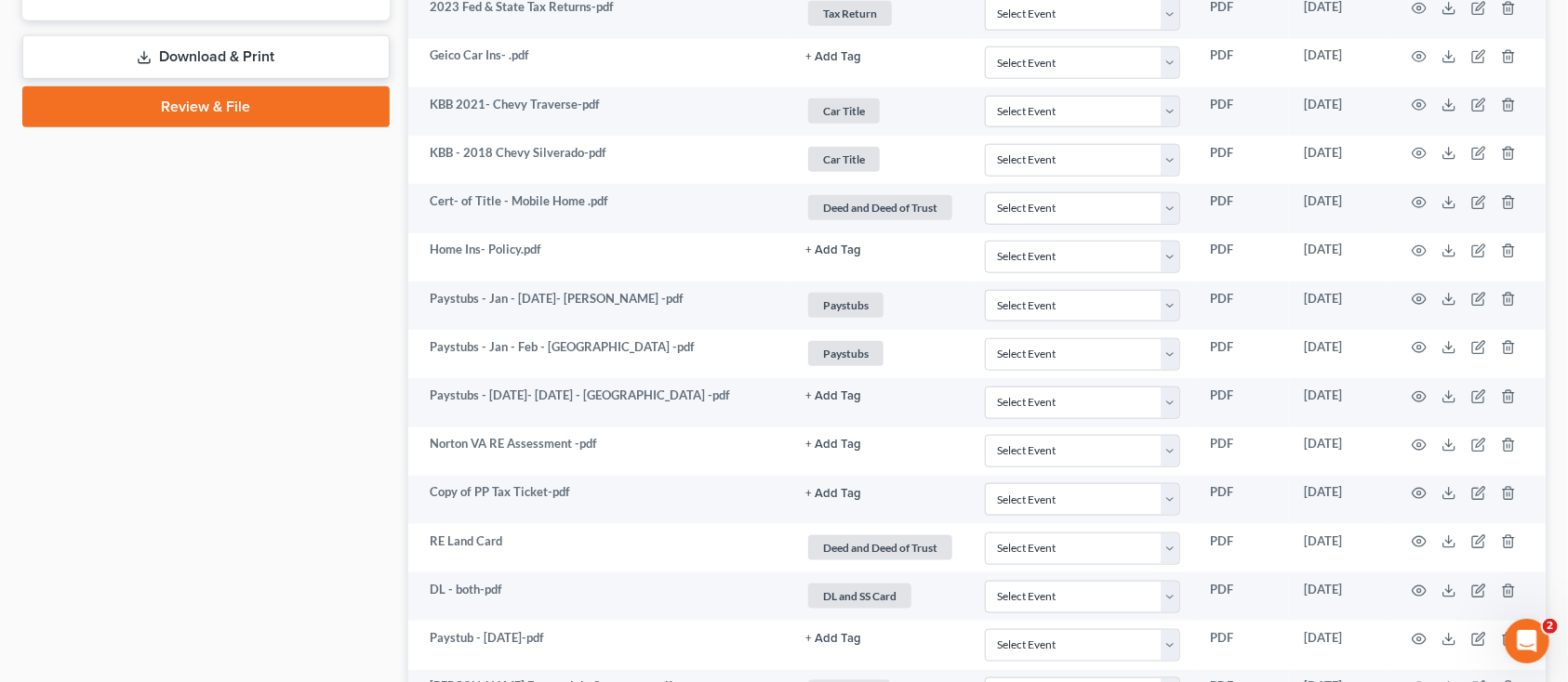
scroll to position [1115, 0]
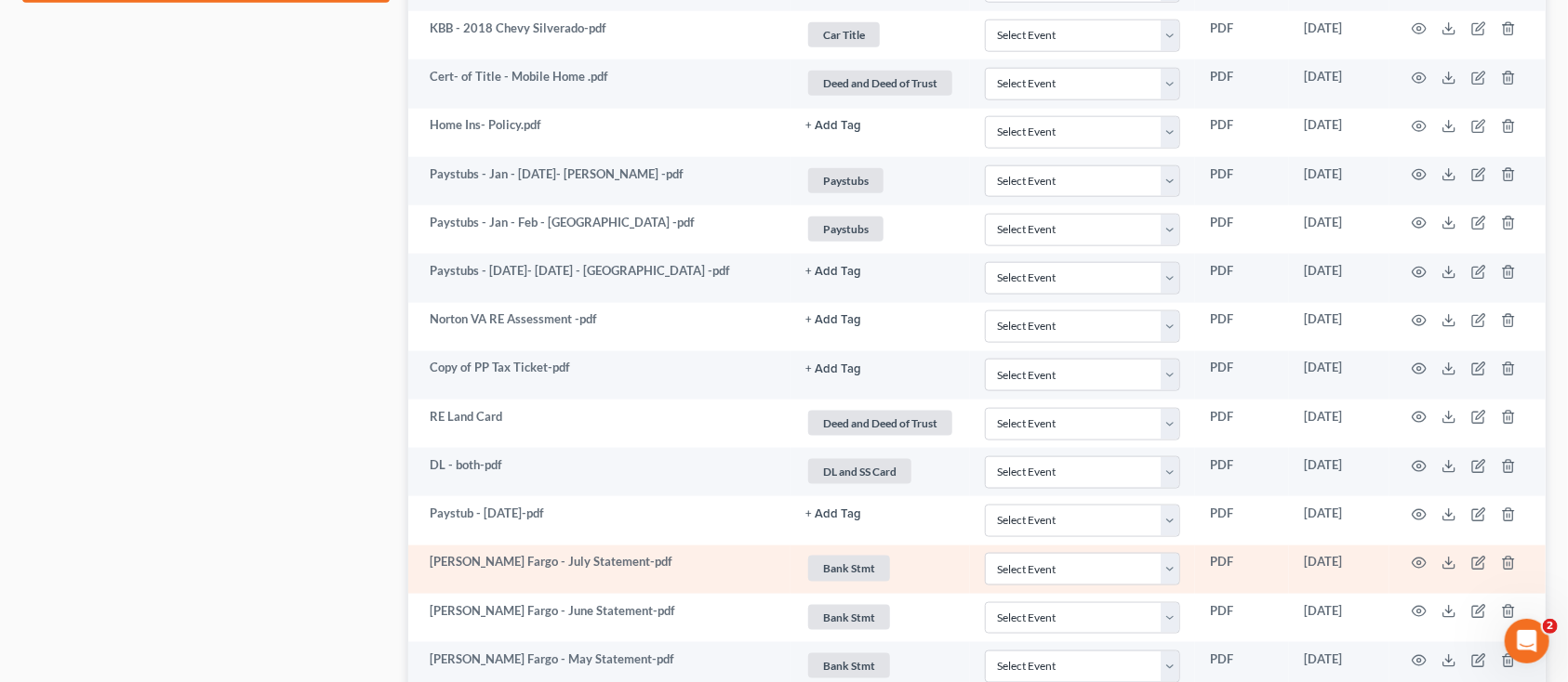
click at [1410, 561] on td at bounding box center [1467, 570] width 156 height 49
click at [1416, 571] on icon "button" at bounding box center [1419, 563] width 15 height 15
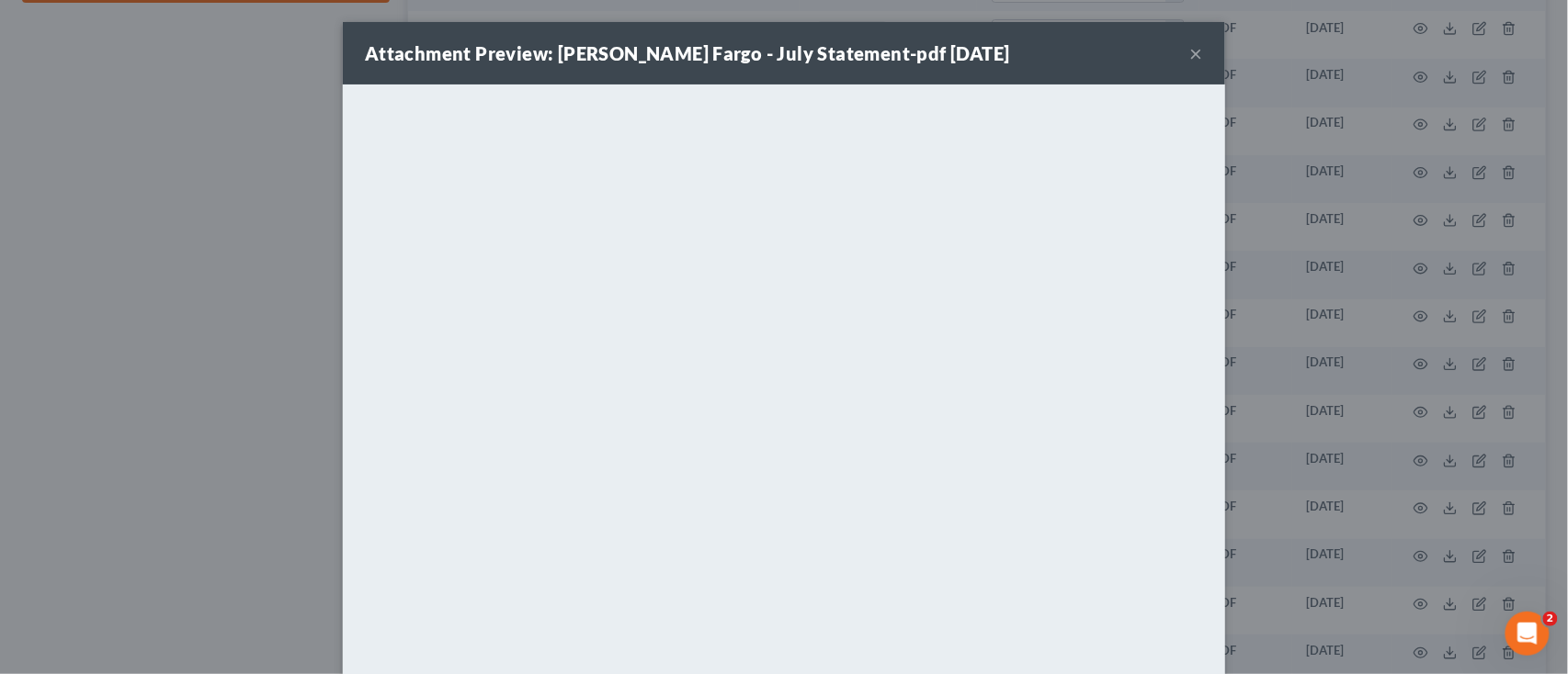
click at [1197, 52] on div "Attachment Preview: [PERSON_NAME] Fargo - July Statement-pdf [DATE] ×" at bounding box center [784, 53] width 882 height 63
click at [1193, 52] on button "×" at bounding box center [1196, 53] width 13 height 22
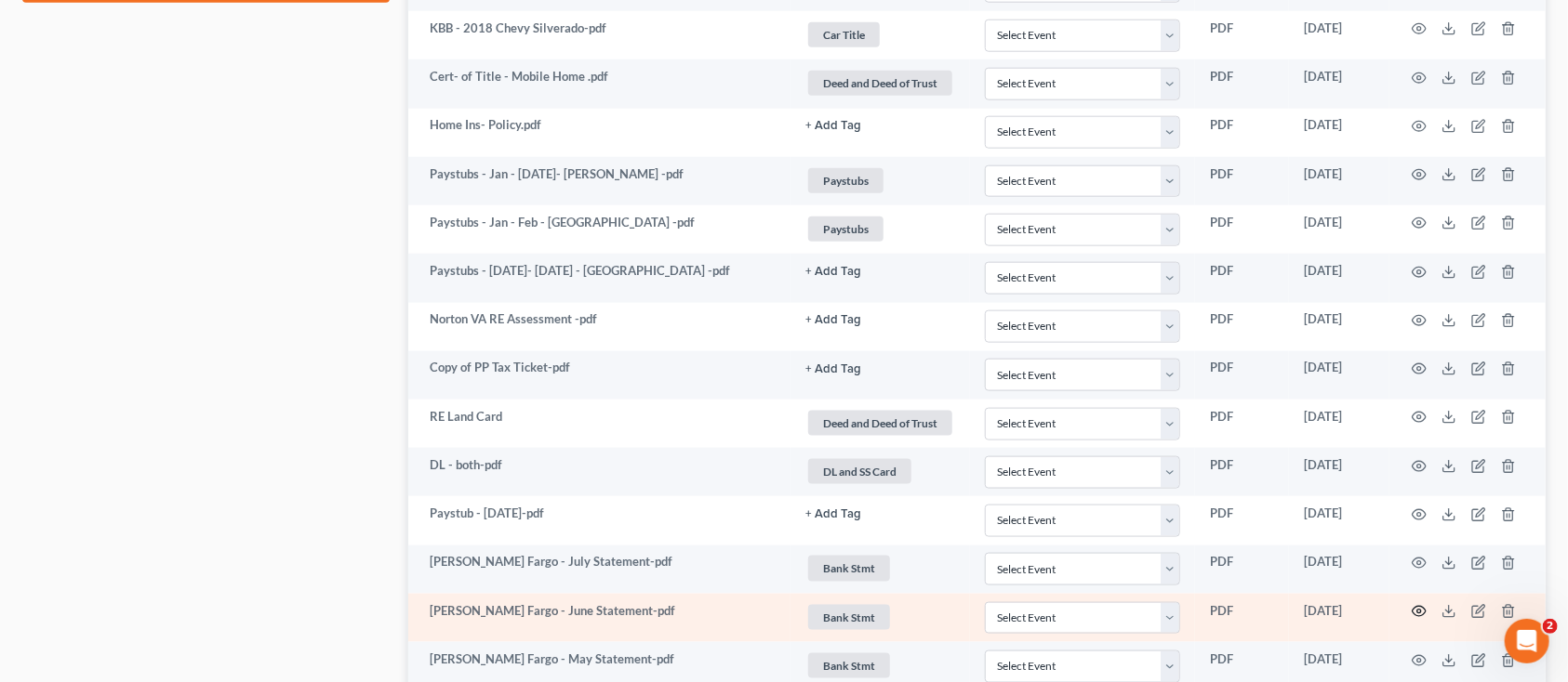
click at [1424, 608] on icon "button" at bounding box center [1419, 611] width 15 height 15
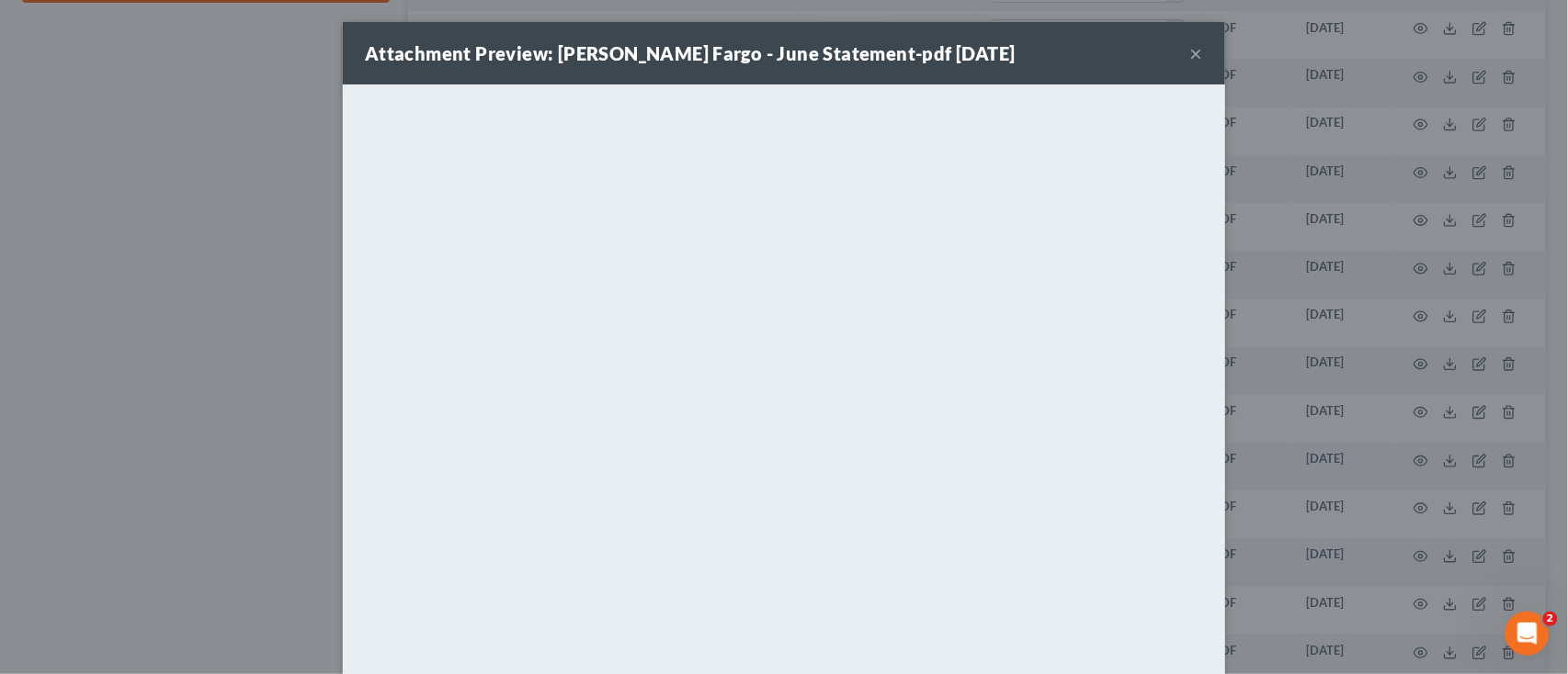
click at [1190, 54] on button "×" at bounding box center [1196, 53] width 13 height 22
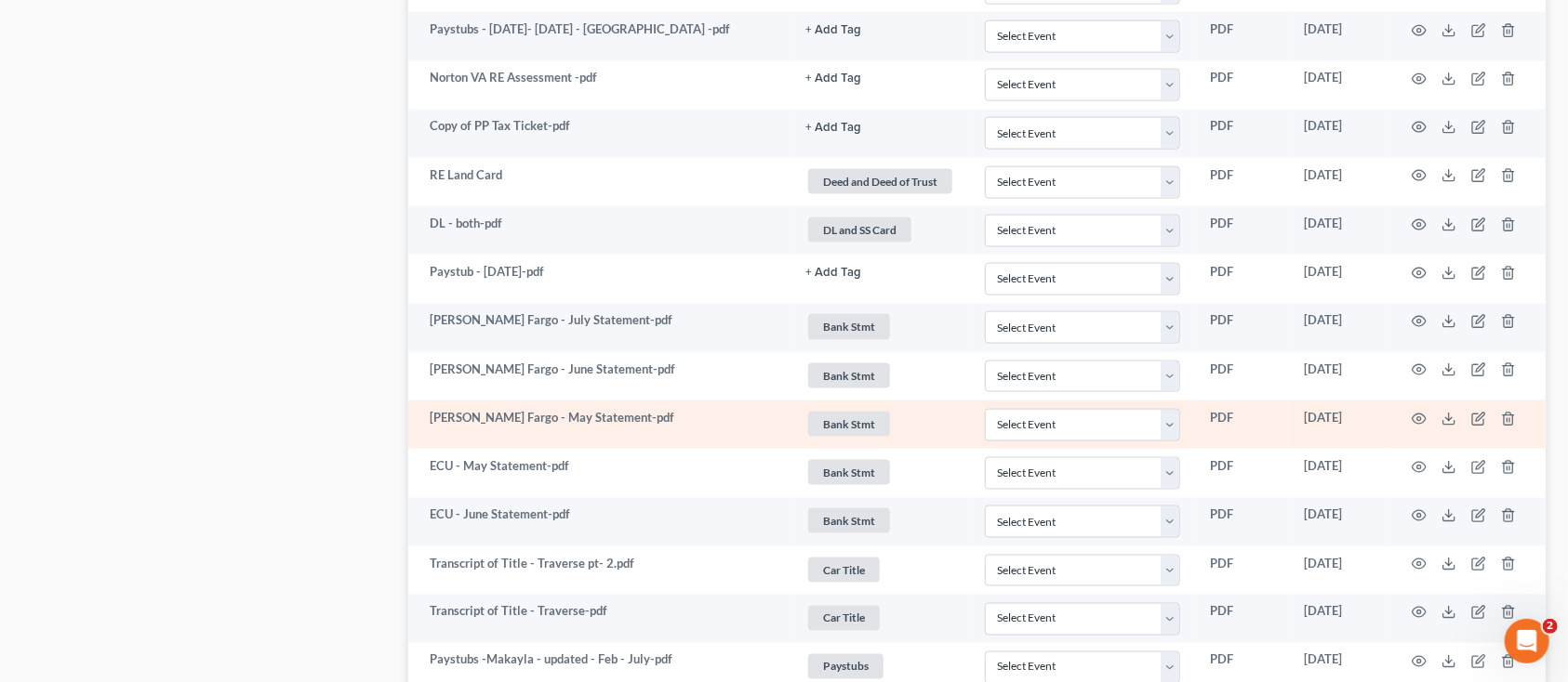
scroll to position [1362, 0]
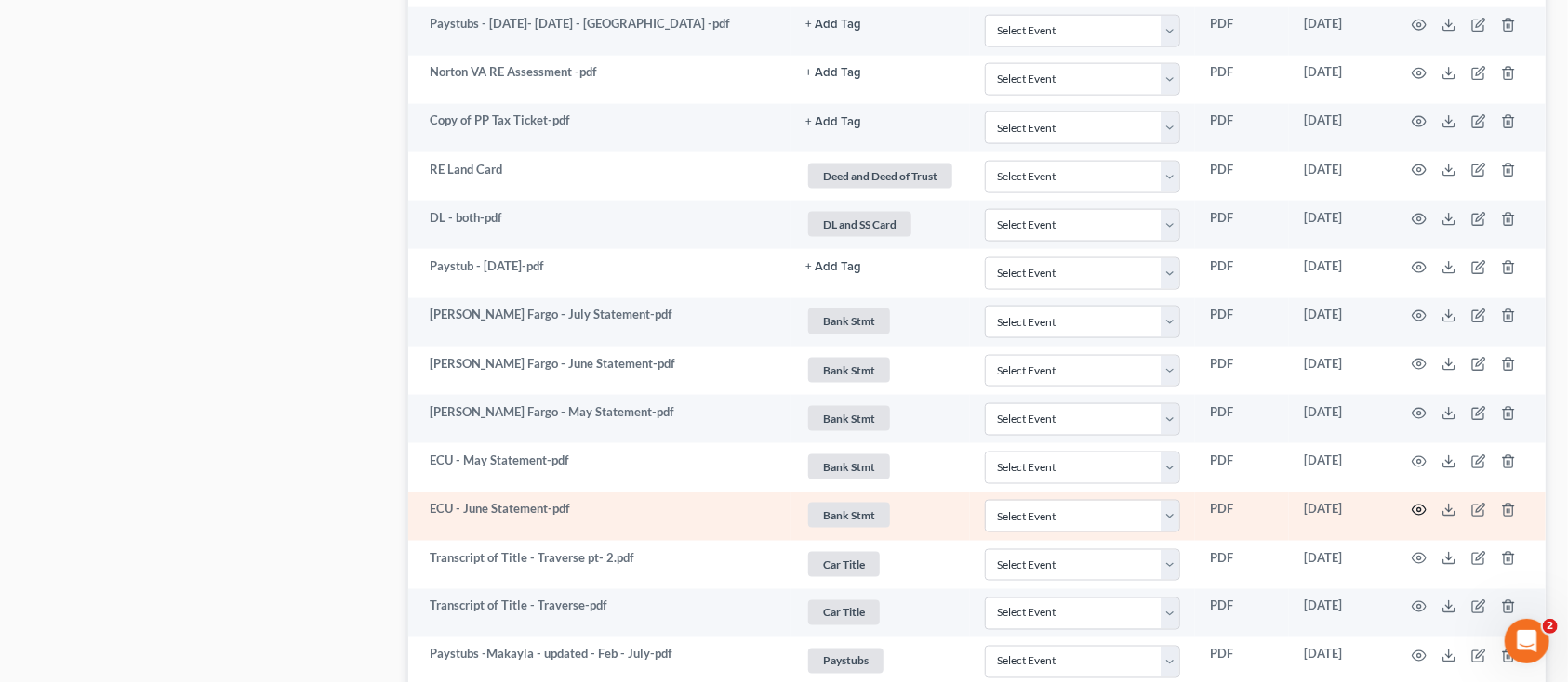
click at [1423, 512] on icon "button" at bounding box center [1419, 509] width 15 height 15
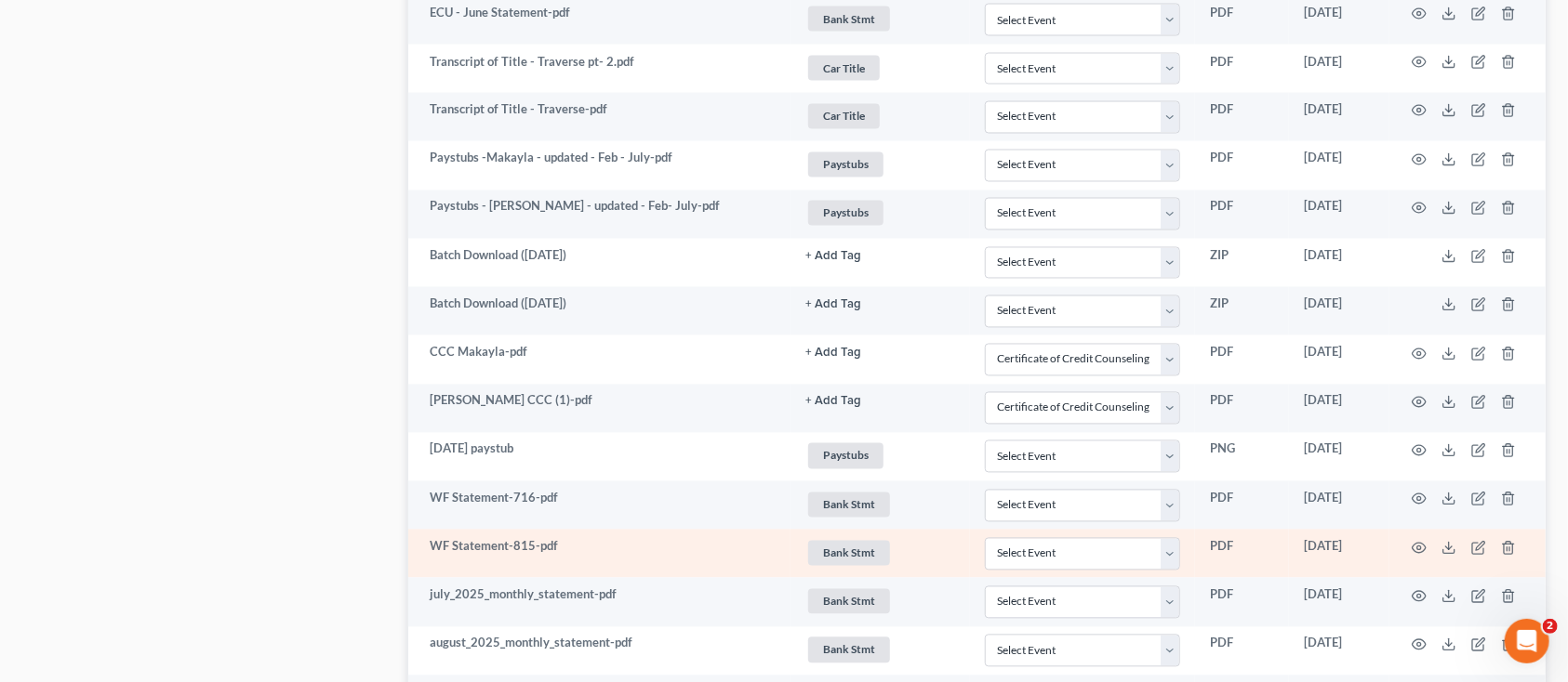
scroll to position [1983, 0]
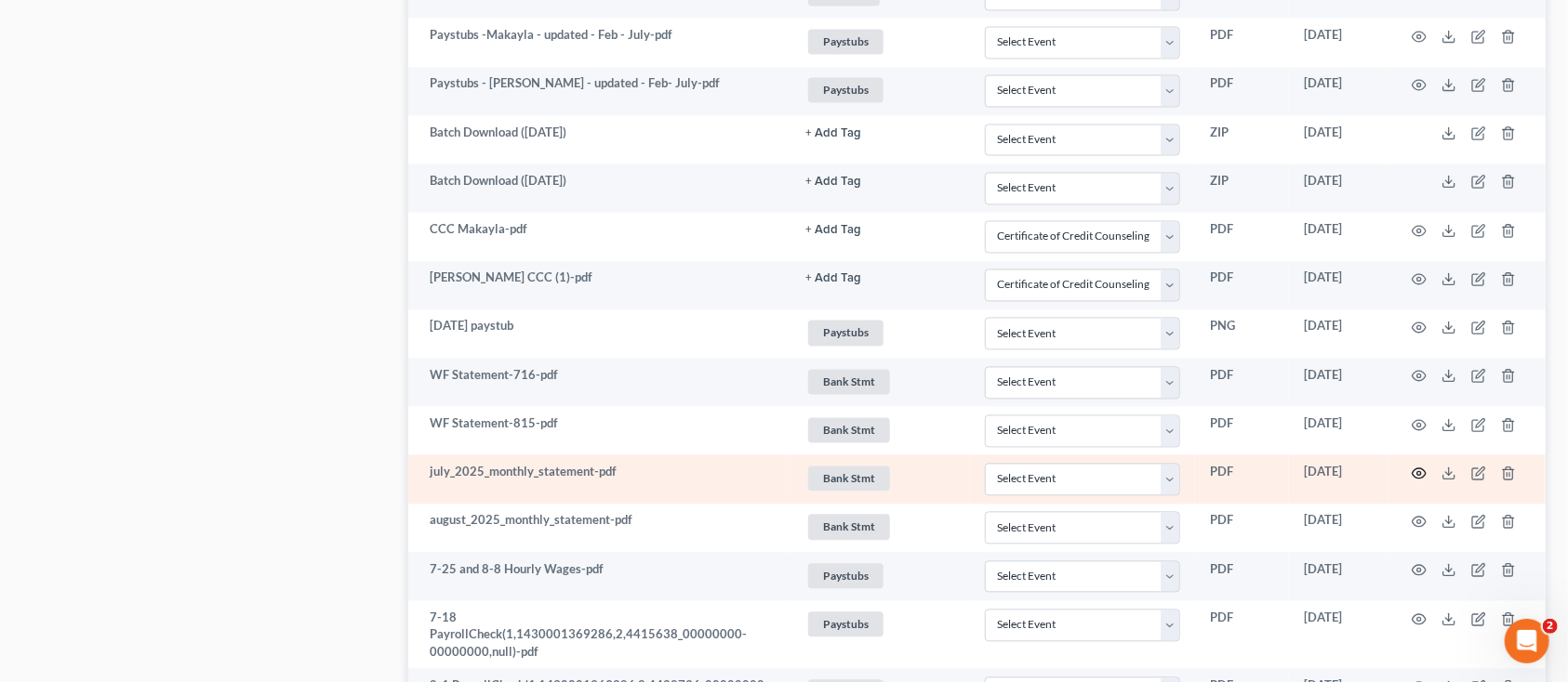
click at [1416, 471] on icon "button" at bounding box center [1419, 472] width 15 height 15
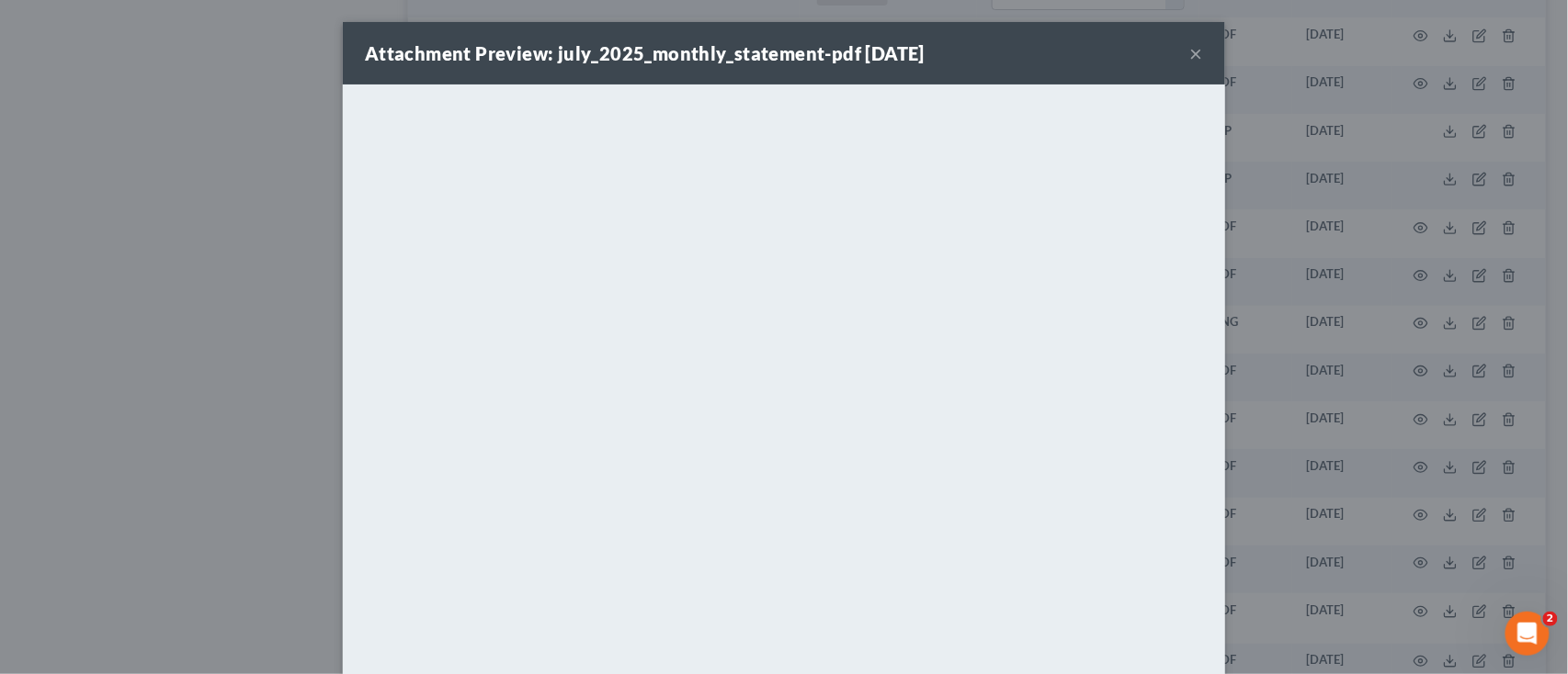
click at [1178, 51] on div "Attachment Preview: july_2025_monthly_statement-pdf [DATE] ×" at bounding box center [784, 53] width 882 height 63
click at [1190, 49] on button "×" at bounding box center [1196, 53] width 13 height 22
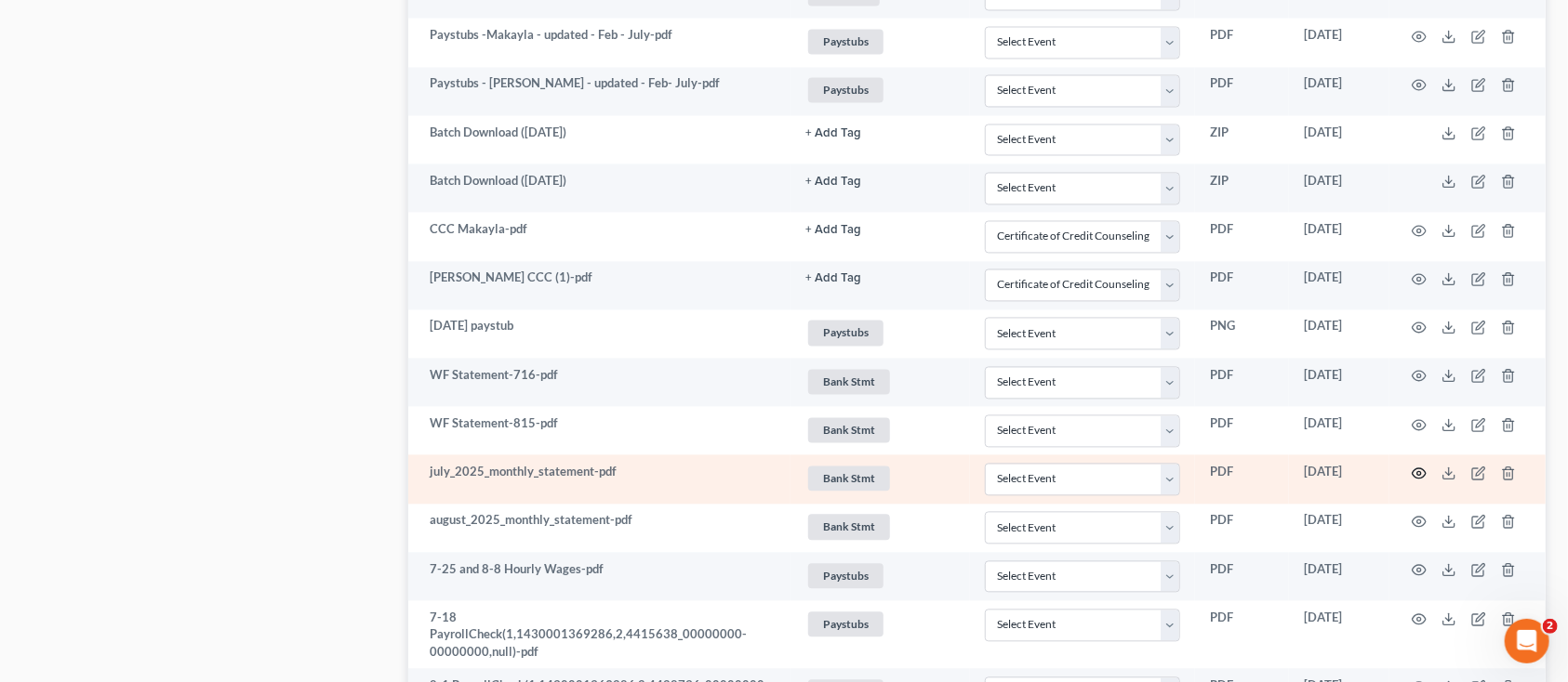
click at [1416, 474] on icon "button" at bounding box center [1419, 472] width 15 height 15
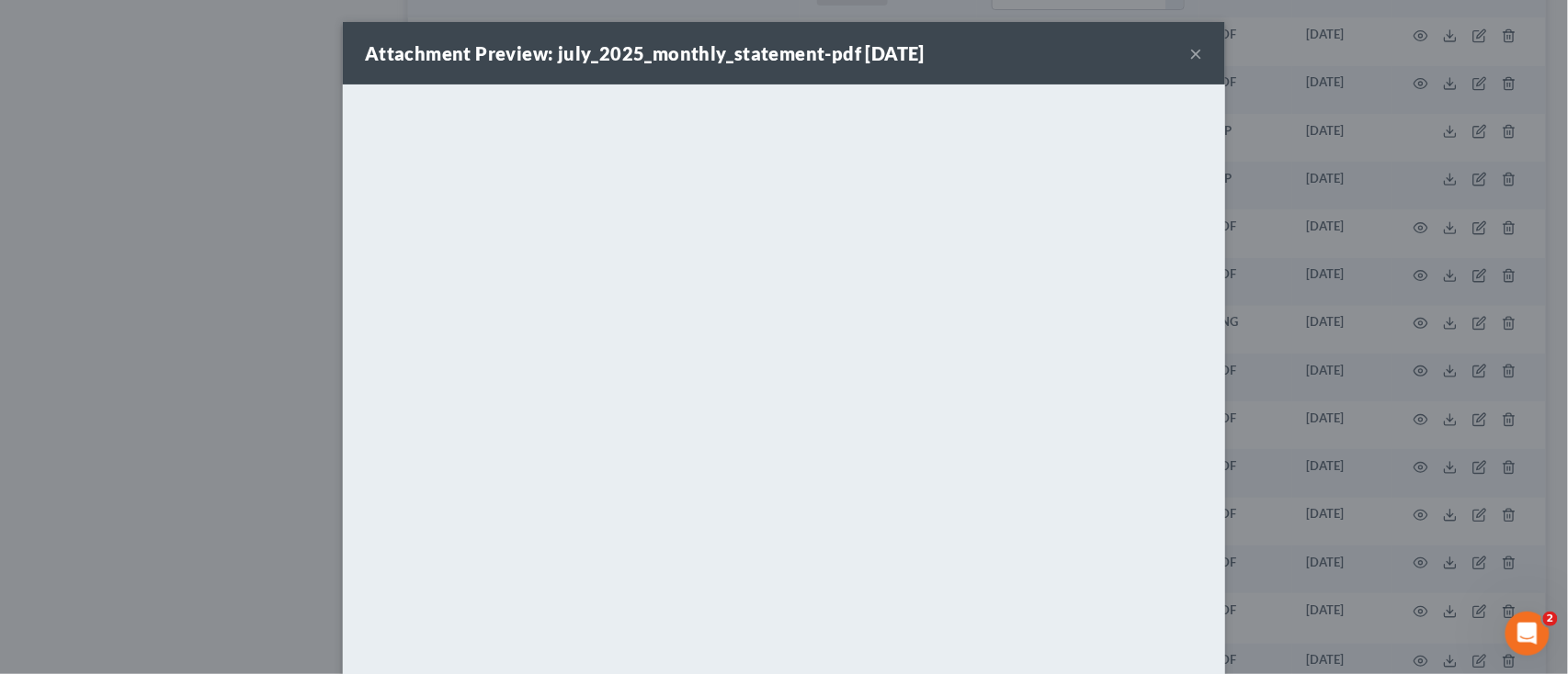
click at [1190, 42] on button "×" at bounding box center [1196, 53] width 13 height 22
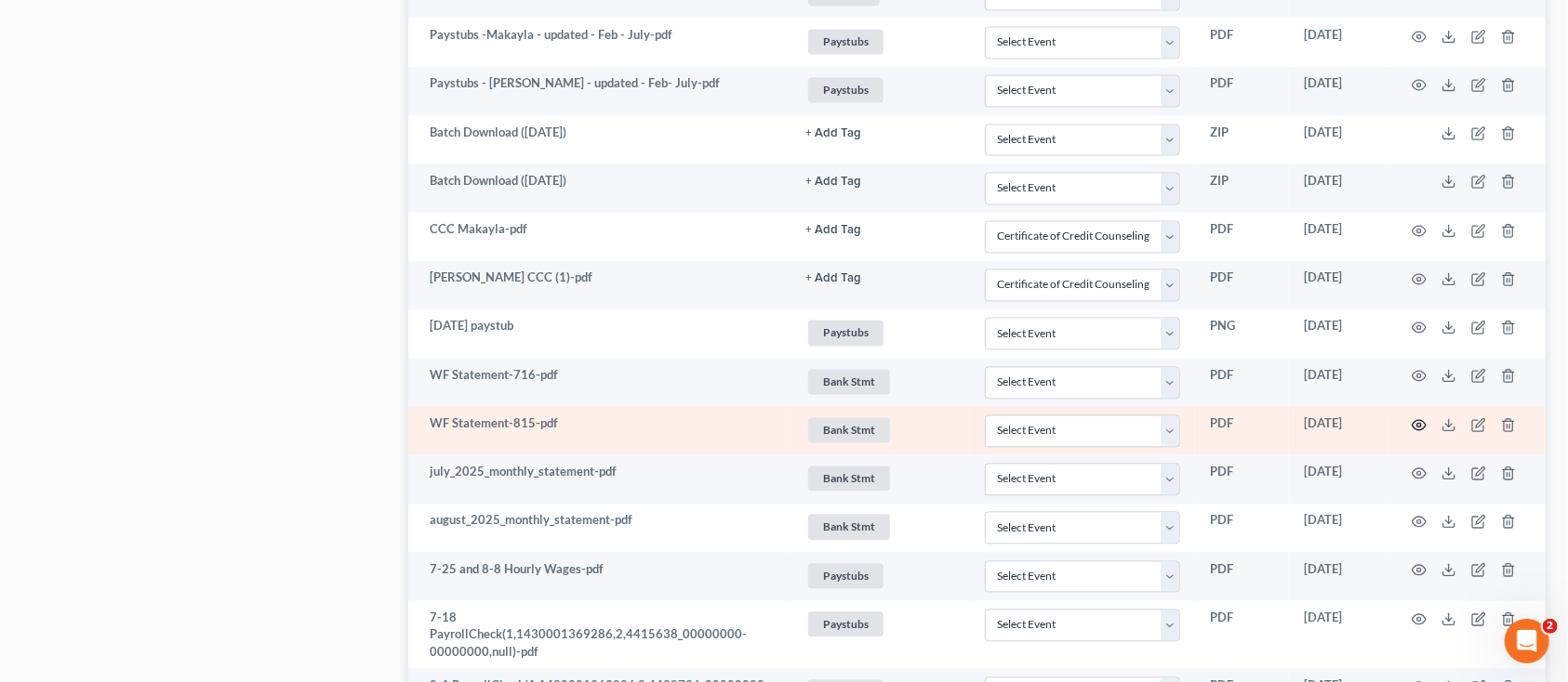
click at [1414, 427] on icon "button" at bounding box center [1420, 424] width 14 height 10
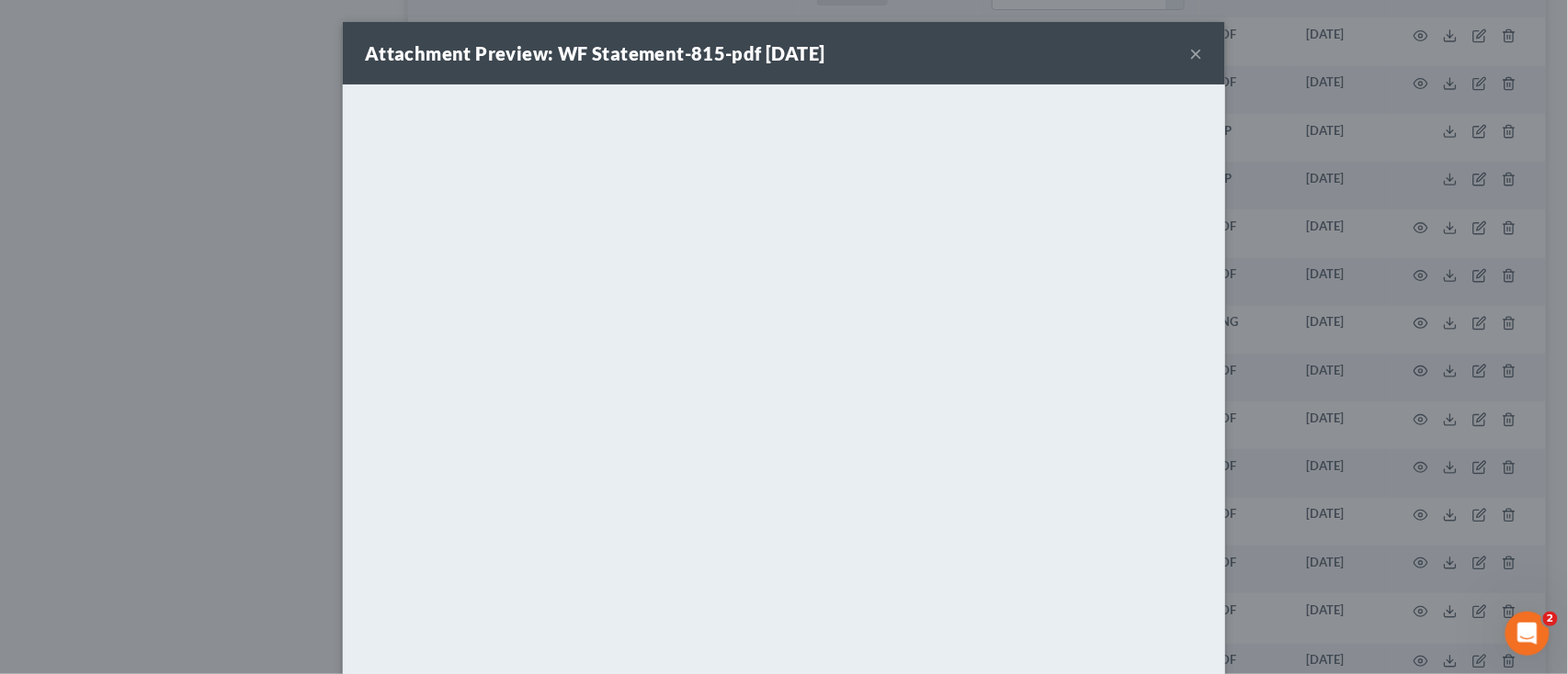
click at [1197, 48] on div "Attachment Preview: WF Statement-815-pdf [DATE] ×" at bounding box center [784, 53] width 882 height 63
click at [1190, 50] on button "×" at bounding box center [1196, 53] width 13 height 22
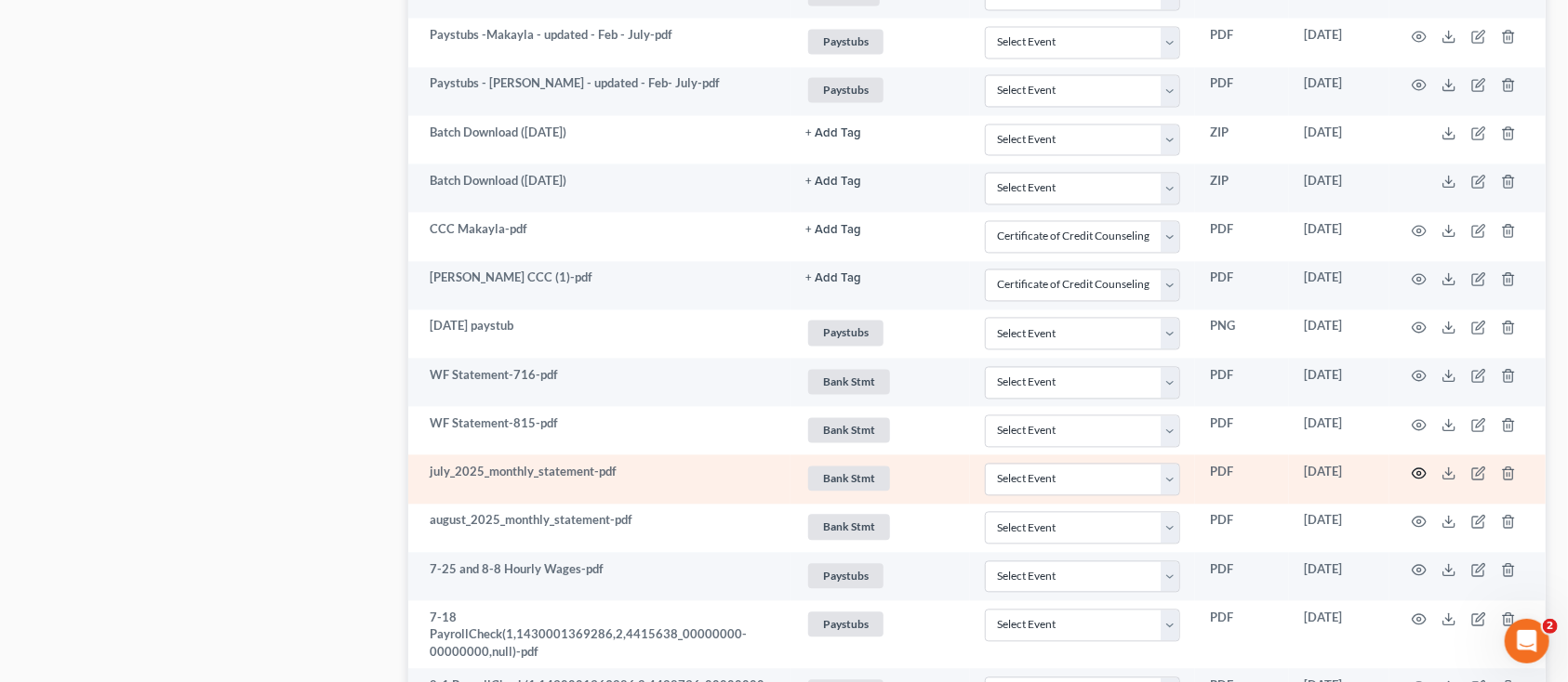
click at [1419, 476] on icon "button" at bounding box center [1419, 472] width 15 height 15
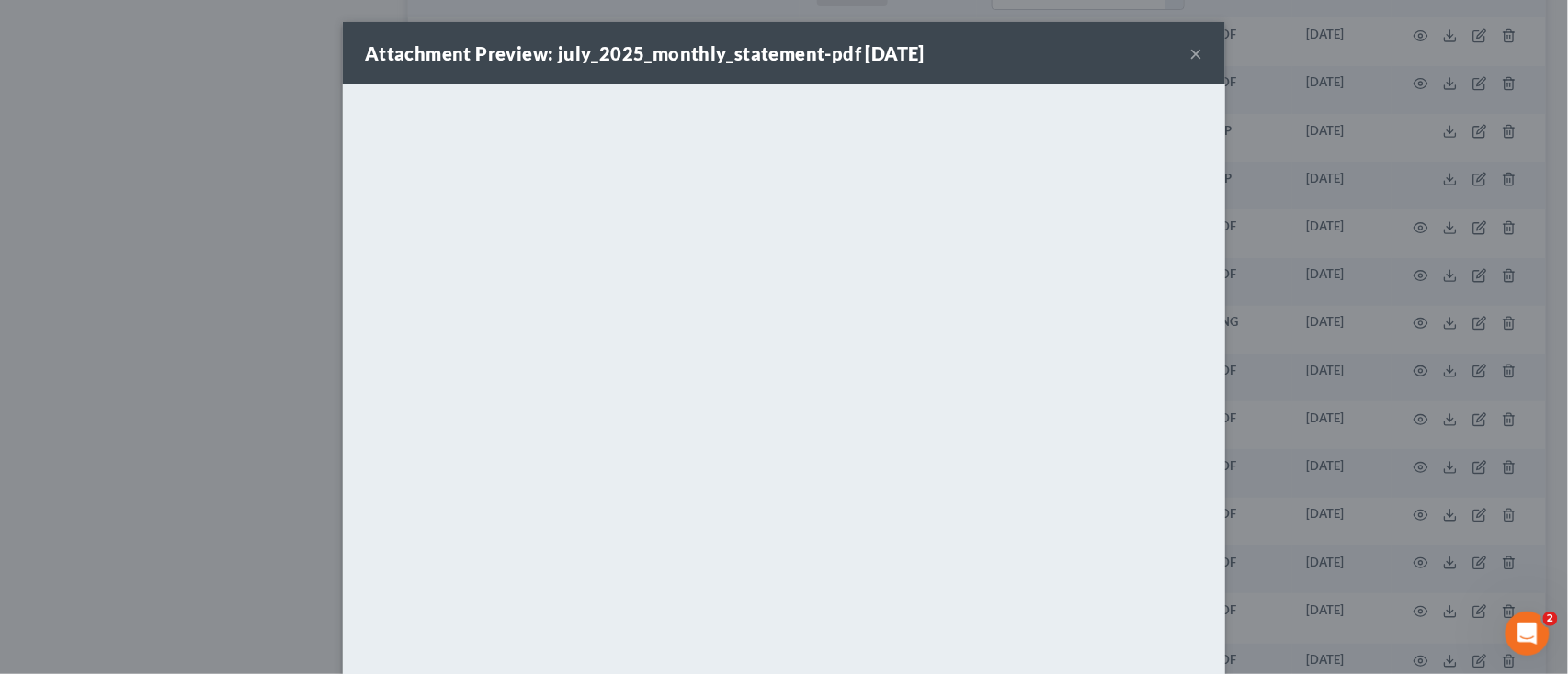
click at [1190, 43] on button "×" at bounding box center [1196, 53] width 13 height 22
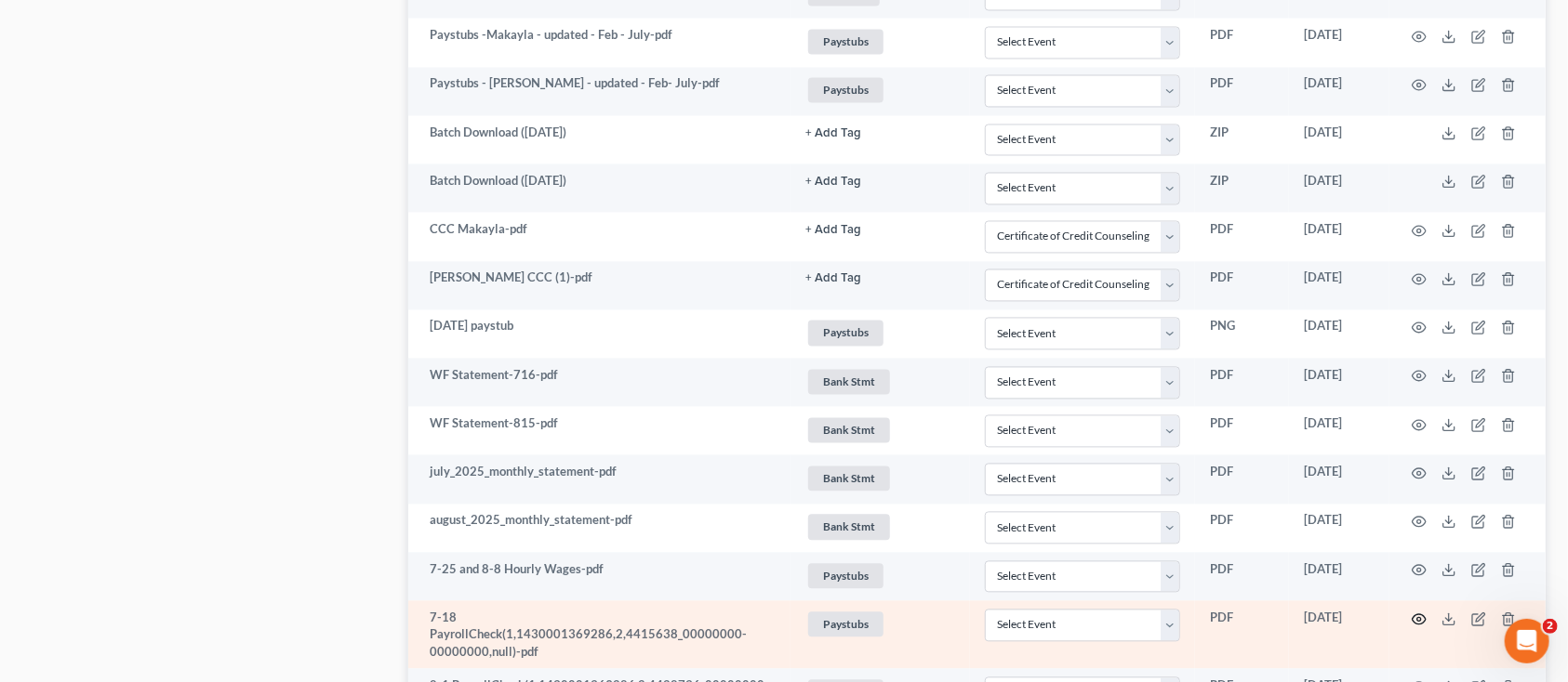
click at [1422, 621] on icon "button" at bounding box center [1419, 619] width 15 height 15
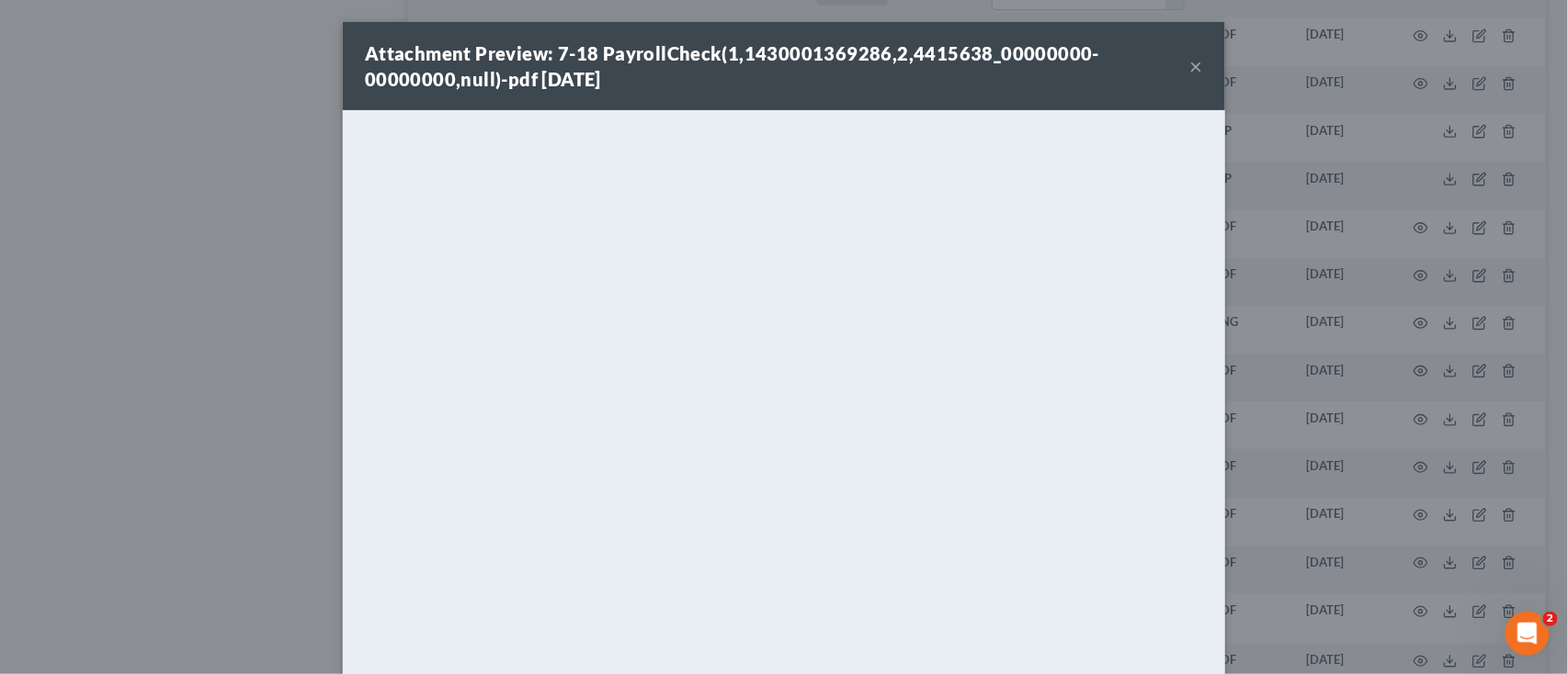
click at [1197, 61] on div "Attachment Preview: 7-18 PayrollCheck(1,1430001369286,2,4415638_00000000-000000…" at bounding box center [784, 66] width 882 height 88
drag, startPoint x: 1171, startPoint y: 64, endPoint x: 1204, endPoint y: 77, distance: 35.5
click at [1204, 77] on div "Attachment Preview: 7-18 PayrollCheck(1,1430001369286,2,4415638_00000000-000000…" at bounding box center [784, 66] width 882 height 88
click at [1190, 67] on button "×" at bounding box center [1196, 66] width 13 height 22
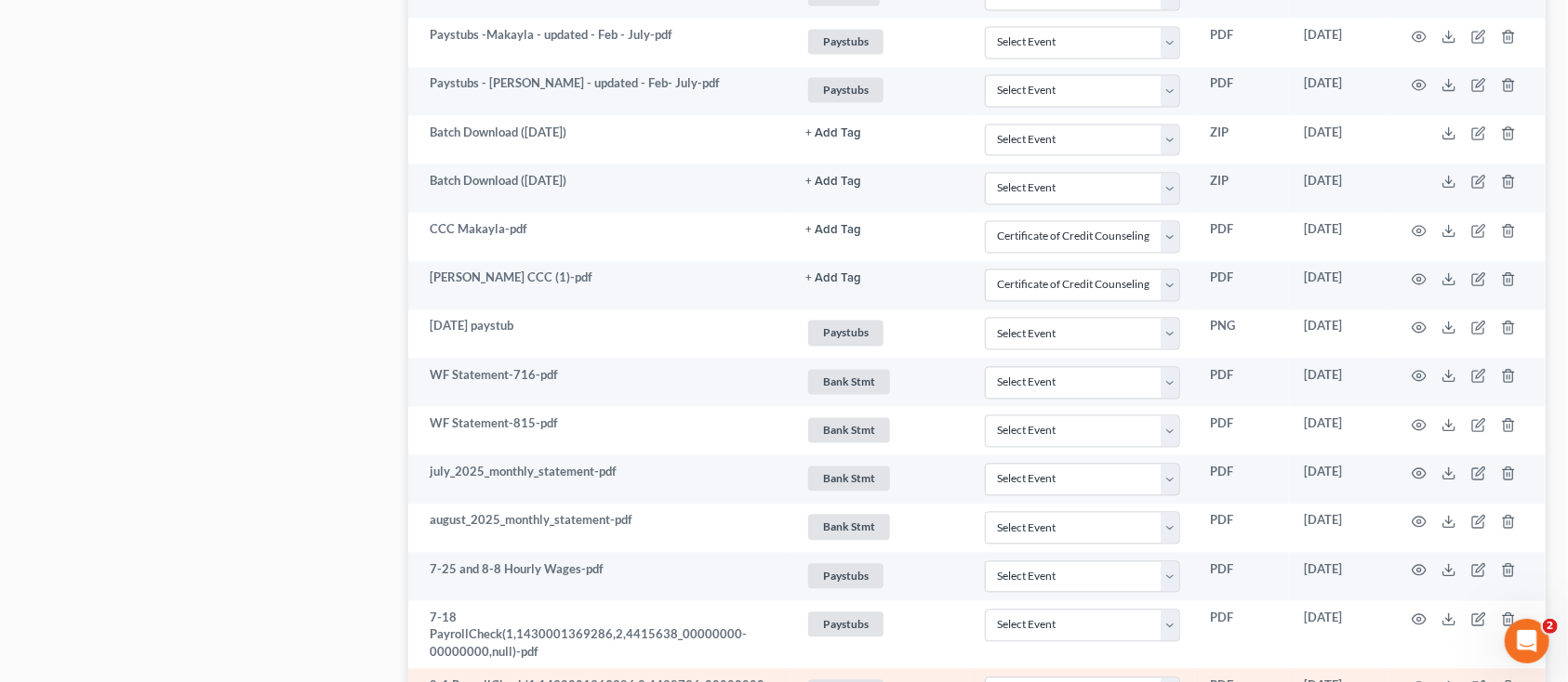
click at [463, 668] on td "8-1 PayrollCheck(1,1430001369286,2,4428736_00000000-00000000,null) (1)-pdf" at bounding box center [599, 694] width 383 height 51
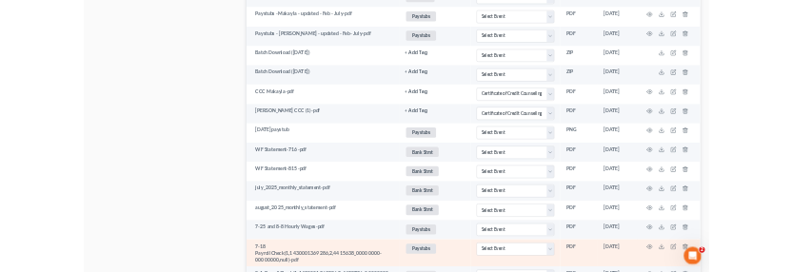
scroll to position [2158, 0]
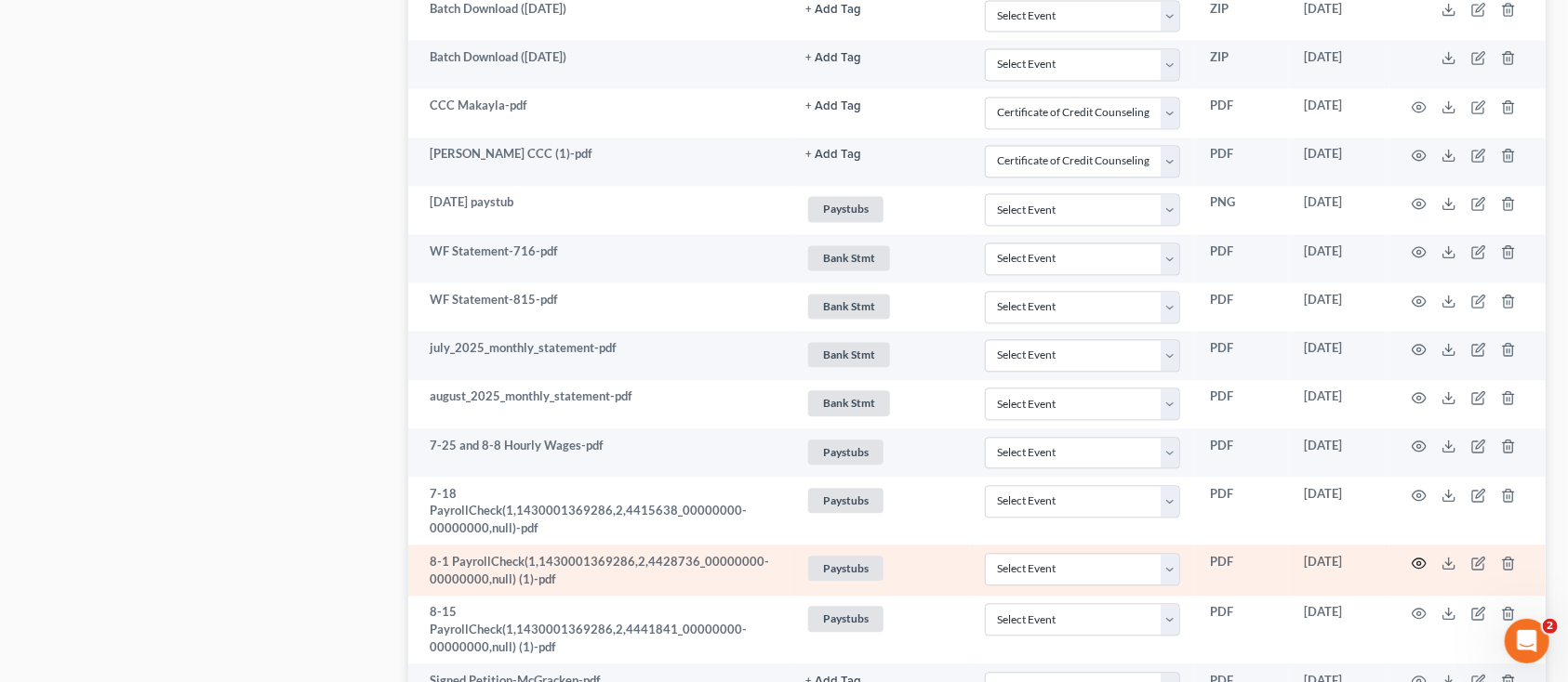
drag, startPoint x: 1399, startPoint y: 556, endPoint x: 1432, endPoint y: 540, distance: 36.7
click at [1428, 544] on td at bounding box center [1467, 570] width 156 height 51
click at [1424, 556] on icon "button" at bounding box center [1419, 563] width 15 height 15
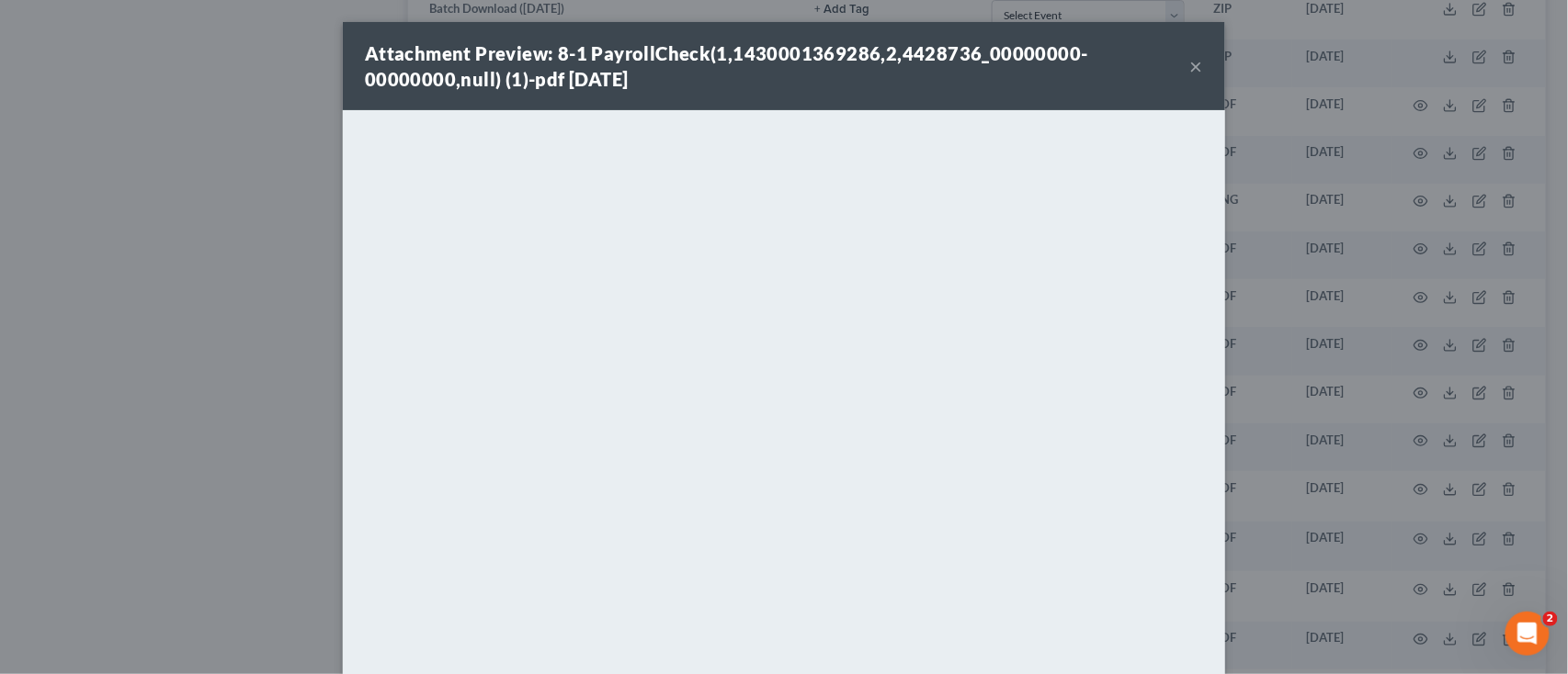
click at [1193, 67] on button "×" at bounding box center [1196, 66] width 13 height 22
